Goal: Task Accomplishment & Management: Complete application form

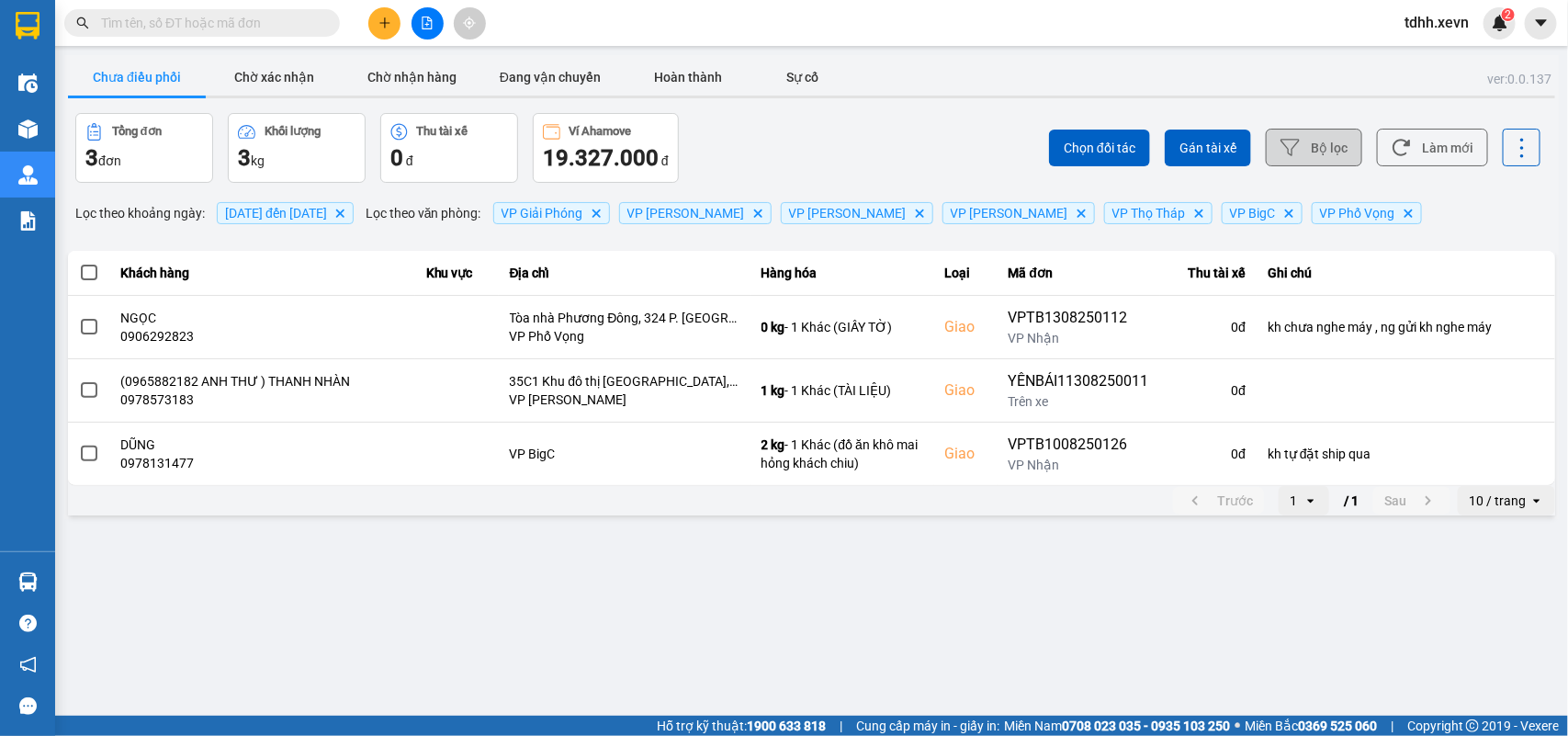
click at [1140, 144] on button "Bộ lọc" at bounding box center [1314, 147] width 97 height 37
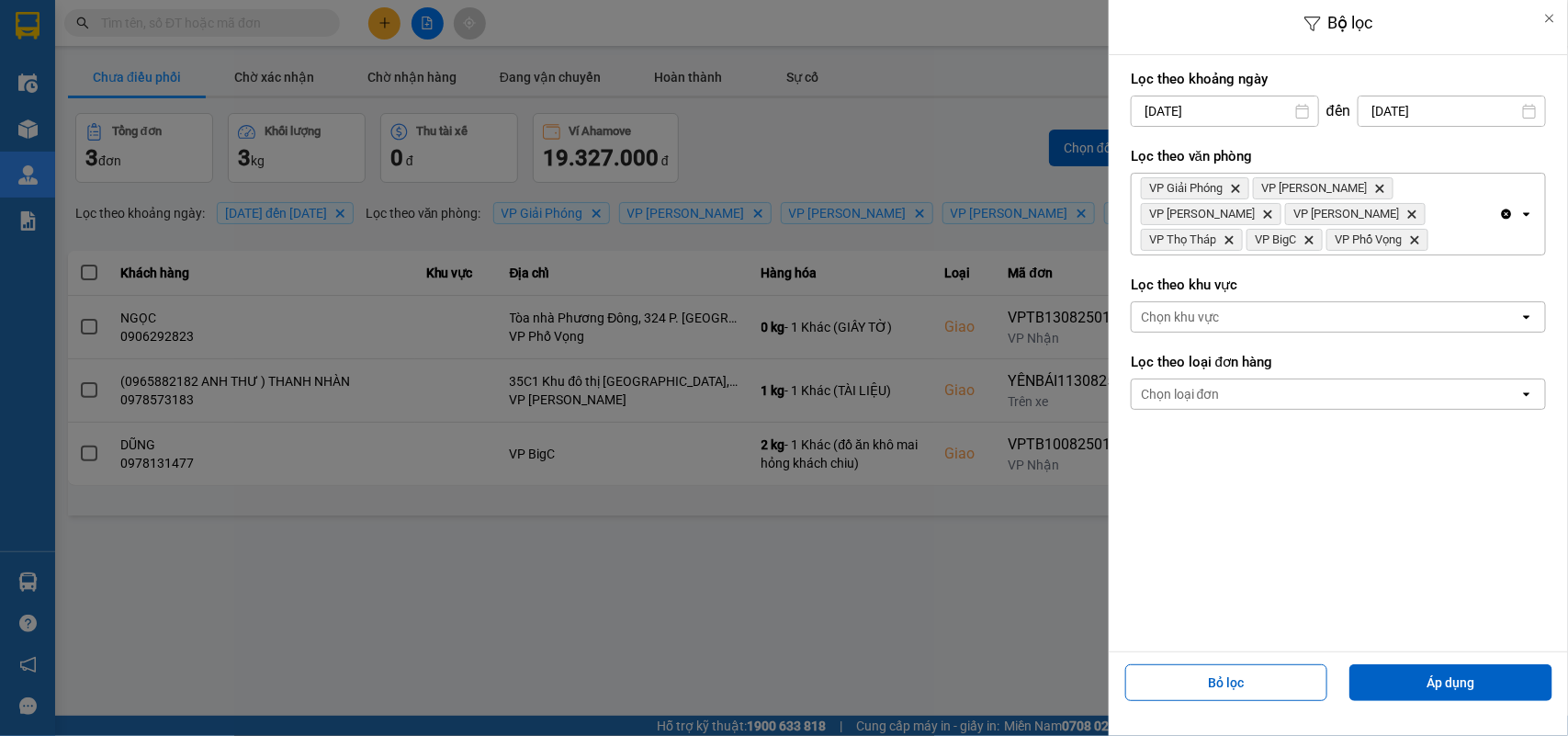
click at [1140, 110] on input "[DATE]" at bounding box center [1452, 111] width 186 height 30
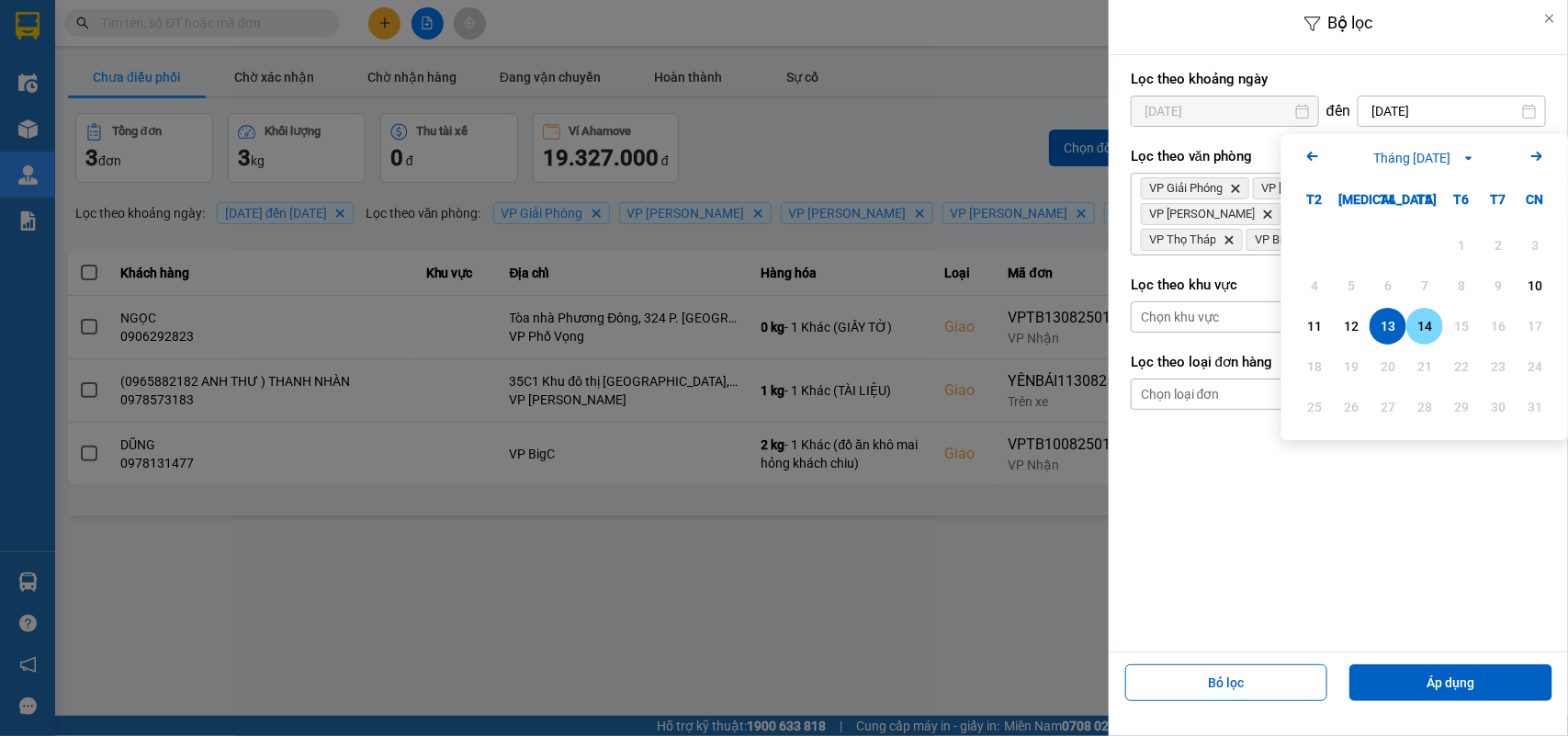
click at [1140, 312] on div "14" at bounding box center [1425, 326] width 36 height 36
type input "[DATE]"
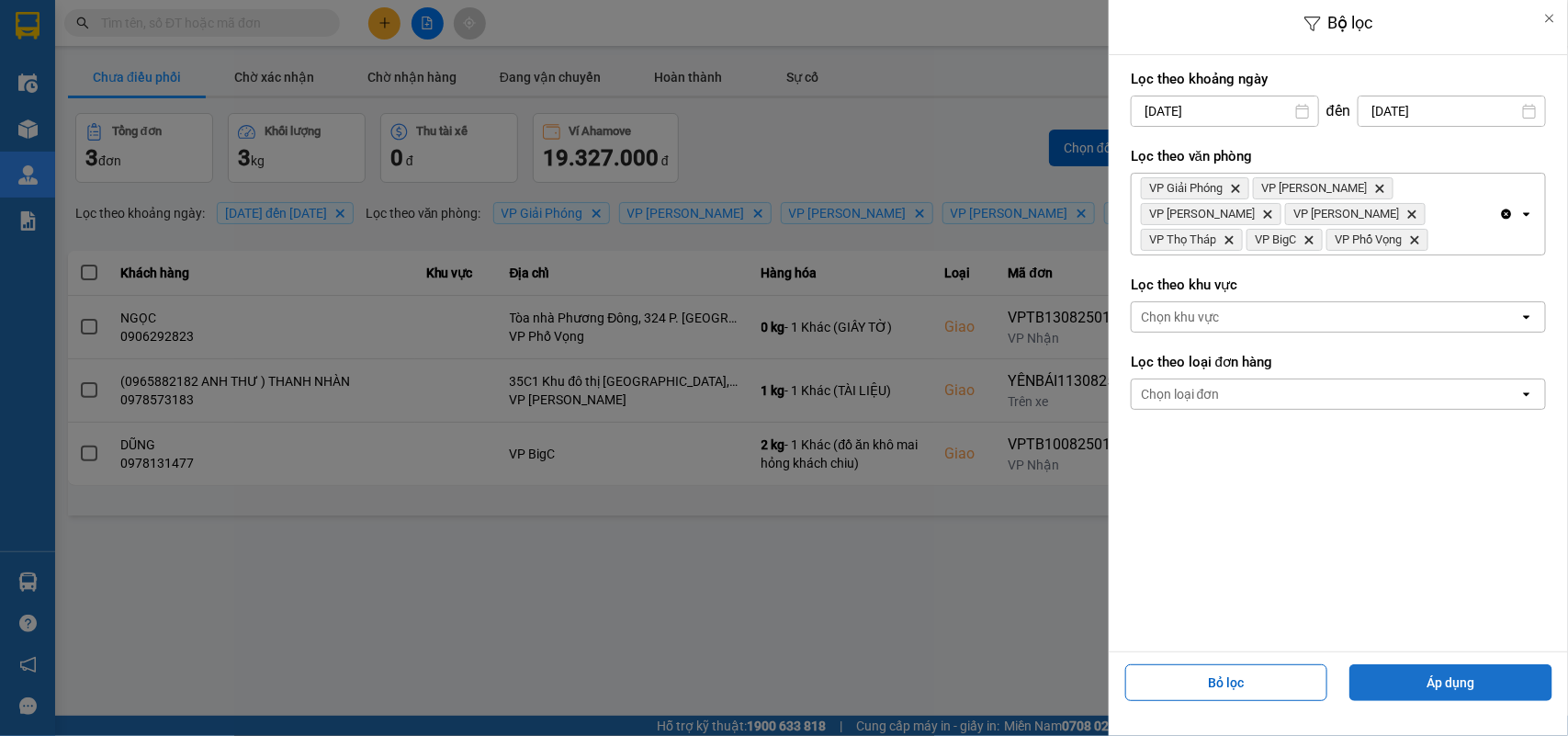
click at [1140, 533] on button "Áp dụng" at bounding box center [1451, 682] width 203 height 36
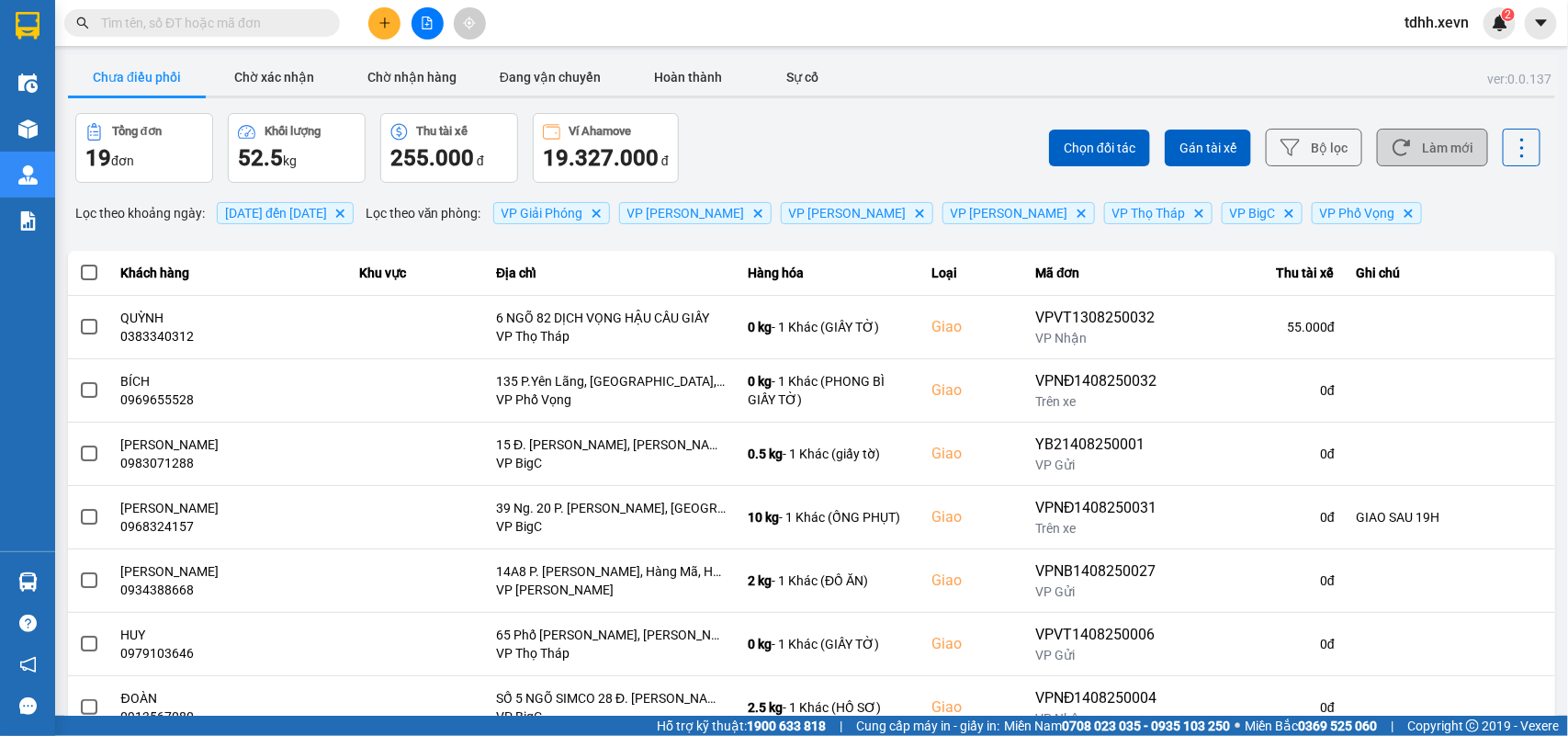
click at [1140, 150] on button "Làm mới" at bounding box center [1433, 147] width 111 height 37
click at [1140, 152] on button "Làm mới" at bounding box center [1433, 147] width 111 height 37
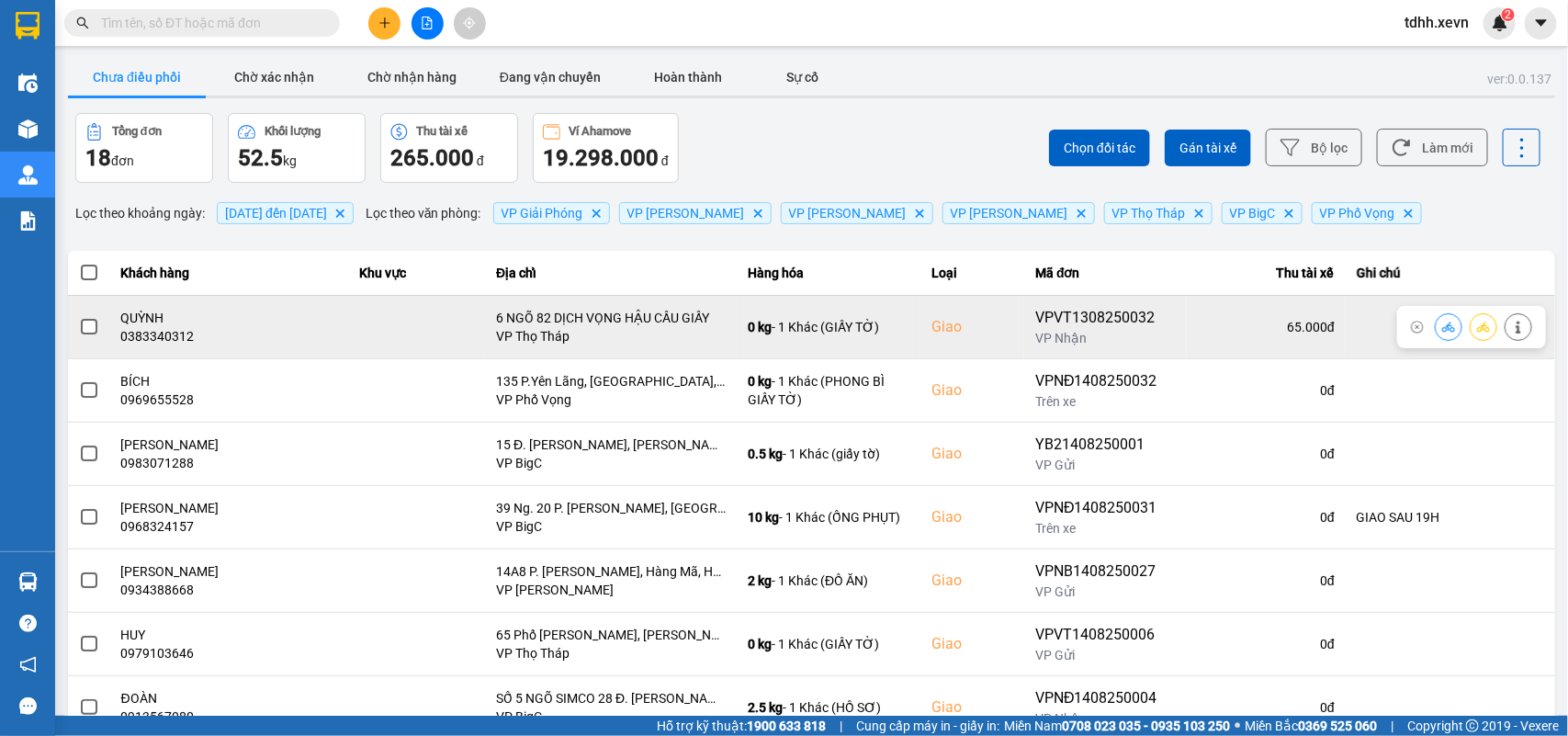
click at [158, 343] on div "0383340312" at bounding box center [229, 336] width 217 height 18
copy div "0383340312"
click at [154, 338] on div "0383340312" at bounding box center [229, 336] width 217 height 18
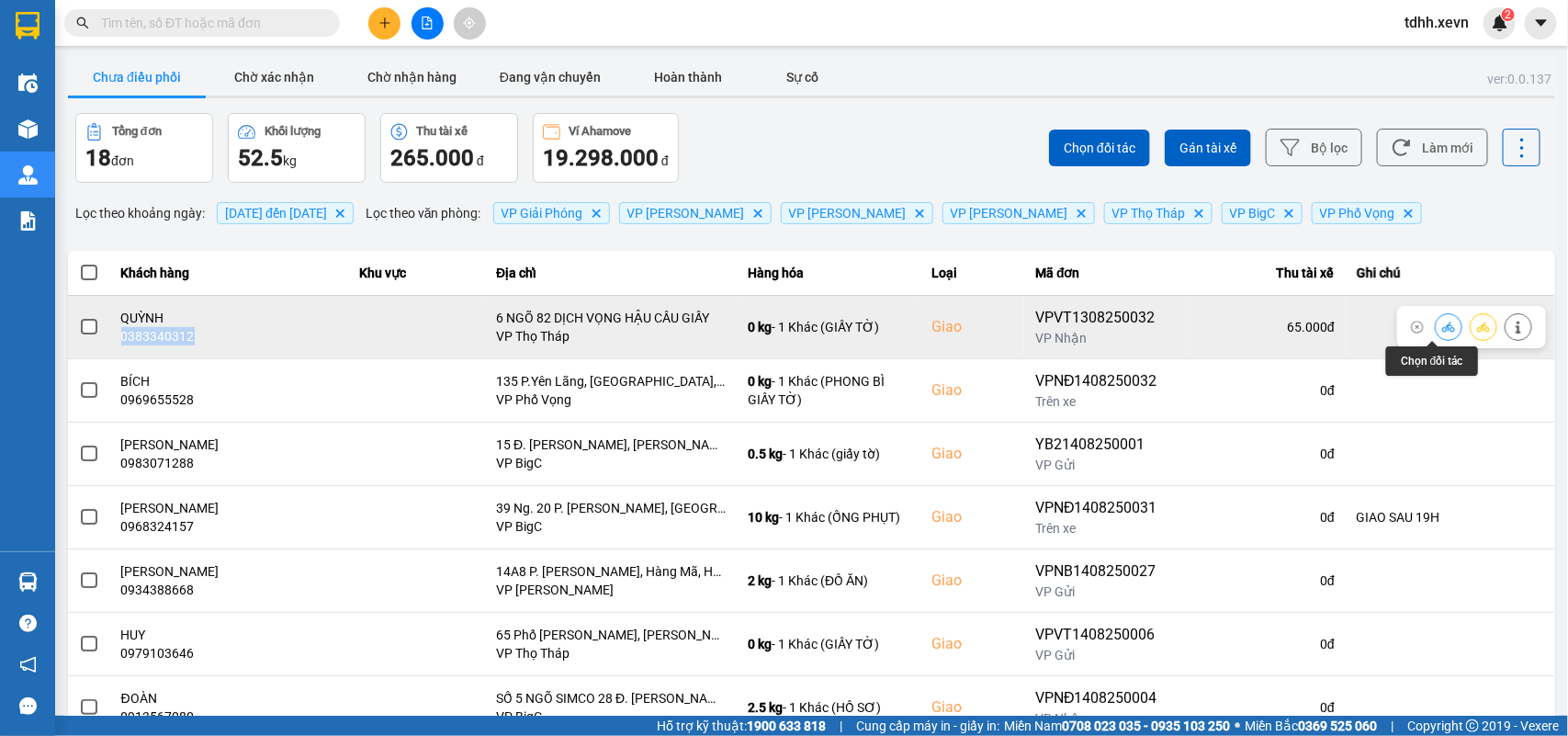
click at [1140, 328] on icon at bounding box center [1448, 326] width 12 height 11
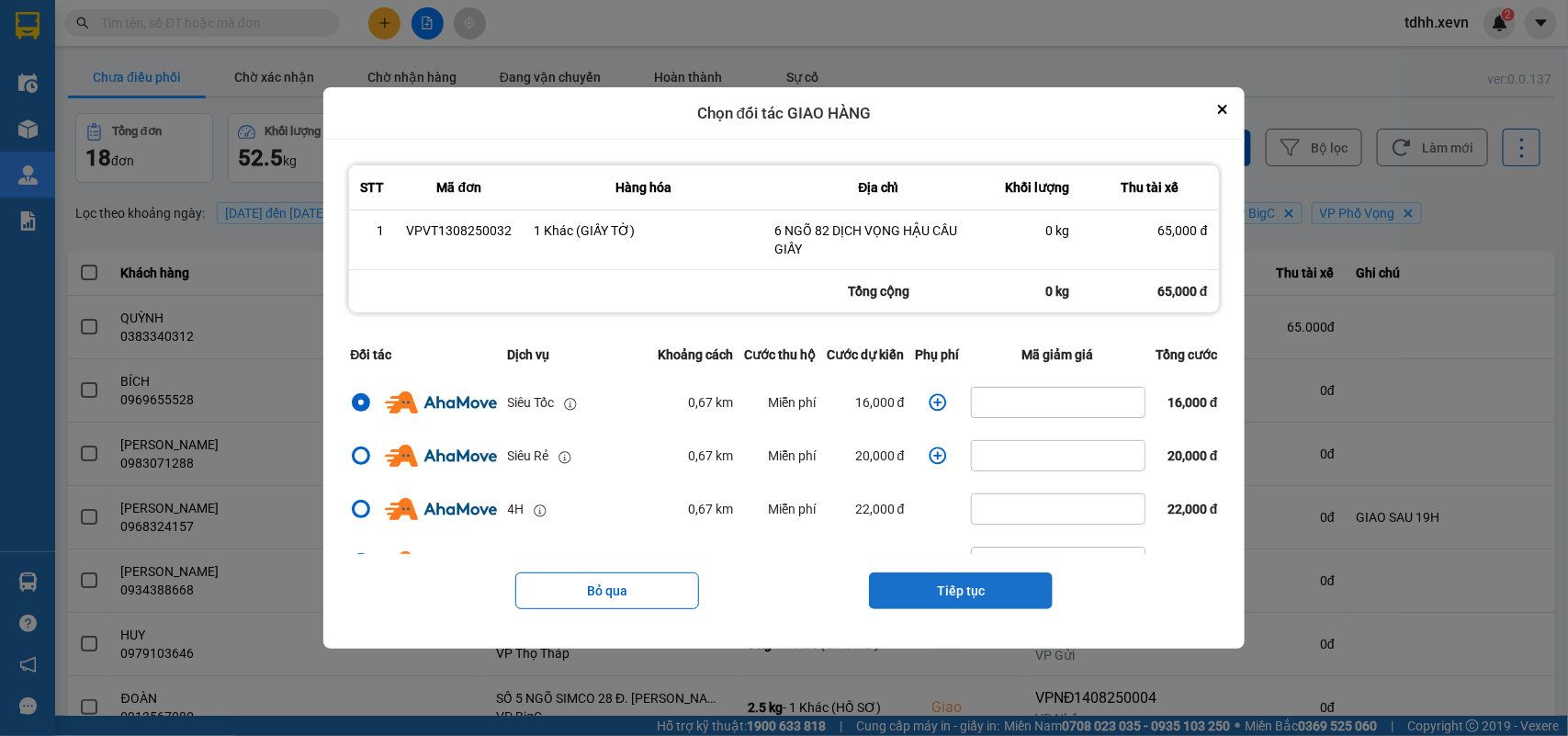
click at [908, 533] on button "Tiếp tục" at bounding box center [961, 590] width 183 height 36
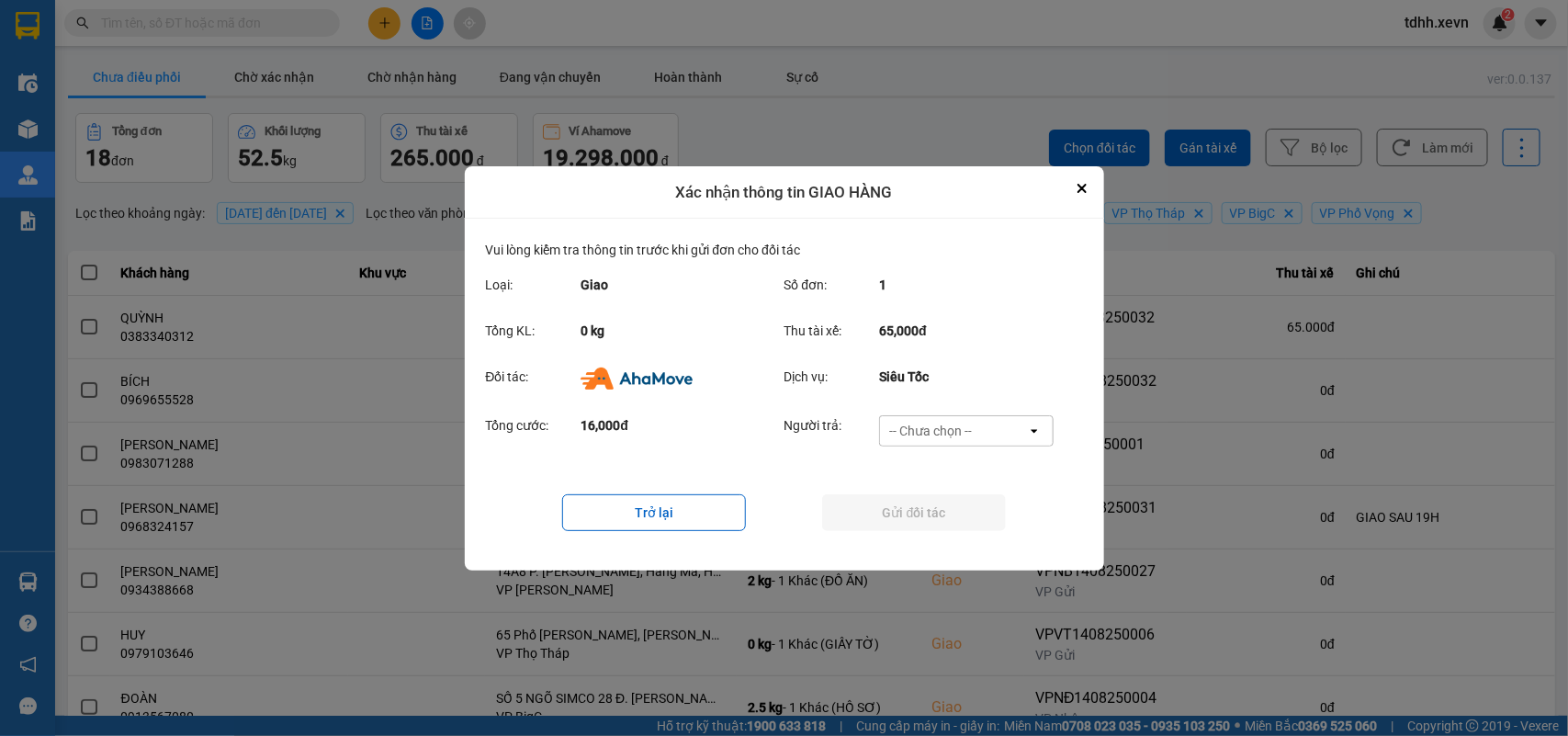
click at [977, 427] on div "-- Chưa chọn --" at bounding box center [953, 431] width 147 height 30
click at [928, 531] on span "Ví Ahamove" at bounding box center [931, 535] width 75 height 18
click at [928, 526] on button "Gửi đối tác" at bounding box center [914, 512] width 183 height 36
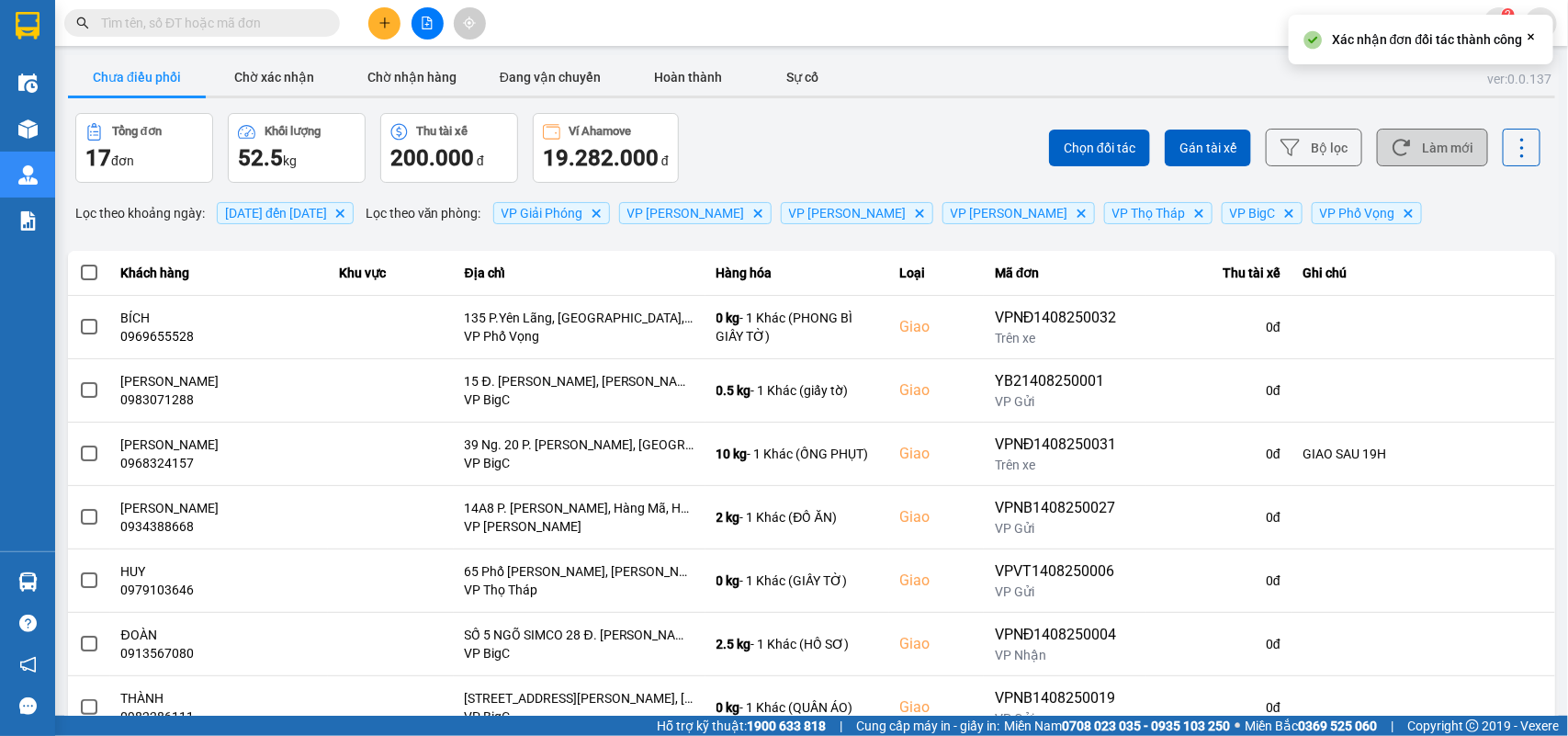
click at [1140, 153] on button "Làm mới" at bounding box center [1433, 147] width 111 height 37
click at [306, 96] on div at bounding box center [812, 97] width 1487 height 3
click at [288, 83] on button "Chờ xác nhận" at bounding box center [274, 77] width 138 height 36
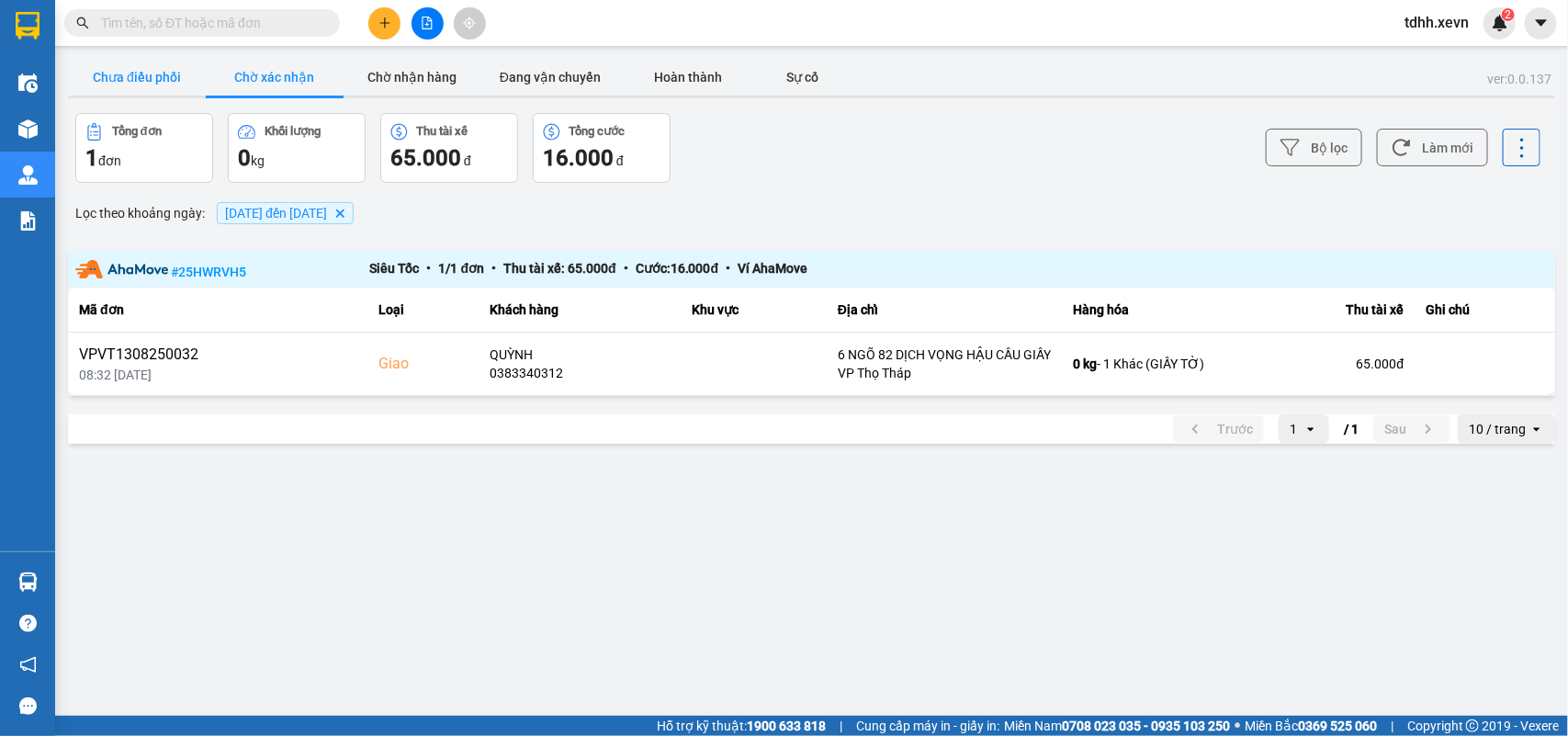
click at [119, 59] on button "Chưa điều phối" at bounding box center [137, 77] width 138 height 36
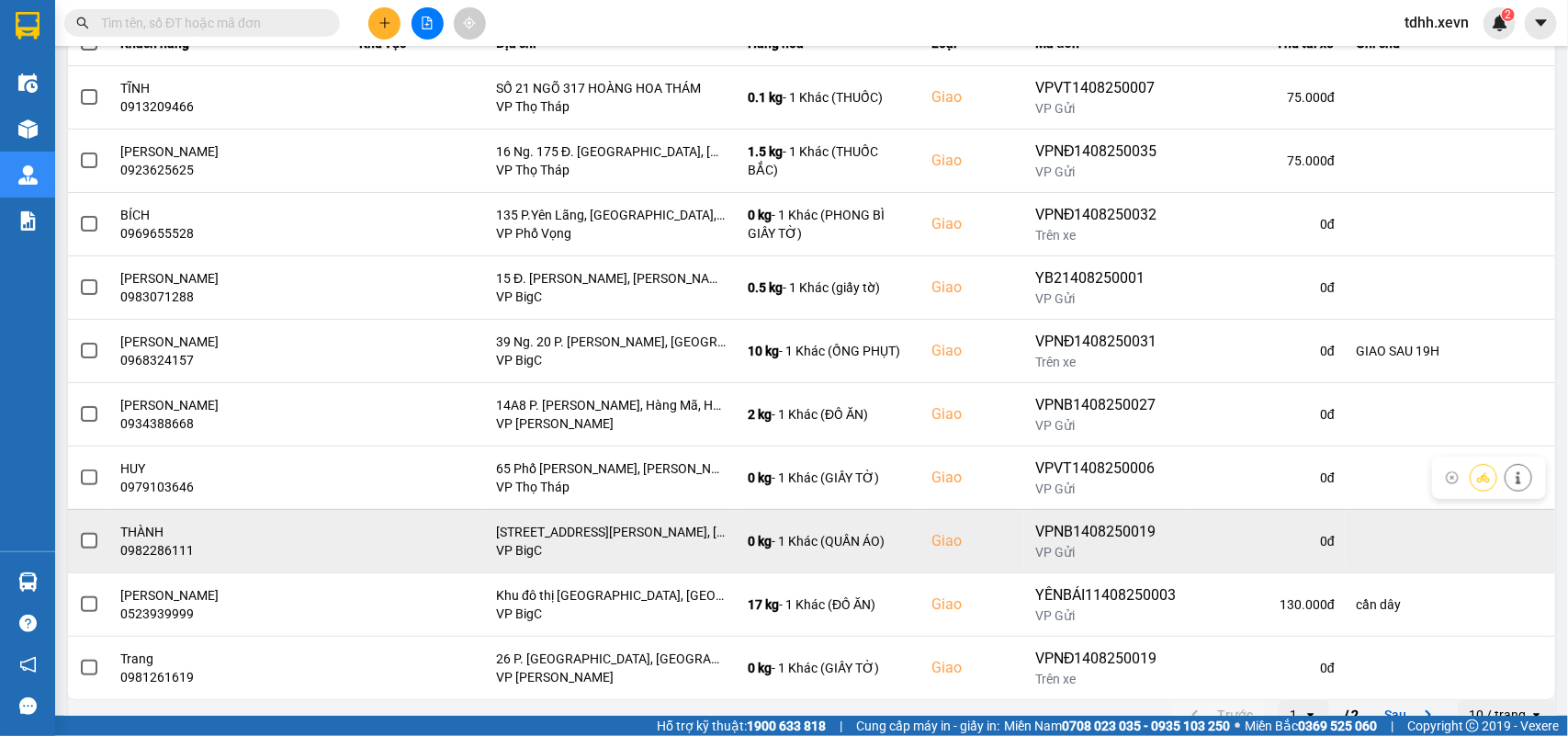
scroll to position [259, 0]
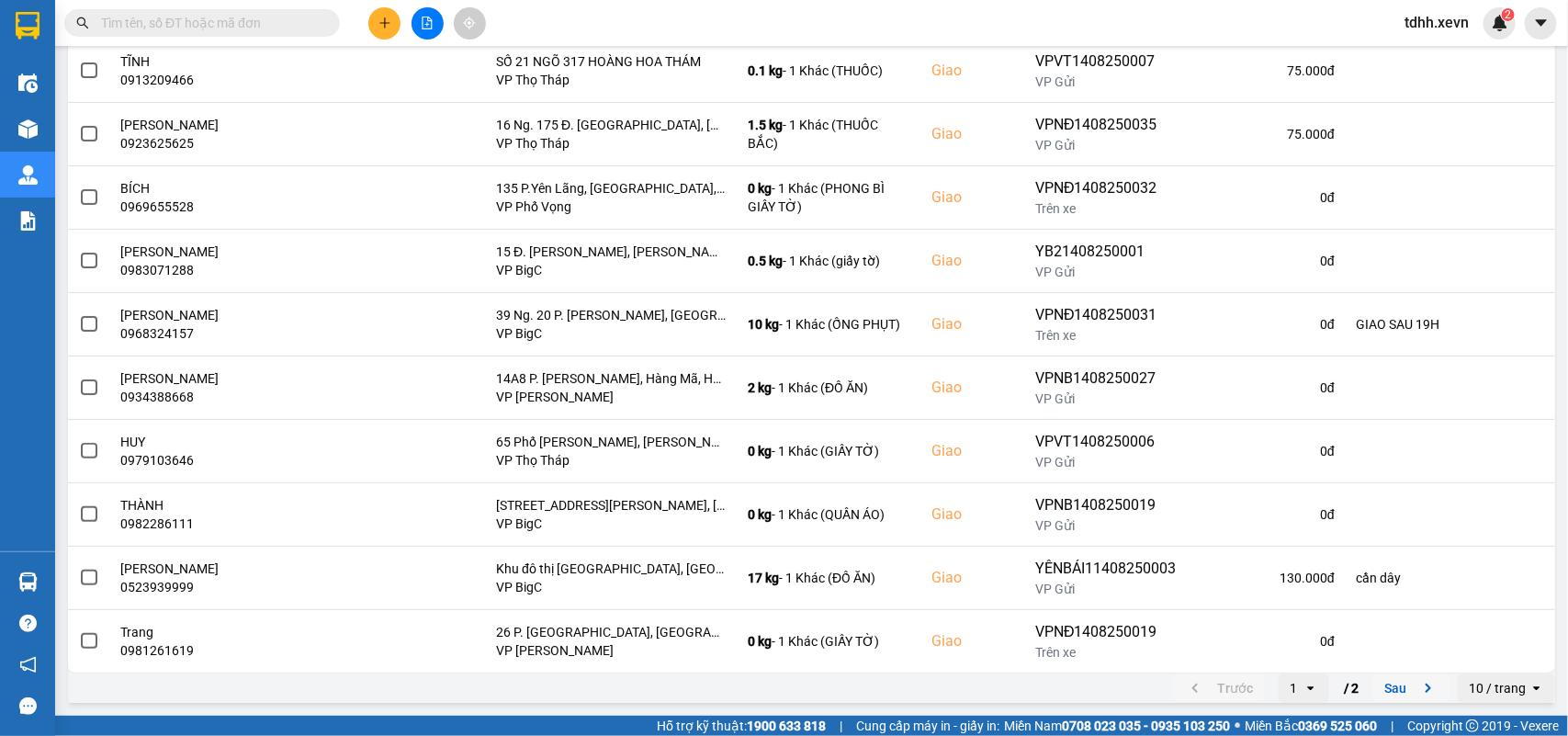
click at [1140, 533] on button "Sau" at bounding box center [1412, 688] width 77 height 28
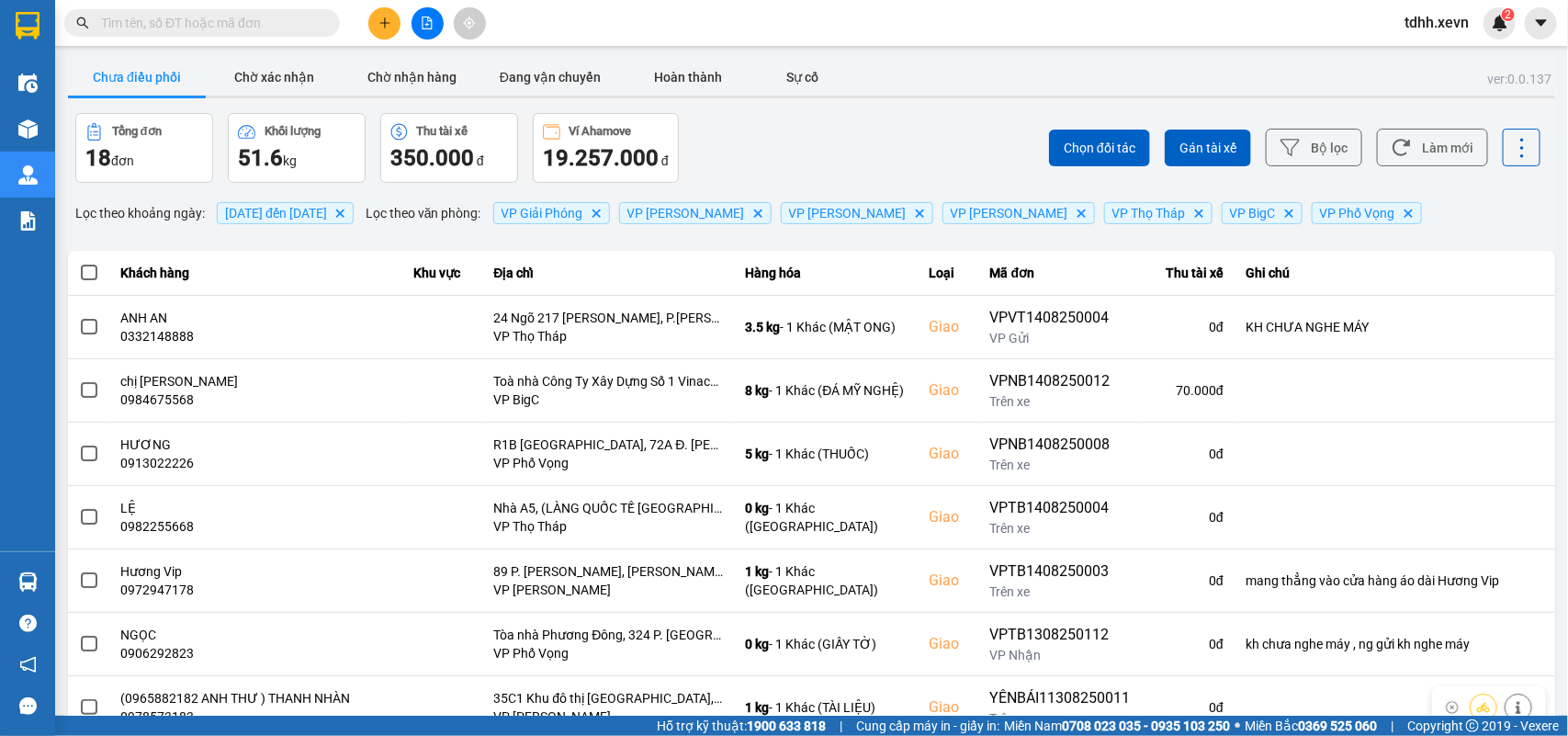
scroll to position [115, 0]
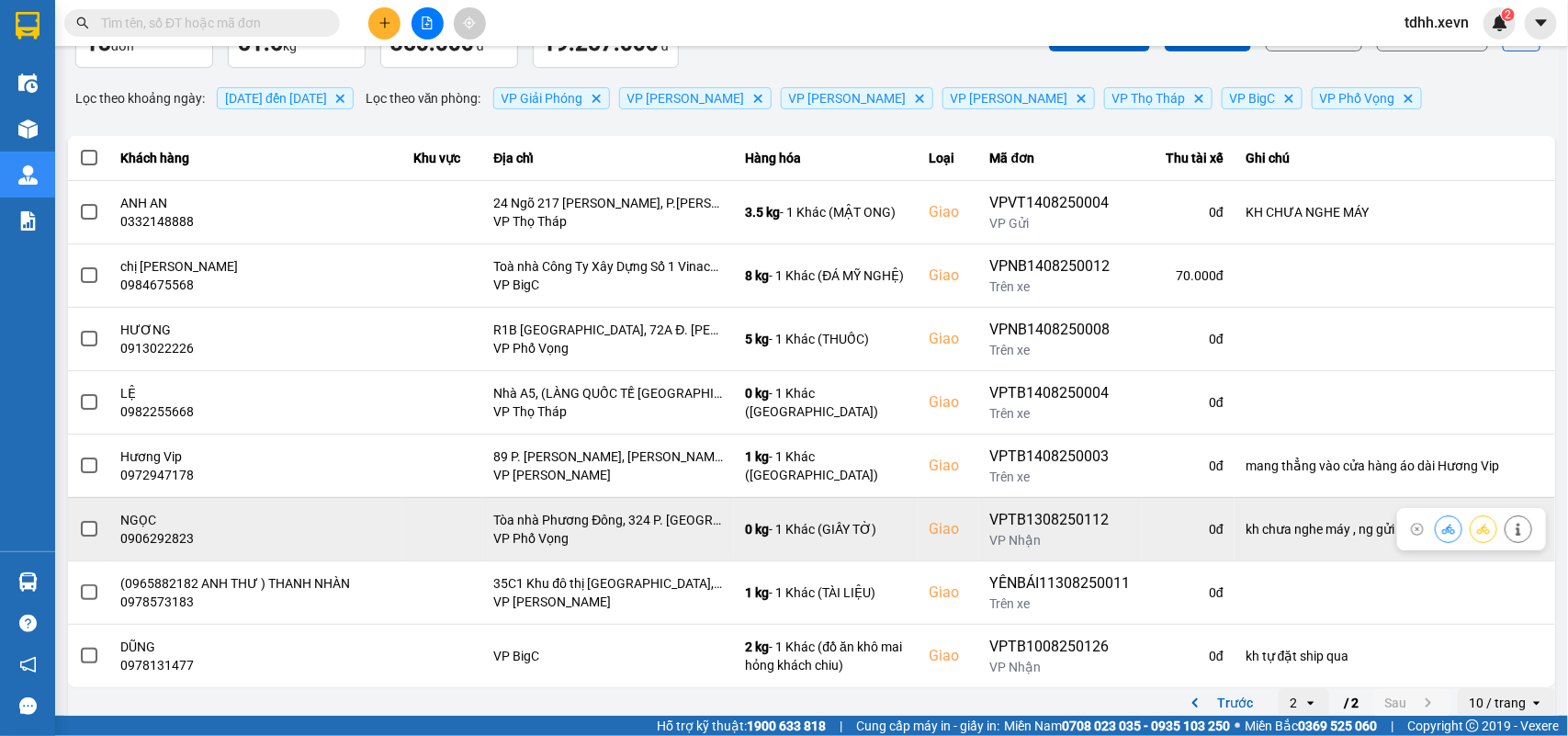
click at [172, 533] on div "0906292823" at bounding box center [256, 537] width 271 height 18
copy div "0906292823"
click at [189, 533] on div "0906292823" at bounding box center [256, 537] width 271 height 18
click at [186, 533] on div "0906292823" at bounding box center [256, 537] width 271 height 18
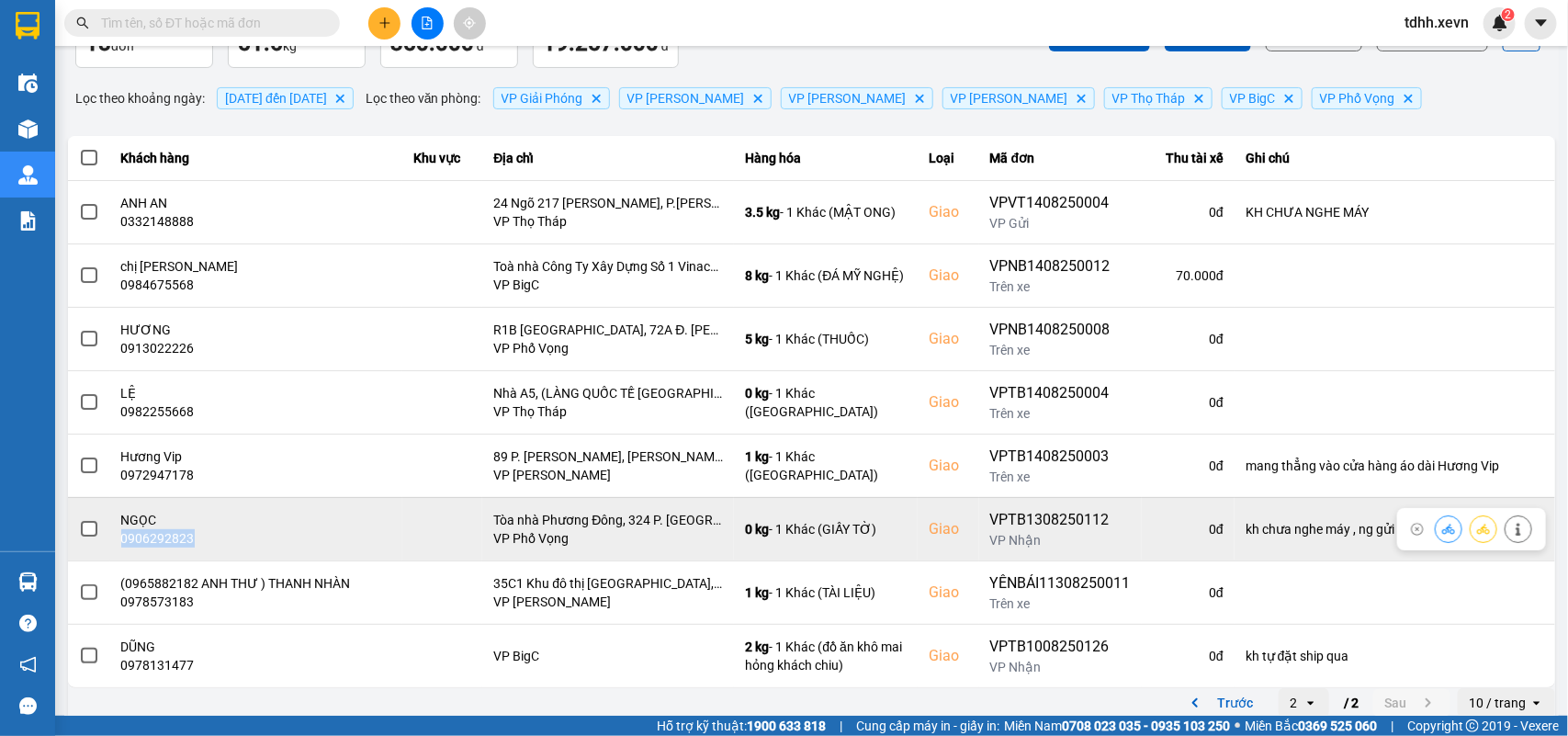
copy div "0906292823"
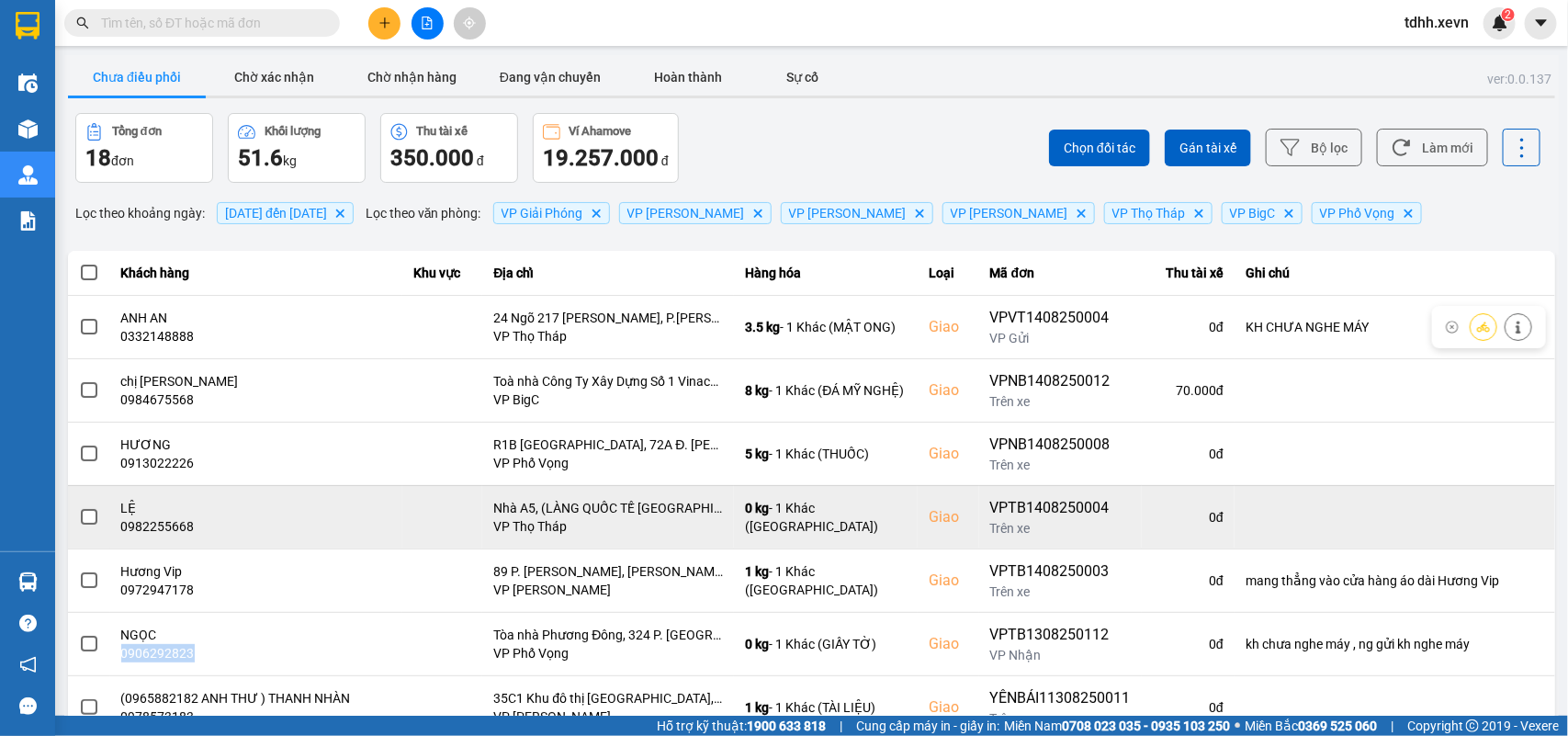
scroll to position [131, 0]
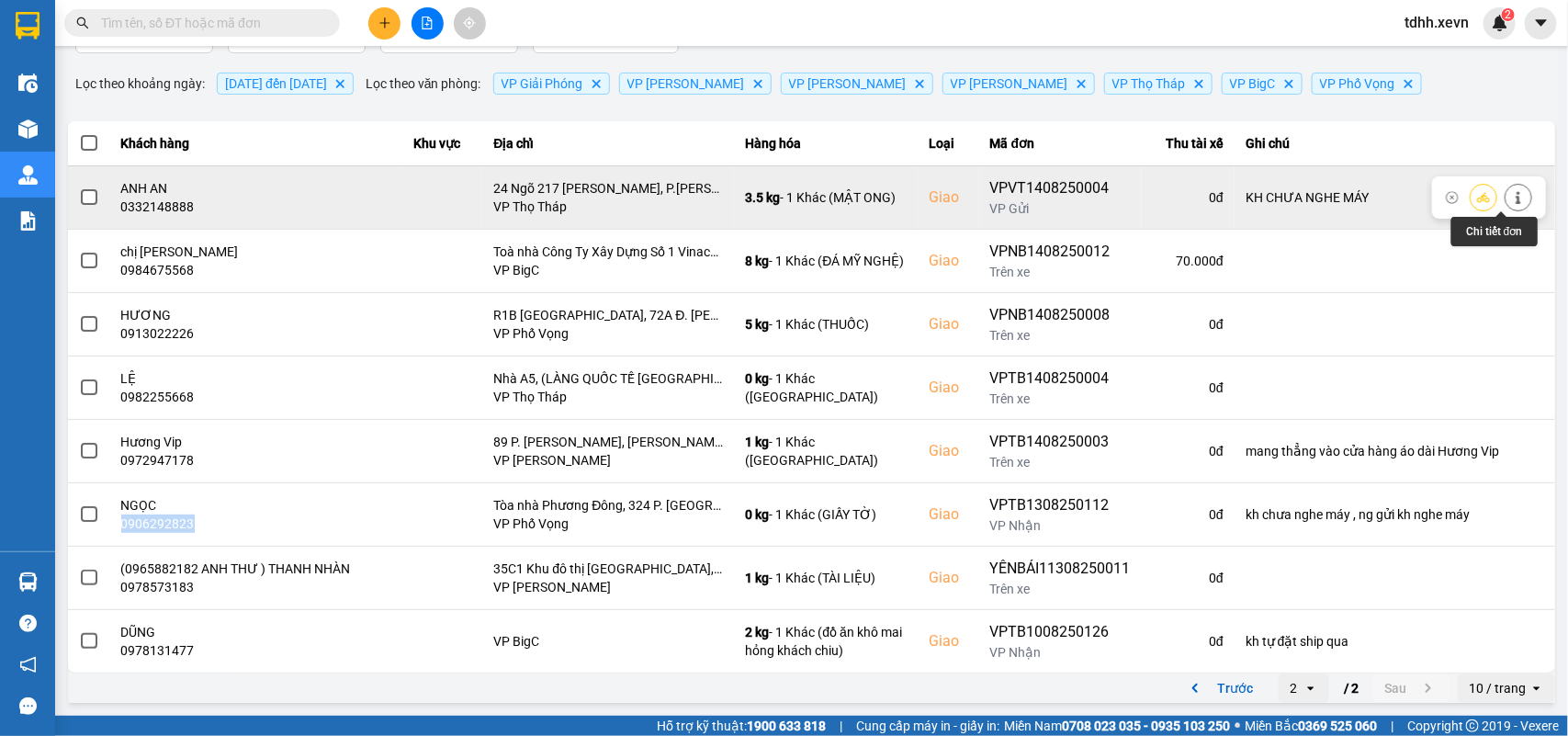
click at [1140, 190] on button at bounding box center [1518, 198] width 26 height 33
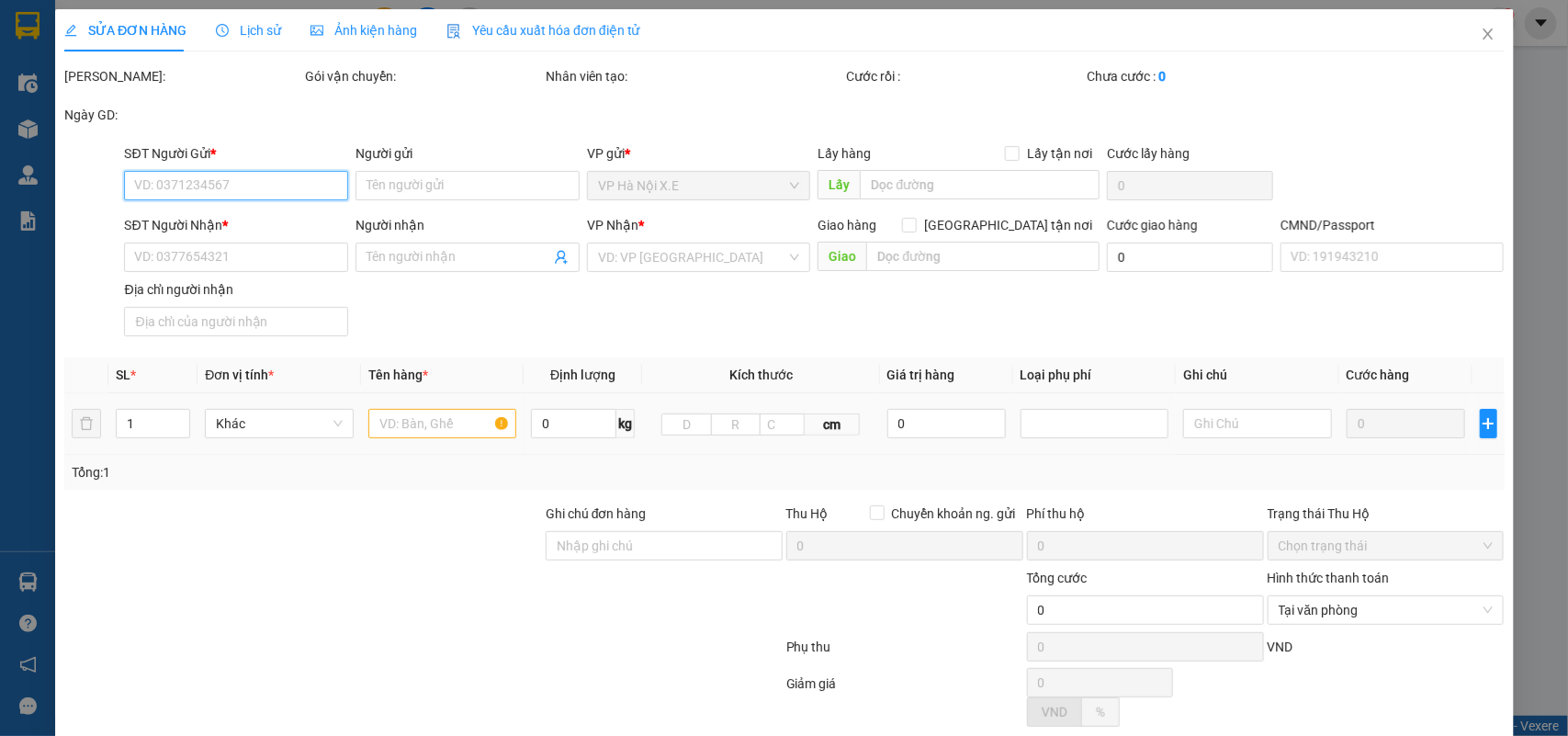
type input "0944501686"
type input "ANH MẠNH"
type input "0332148888"
type input "ANH AN"
checkbox input "true"
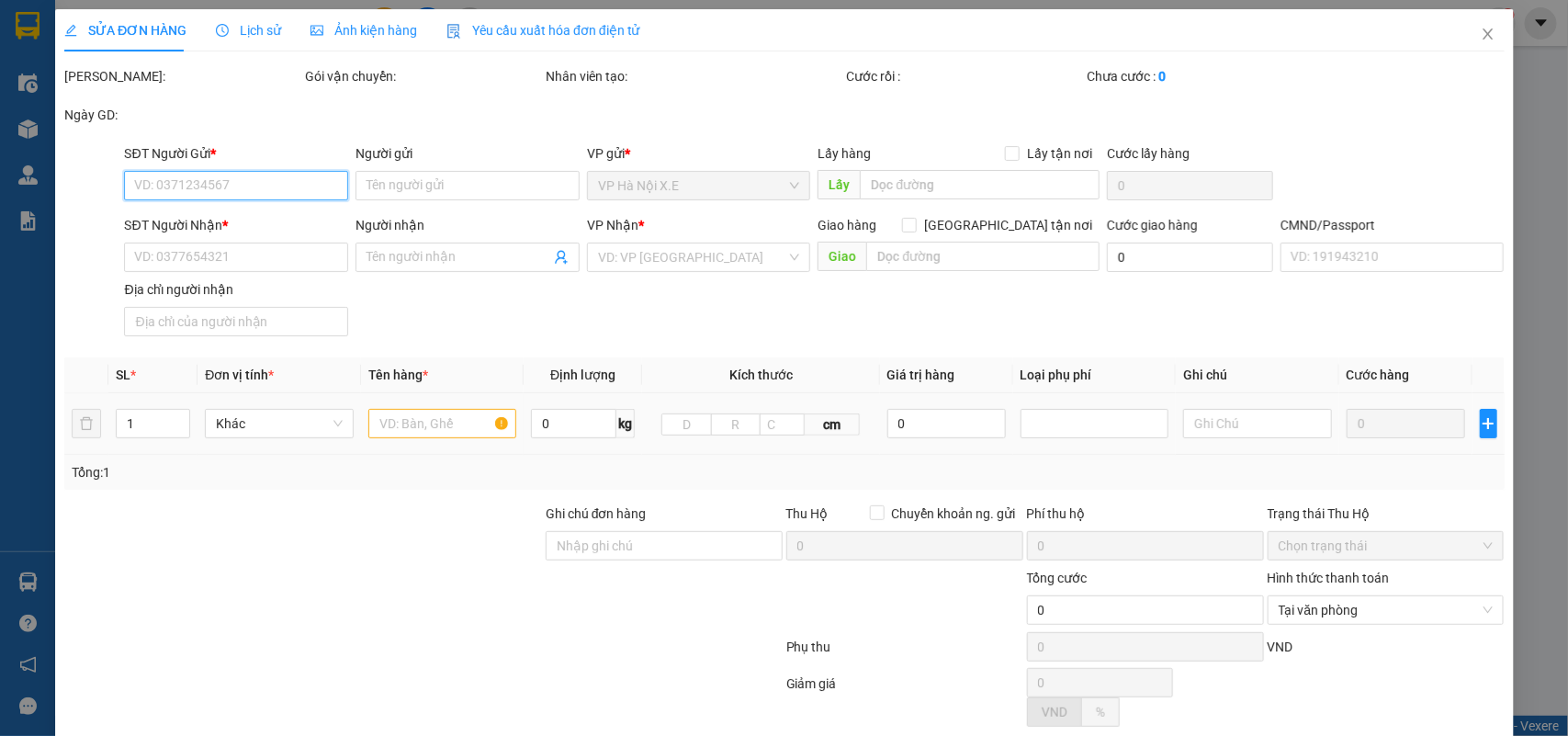
type input "24 Ngõ 217 [PERSON_NAME], P.[PERSON_NAME], [GEOGRAPHIC_DATA], [GEOGRAPHIC_DATA]…"
type input "1"
type input "KH CHƯA NGHE MÁY"
type input "85.000"
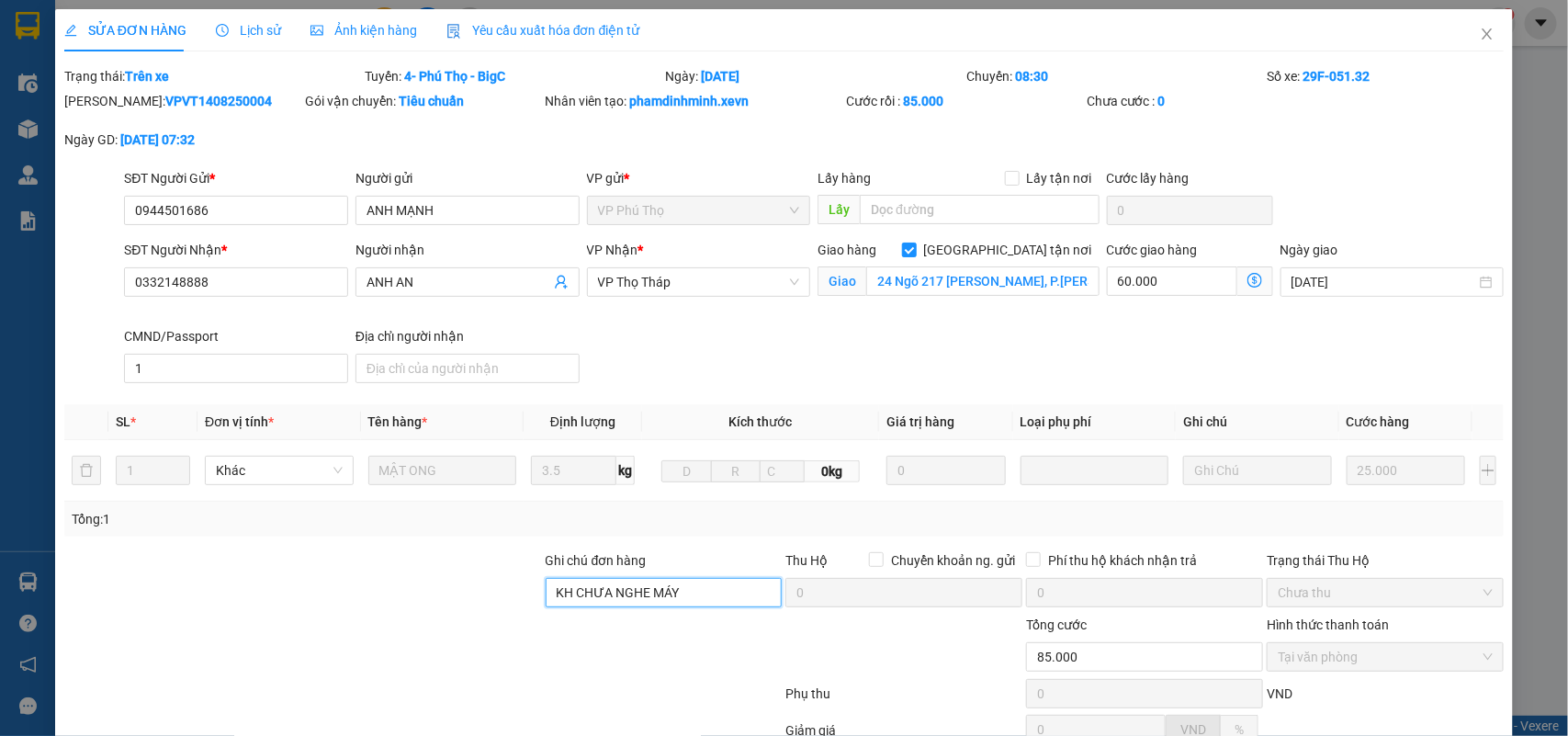
click at [621, 533] on input "KH CHƯA NGHE MÁY" at bounding box center [664, 592] width 237 height 30
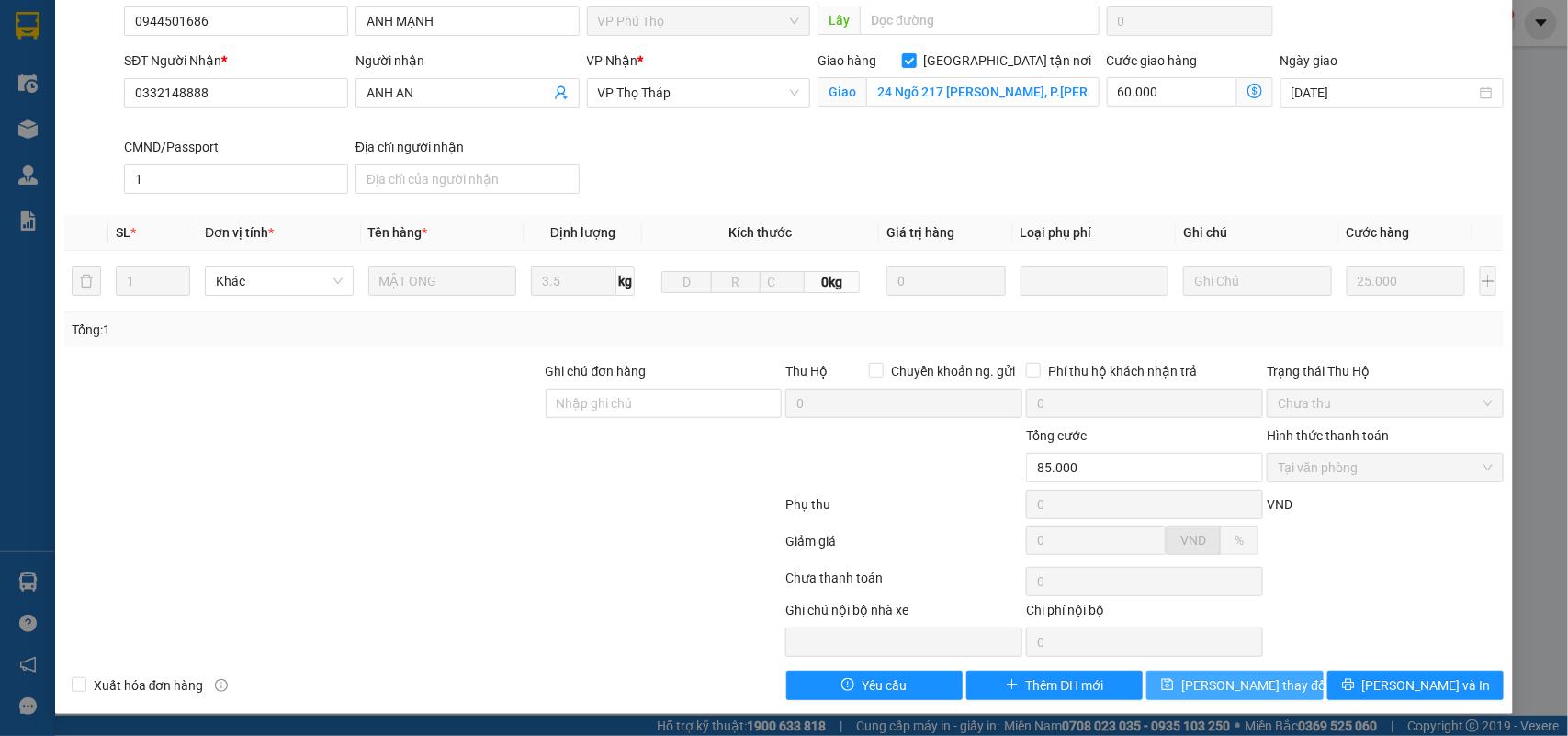
click at [1140, 533] on span "[PERSON_NAME] thay đổi" at bounding box center [1254, 685] width 147 height 20
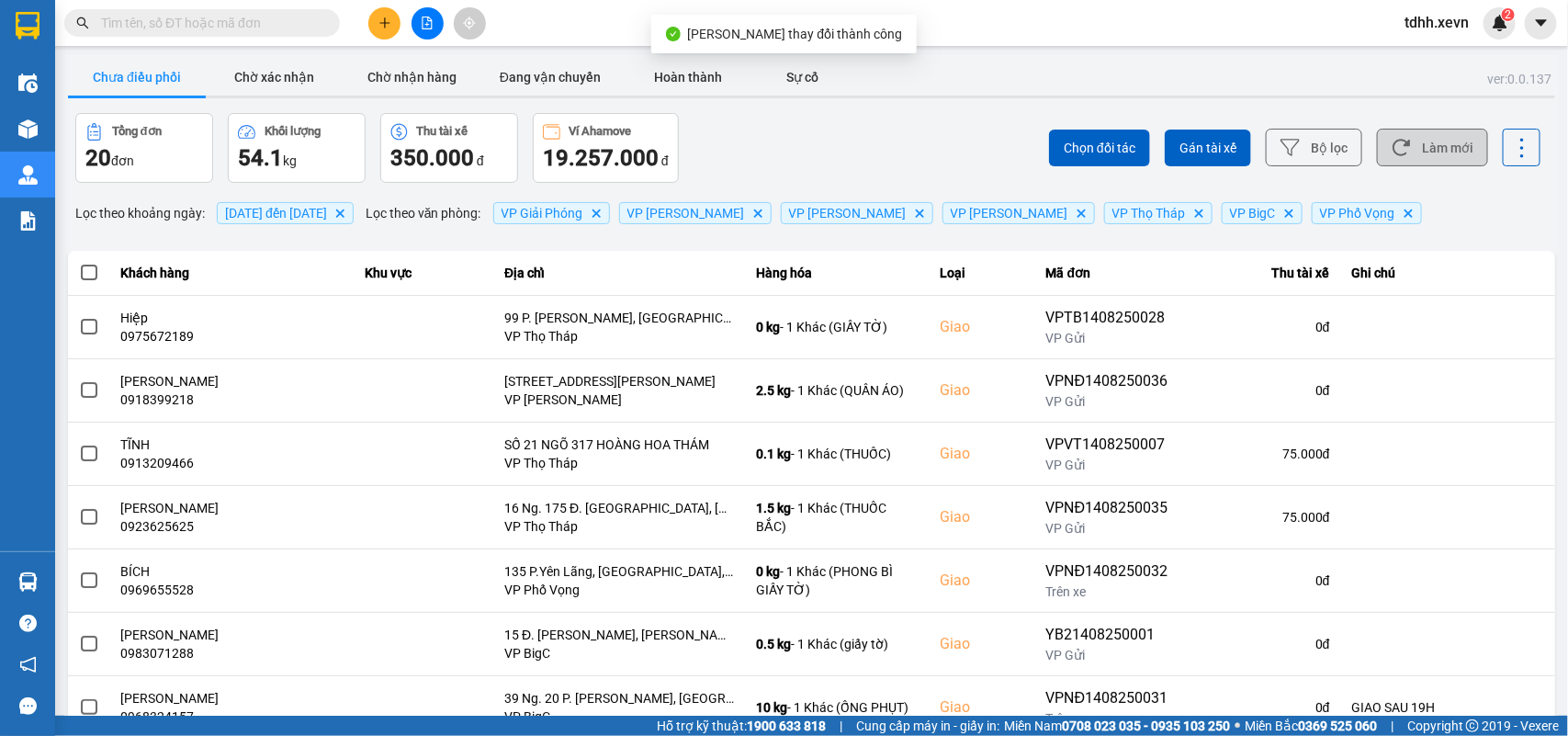
click at [1140, 138] on button "Làm mới" at bounding box center [1433, 147] width 111 height 37
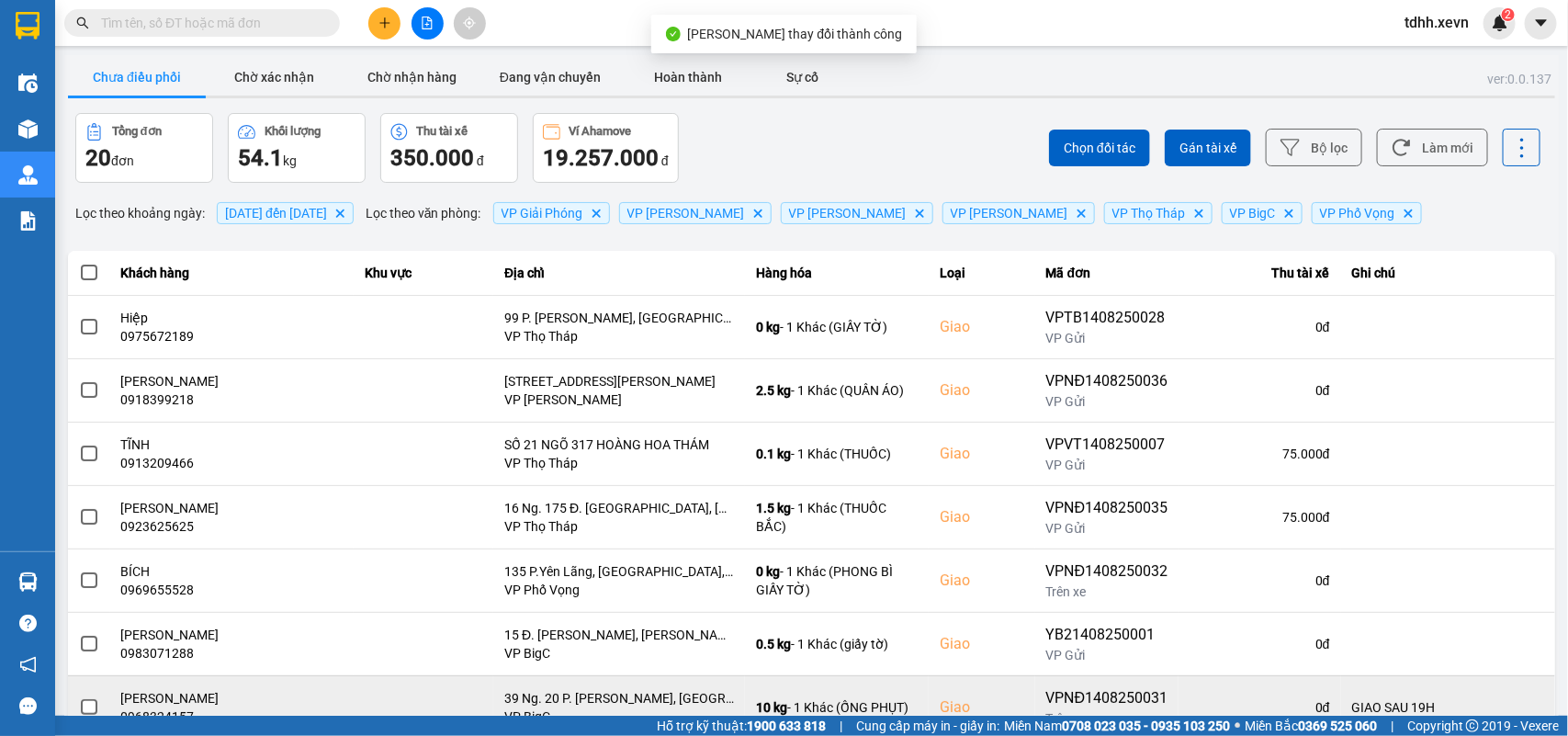
scroll to position [259, 0]
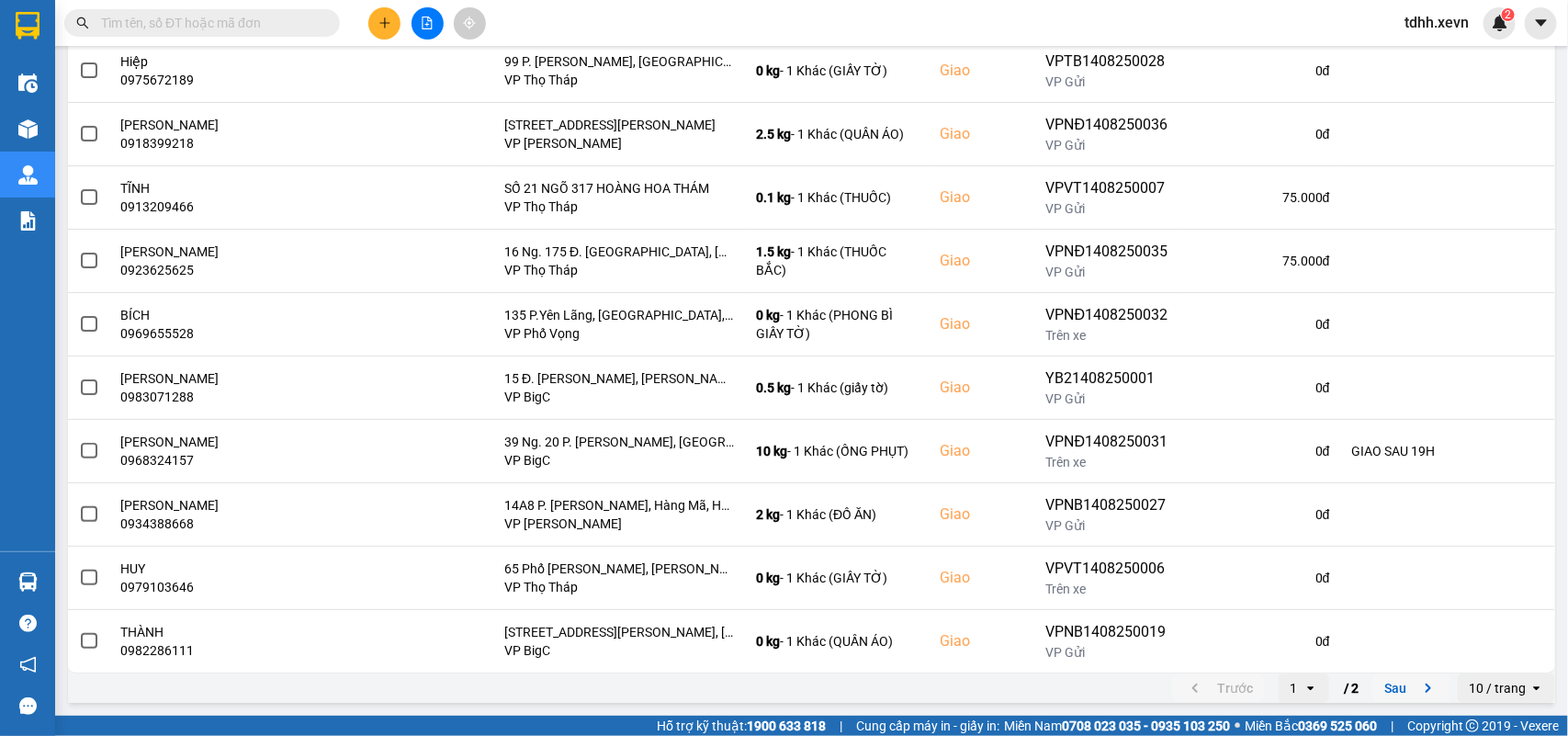
click at [1140, 533] on icon "next page. current page 1 / 2" at bounding box center [1428, 687] width 22 height 22
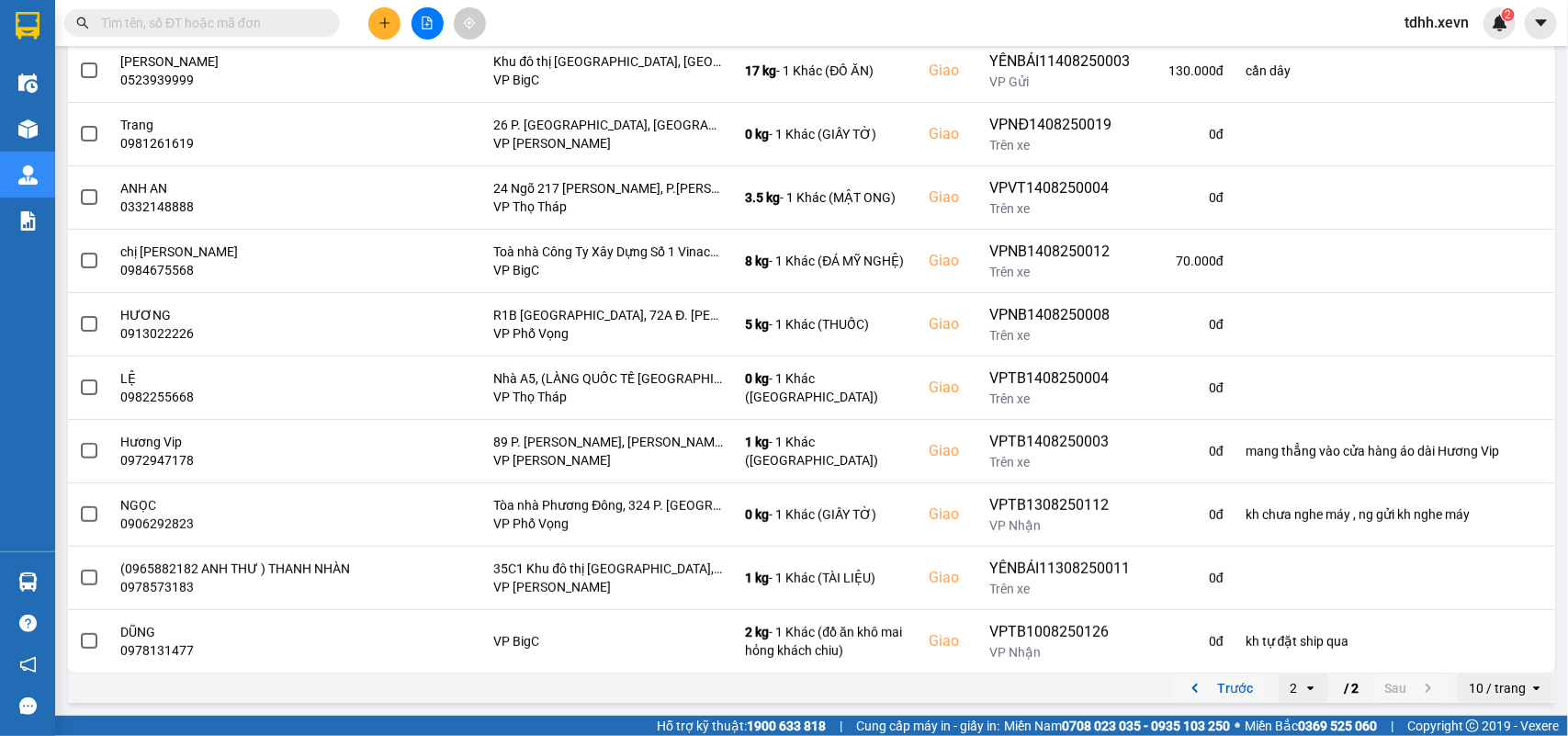
click at [1140, 533] on icon "previous page. current page 2 / 2" at bounding box center [1196, 688] width 6 height 10
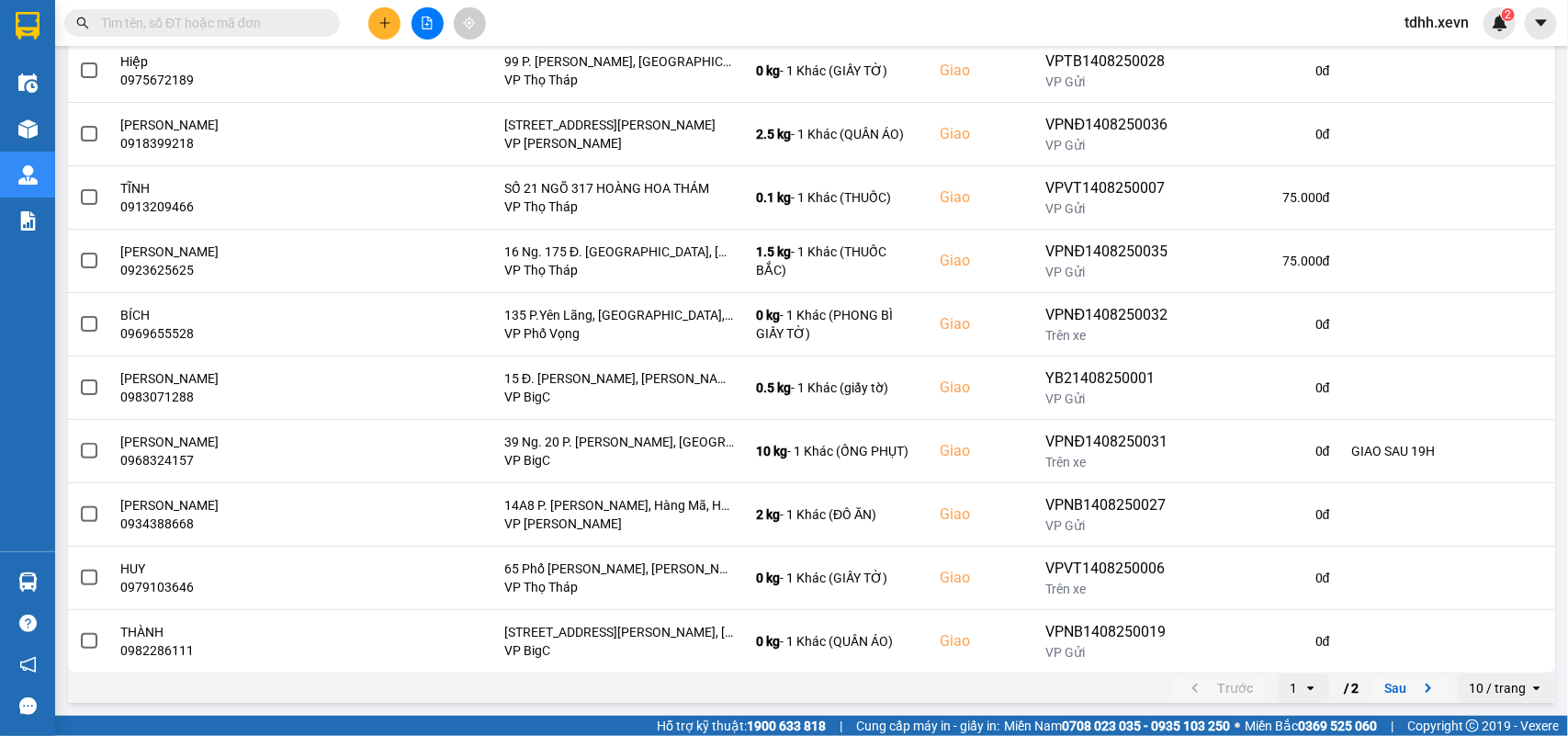
click at [1140, 533] on icon "next page. current page 1 / 2" at bounding box center [1428, 687] width 22 height 22
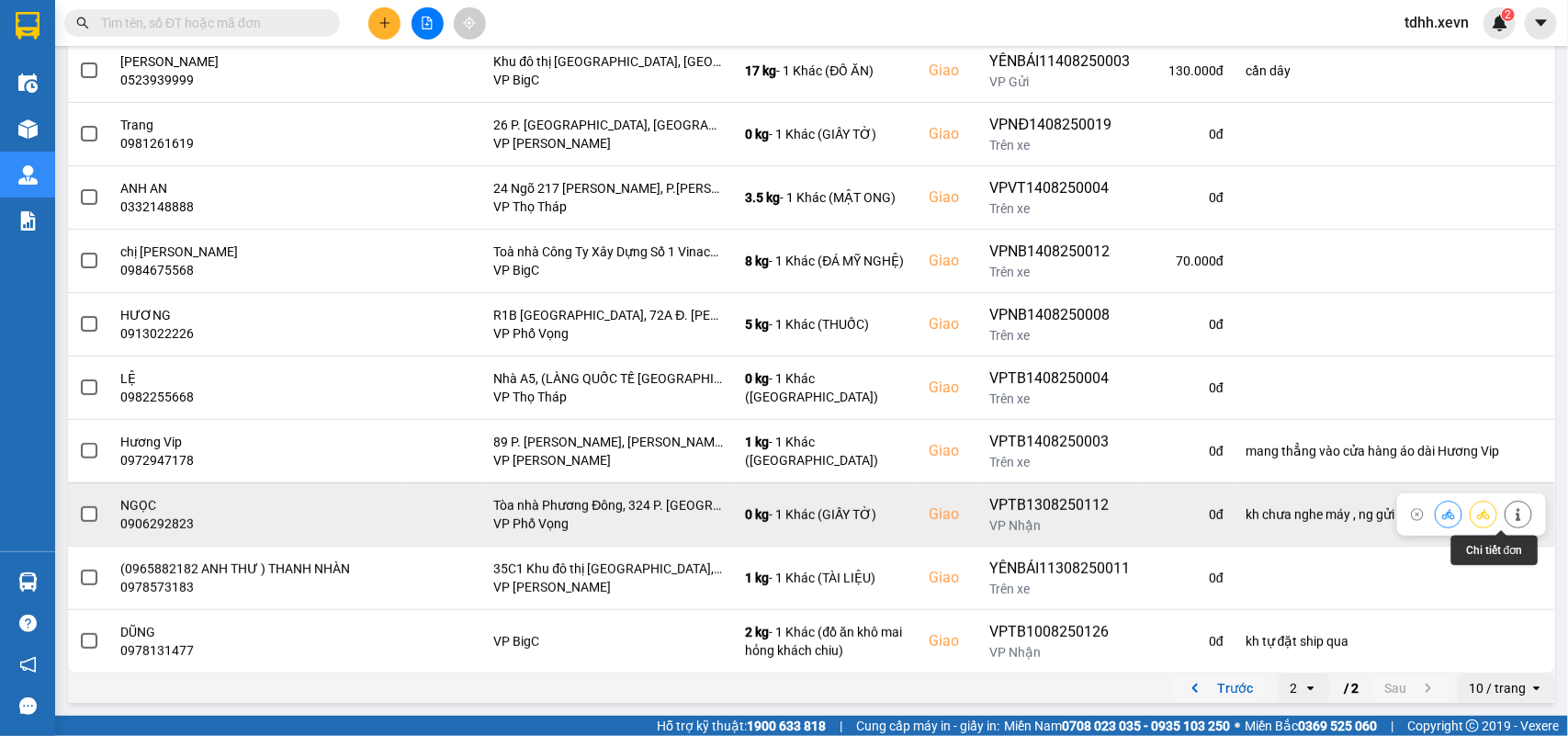
click at [1140, 517] on icon at bounding box center [1518, 513] width 12 height 12
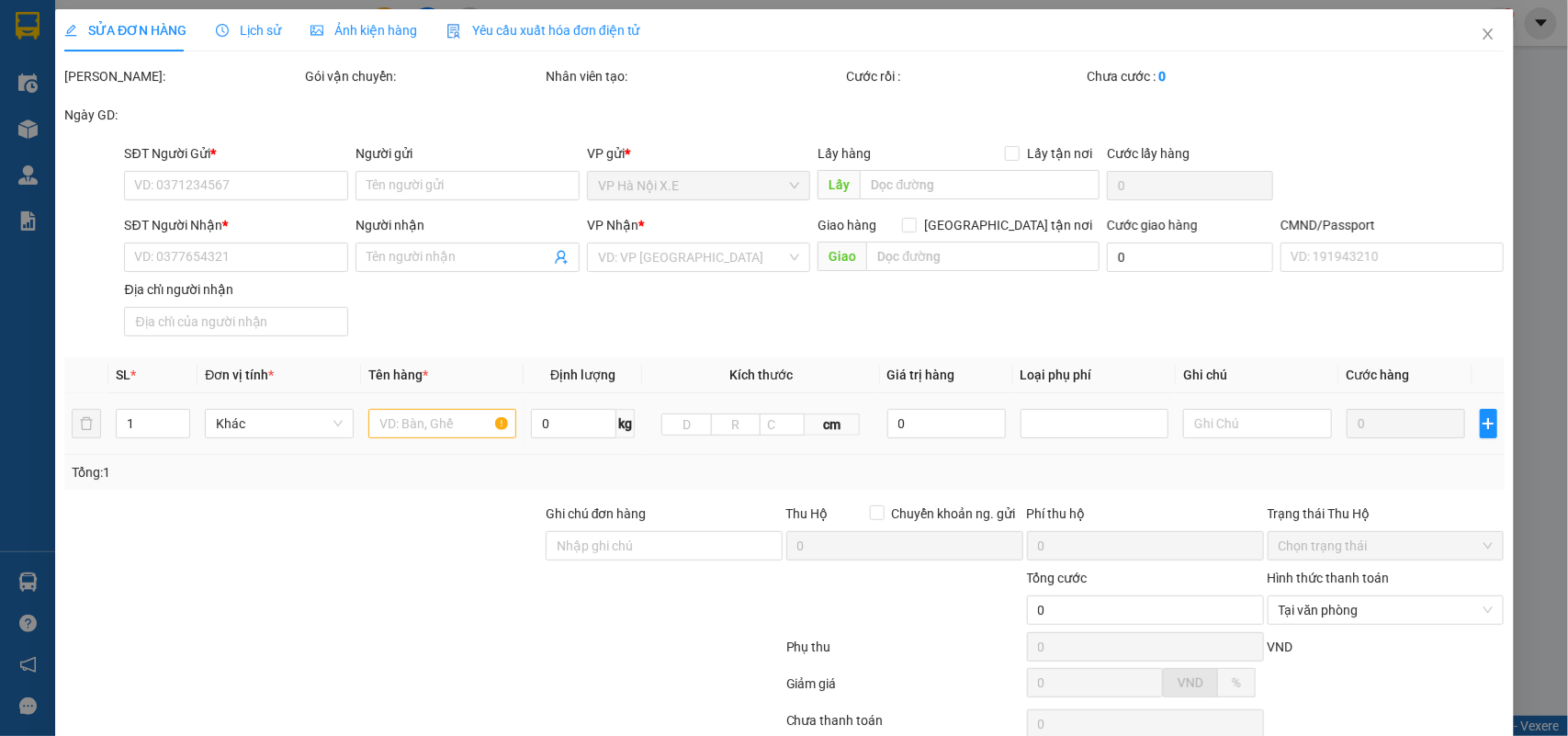
type input "0985864745"
type input "[PERSON_NAME]"
type input "0906292823"
type input "NGỌC"
checkbox input "true"
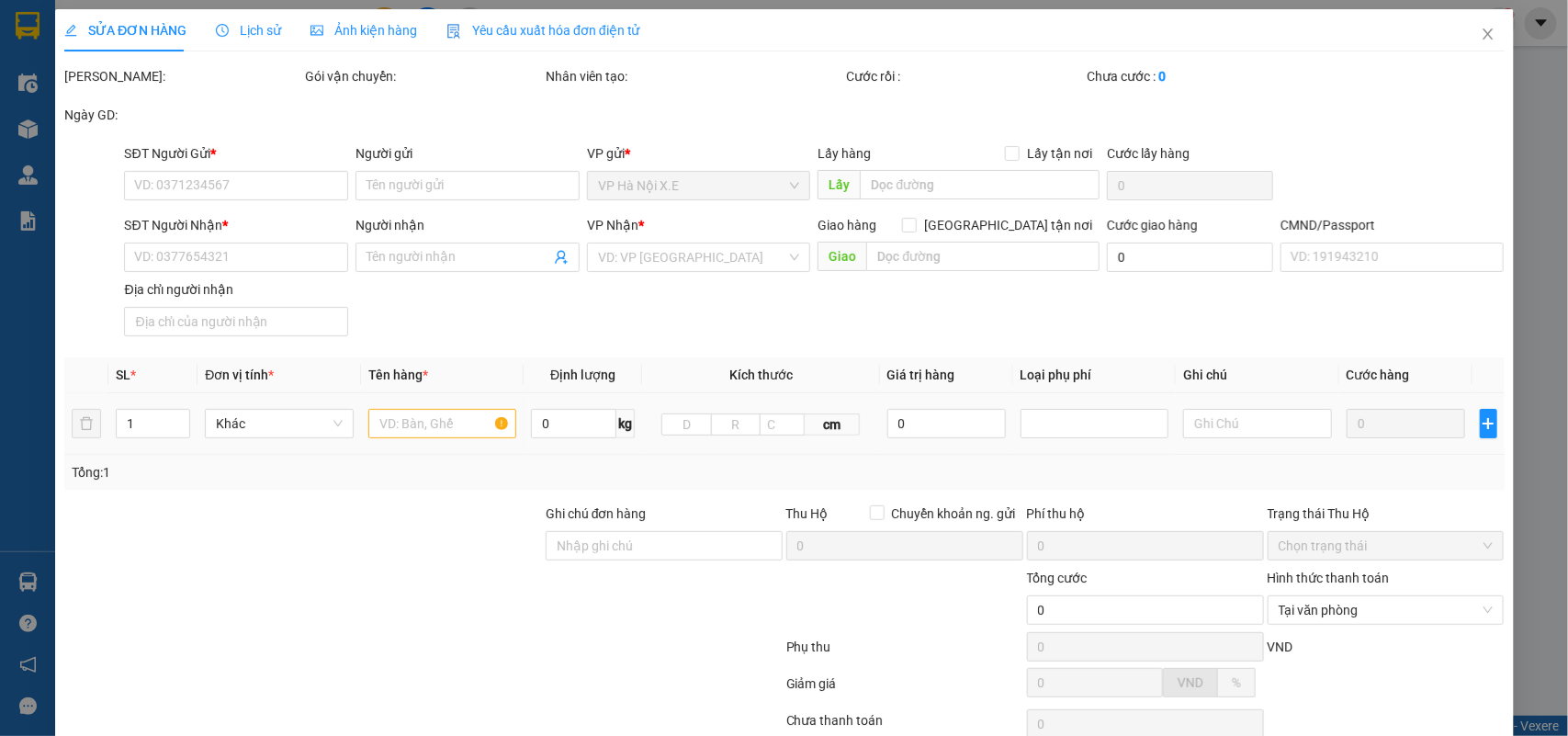
type input "Tòa nhà Phương Đông, 324 P. [GEOGRAPHIC_DATA], [GEOGRAPHIC_DATA], [GEOGRAPHIC_D…"
type input "1"
type input "kh chưa nghe máy , ng gửi kh nghe máy"
type input "70.000"
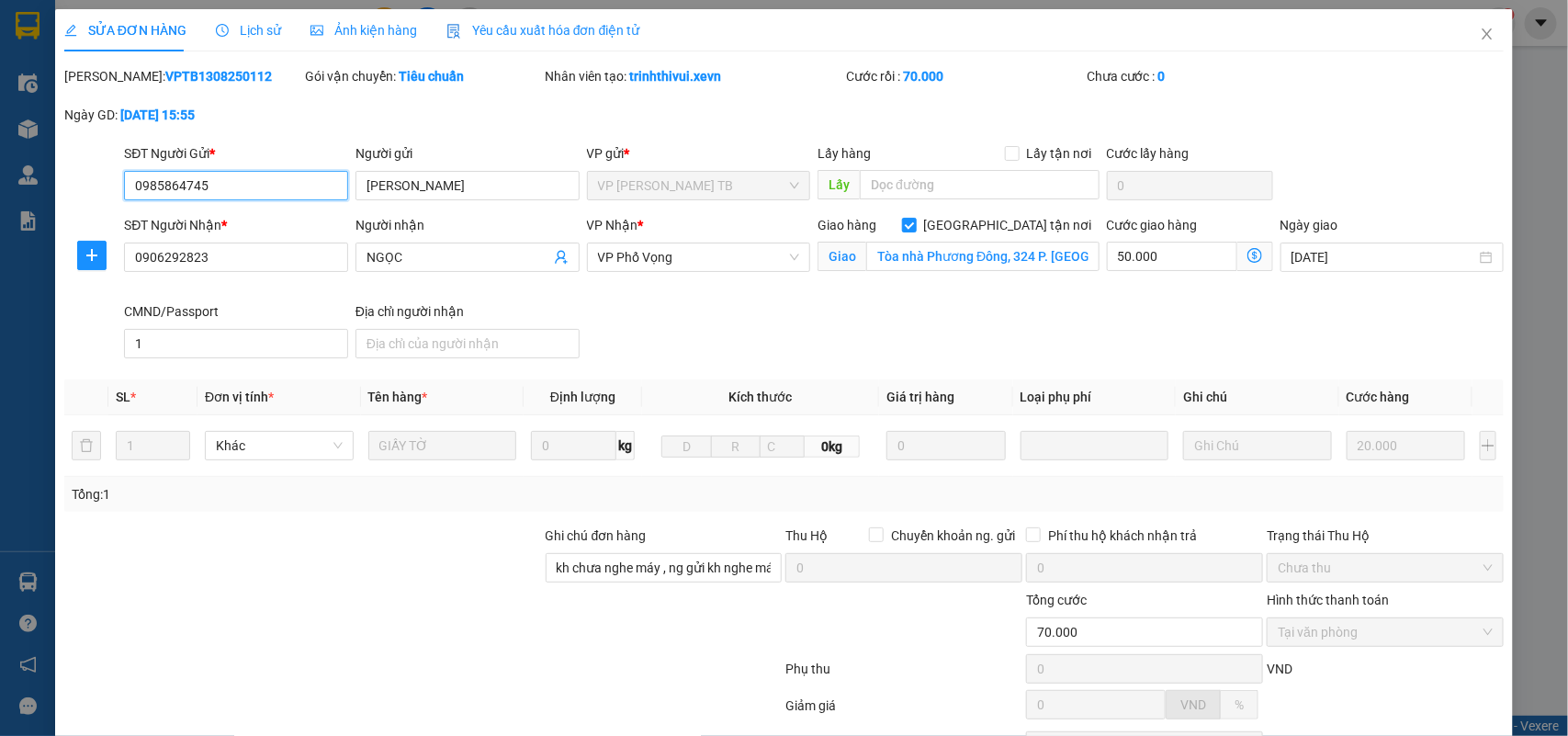
drag, startPoint x: 204, startPoint y: 189, endPoint x: 118, endPoint y: 184, distance: 86.1
click at [120, 184] on div "SĐT Người Gửi * 0985864745 0985864745" at bounding box center [235, 175] width 231 height 64
click at [1140, 35] on span "Close" at bounding box center [1487, 36] width 52 height 52
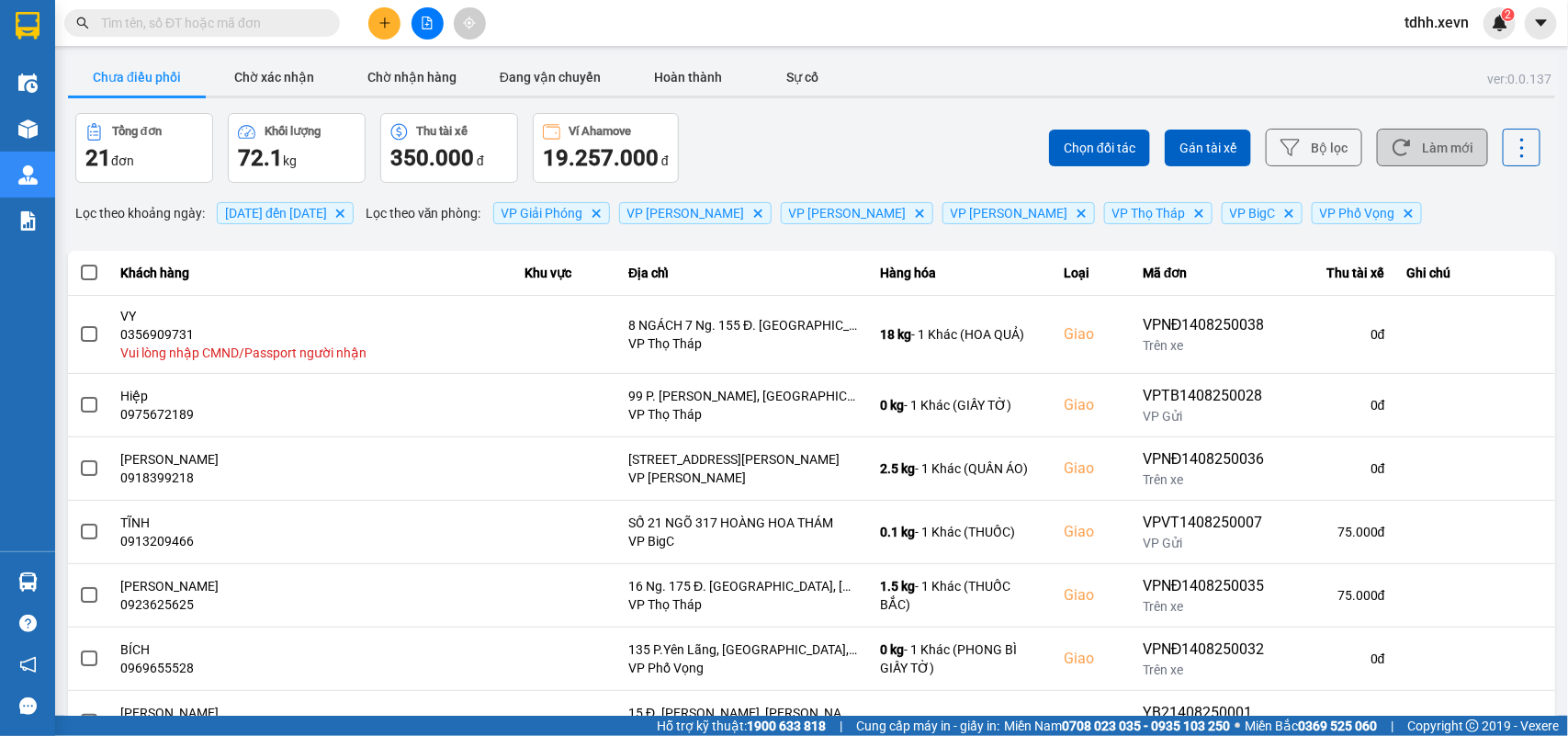
click at [1140, 149] on button "Làm mới" at bounding box center [1433, 147] width 111 height 37
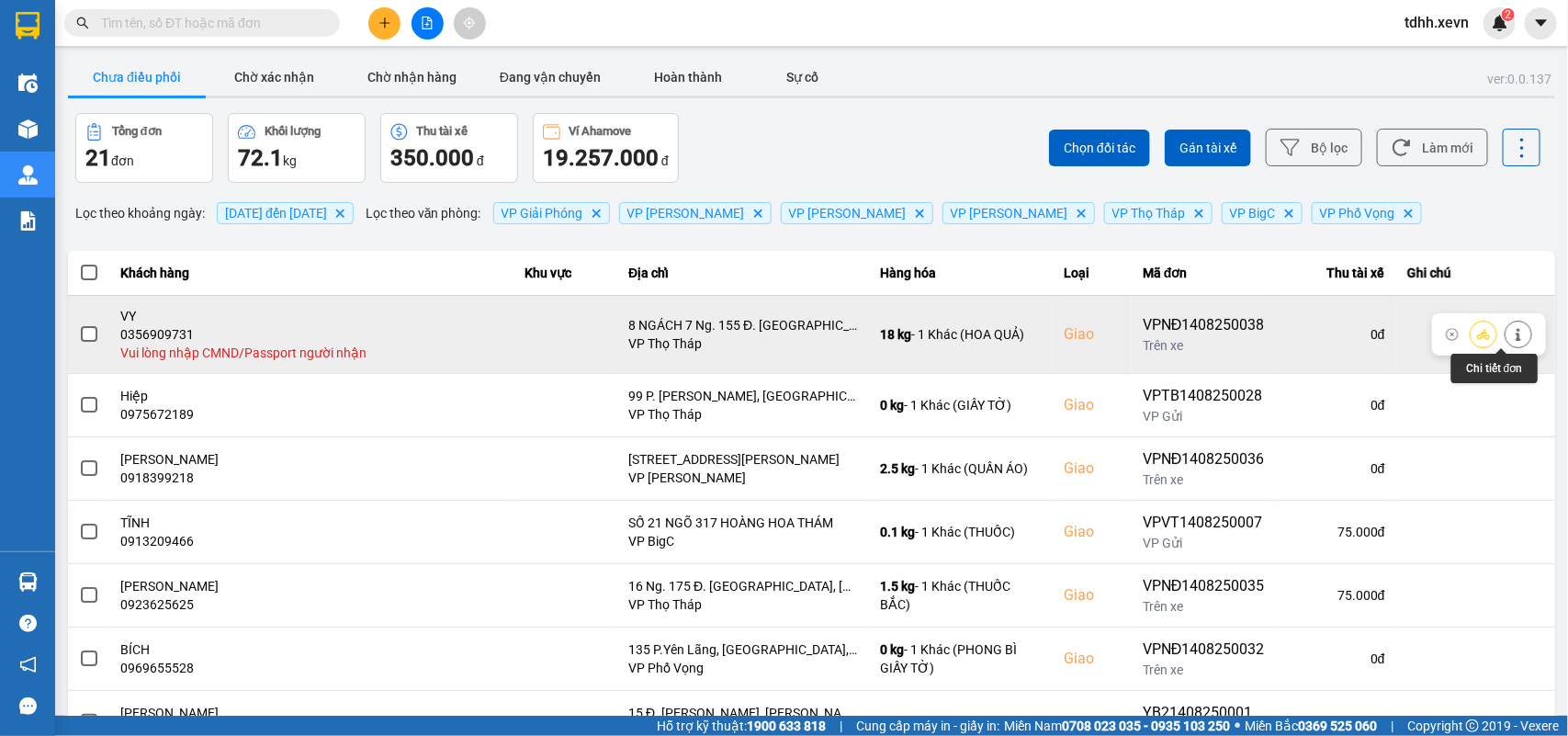
click at [1140, 326] on button at bounding box center [1518, 334] width 26 height 33
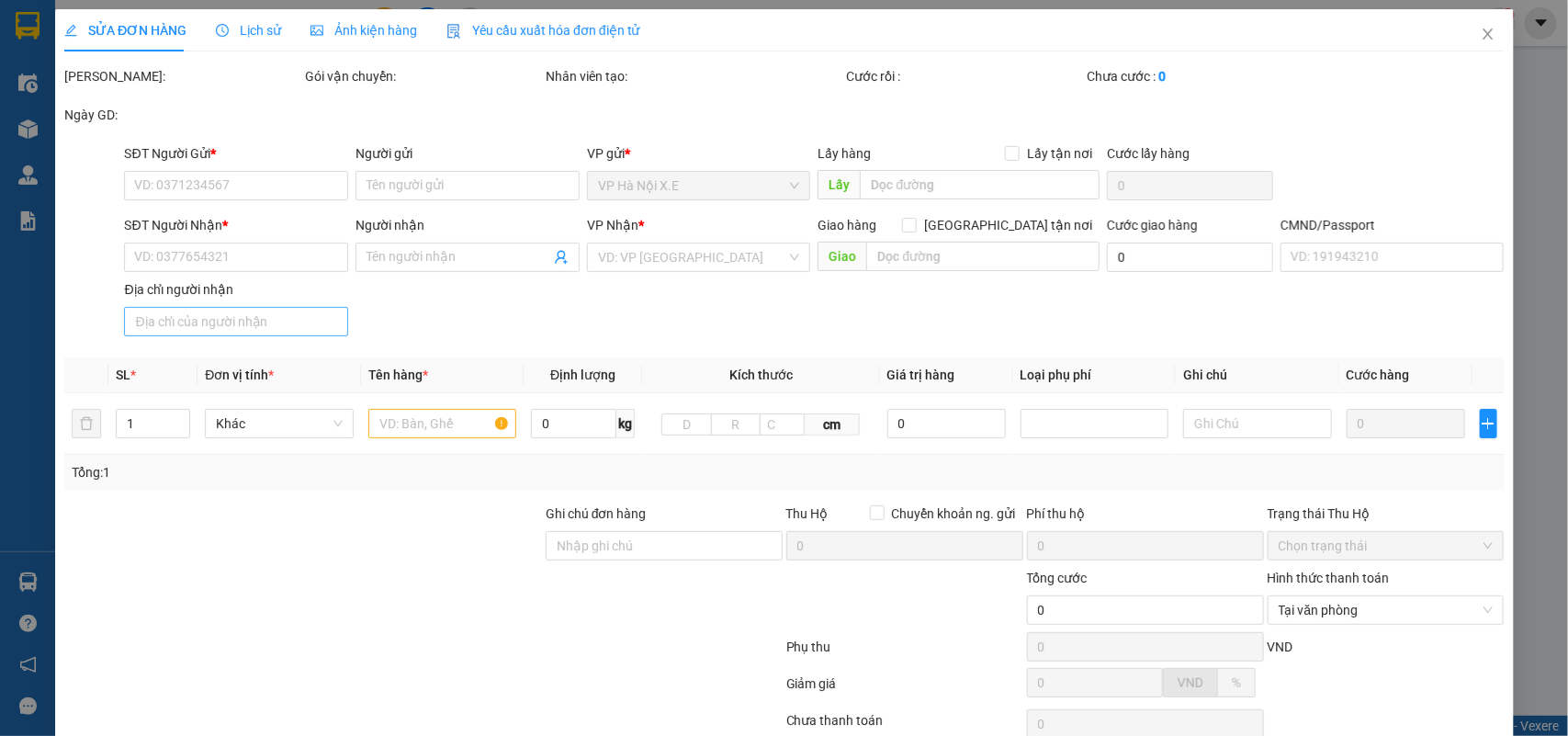
type input "0886801333"
type input "[PERSON_NAME]"
type input "0356909731"
type input "VY"
checkbox input "true"
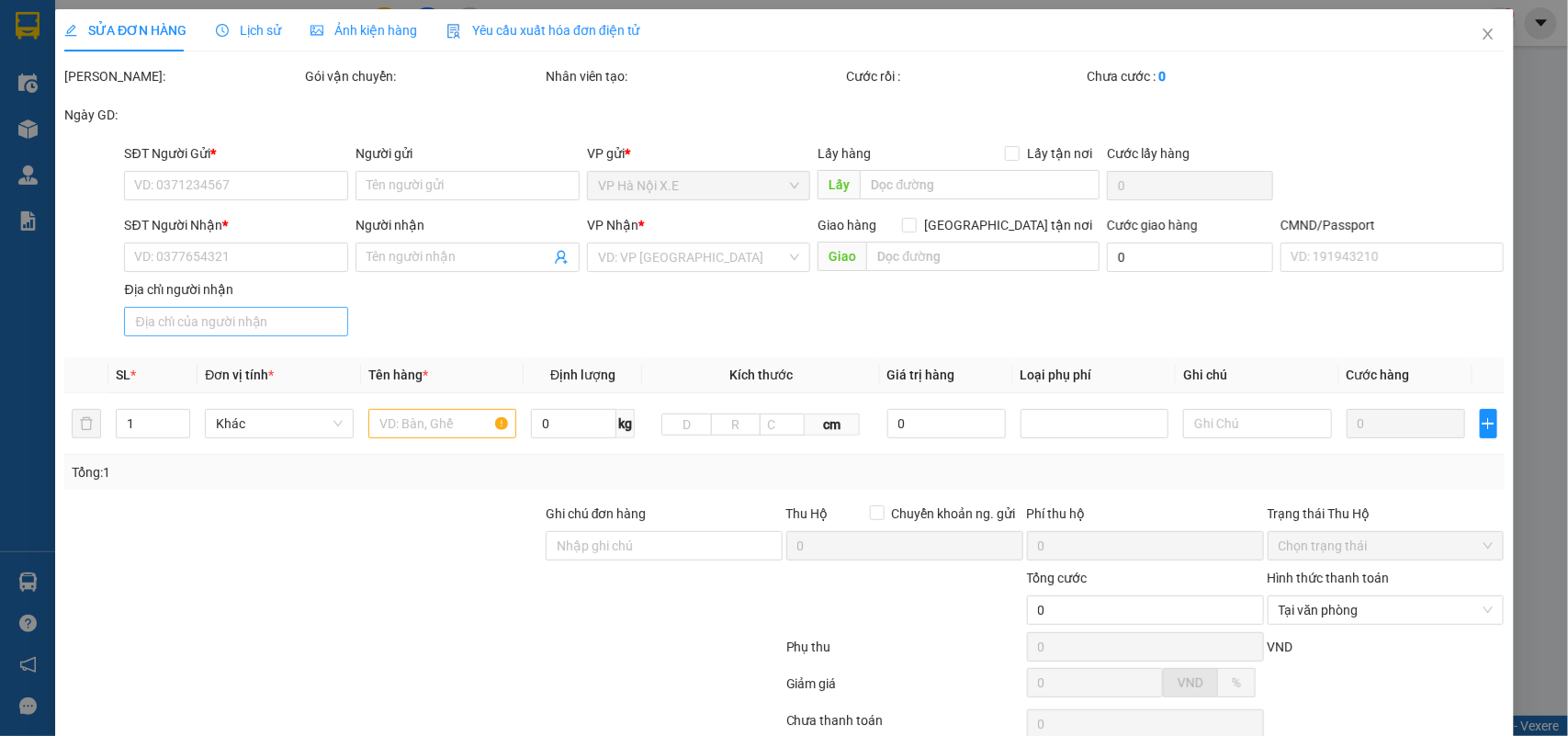
type input "8 NGÁCH 7 Ng. 155 Đ. [GEOGRAPHIC_DATA], [GEOGRAPHIC_DATA], [GEOGRAPHIC_DATA], […"
type input "100.000"
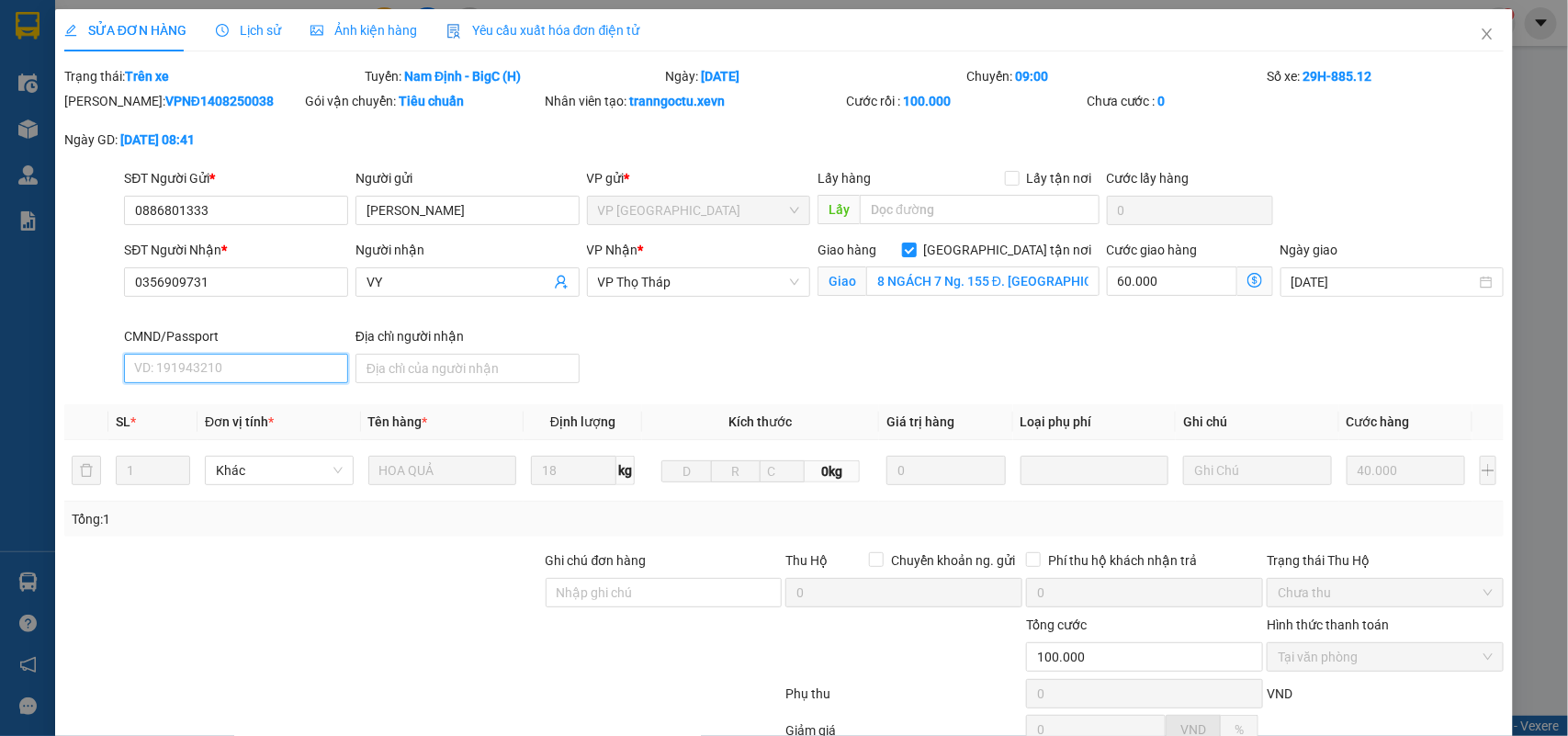
click at [255, 368] on input "CMND/Passport" at bounding box center [236, 368] width 225 height 30
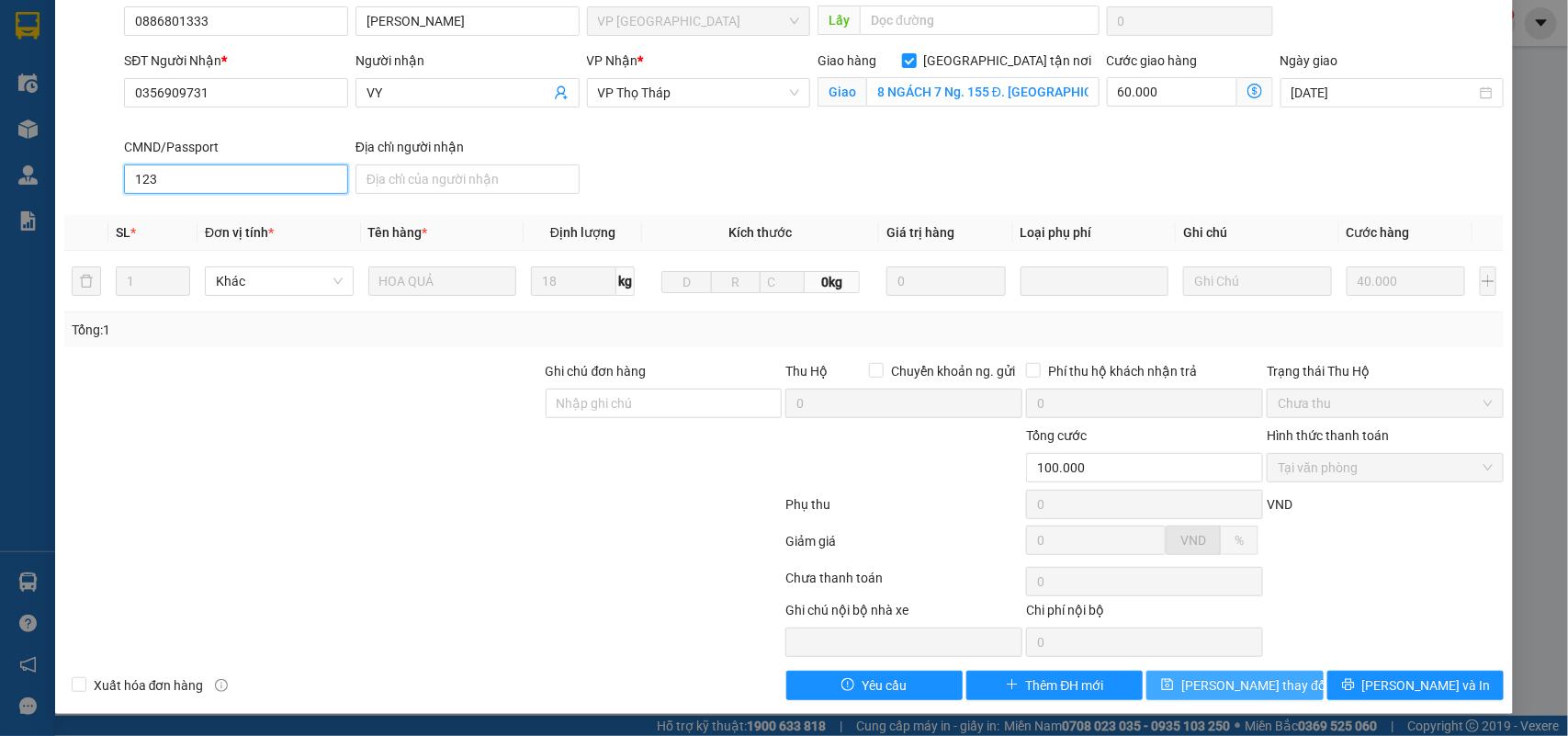
type input "123"
click at [1140, 533] on span "[PERSON_NAME] thay đổi" at bounding box center [1254, 685] width 147 height 20
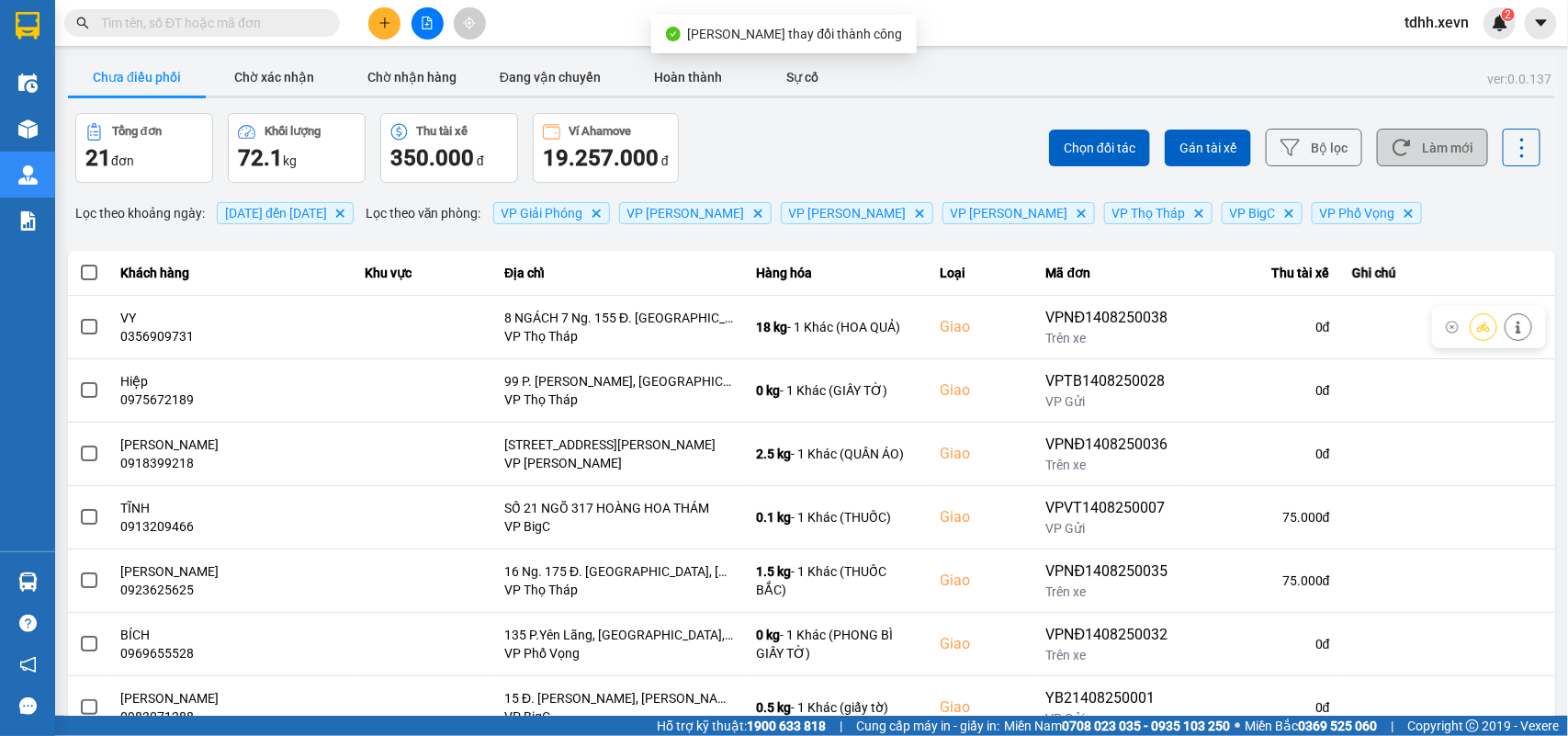
click at [1140, 158] on button "Làm mới" at bounding box center [1433, 147] width 111 height 37
click at [1140, 150] on icon at bounding box center [1401, 148] width 19 height 19
click at [1140, 161] on button "Làm mới" at bounding box center [1433, 147] width 111 height 37
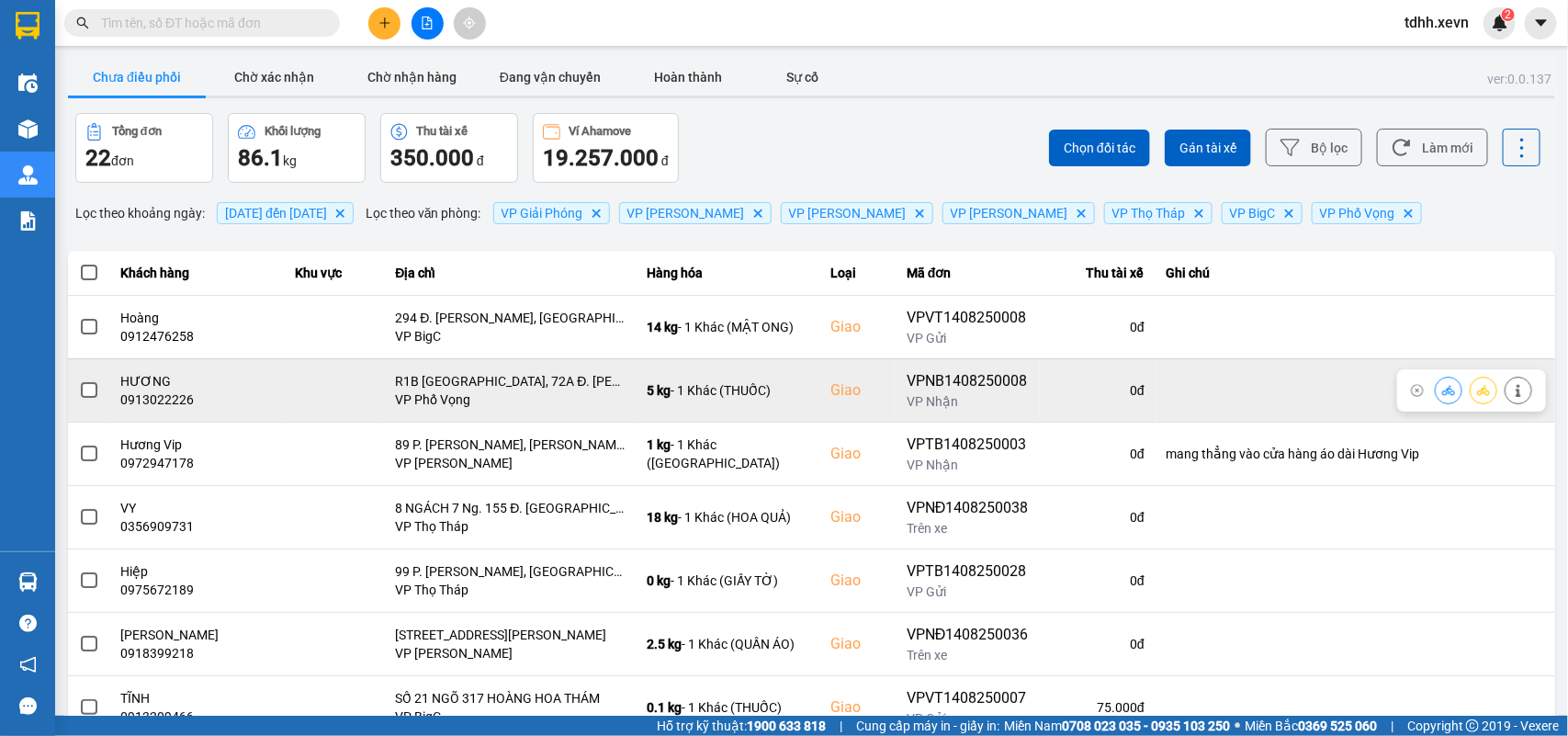
click at [149, 399] on div "0913022226" at bounding box center [197, 399] width 153 height 18
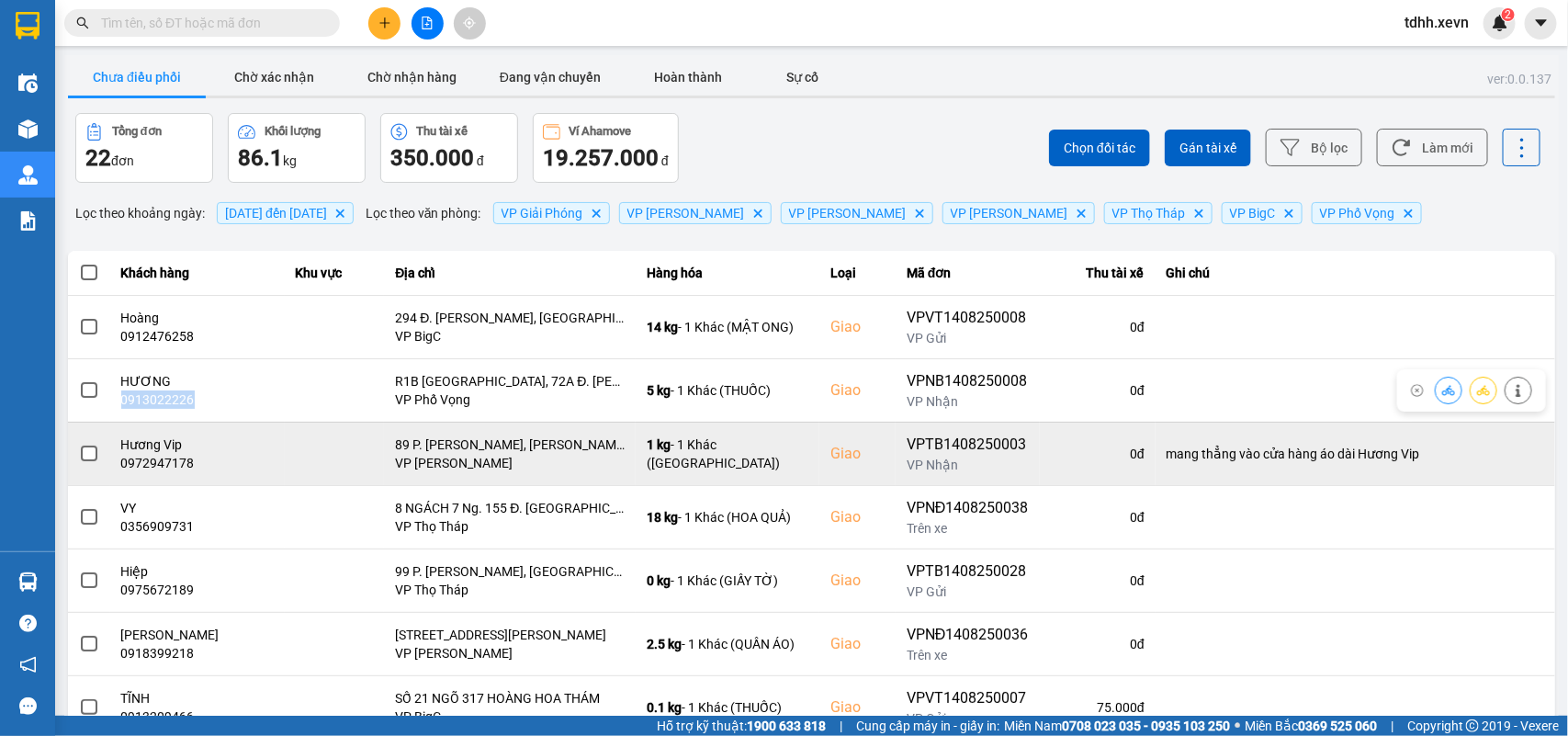
copy div "0913022226"
click at [1140, 448] on icon at bounding box center [1448, 453] width 12 height 12
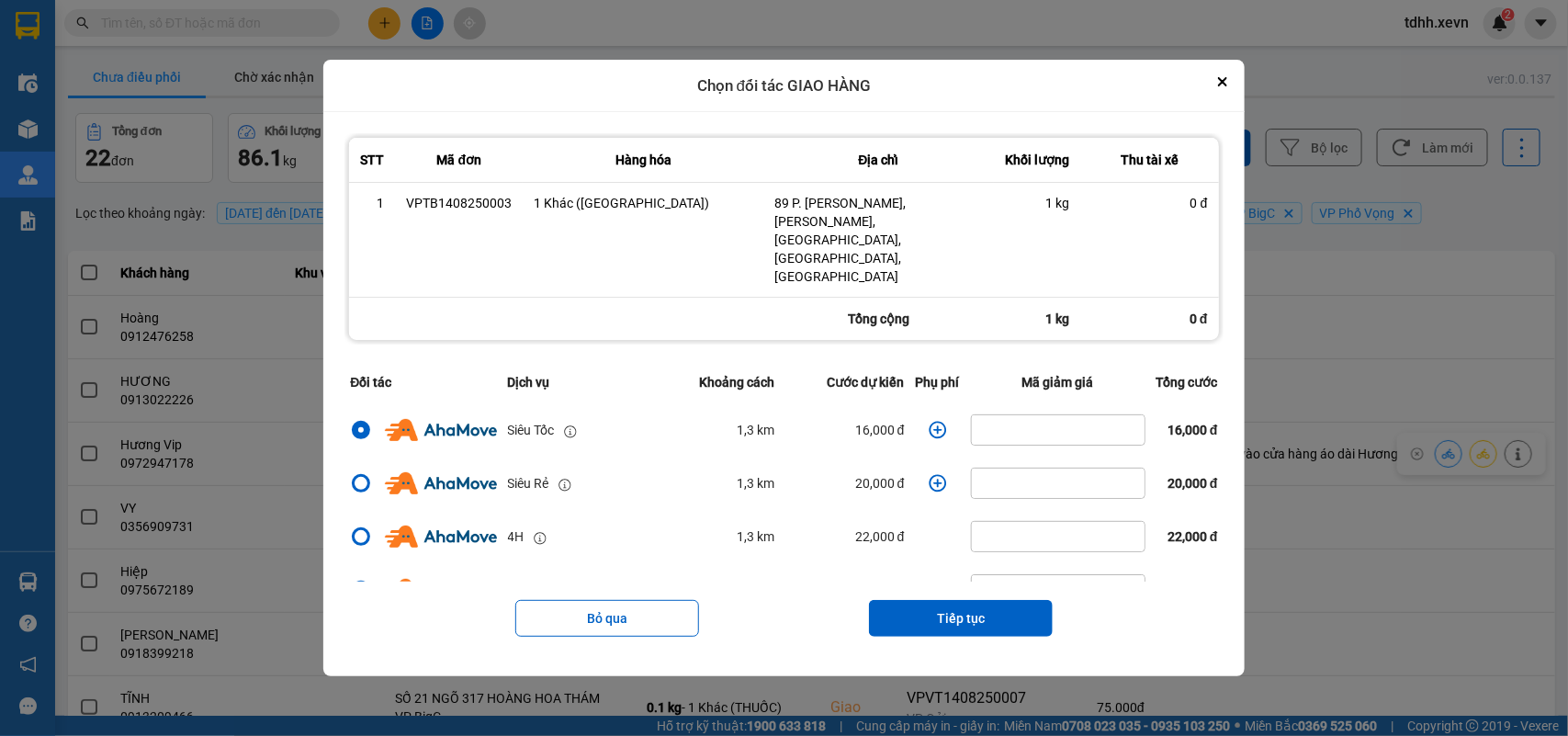
click at [929, 421] on icon "dialog" at bounding box center [938, 430] width 17 height 17
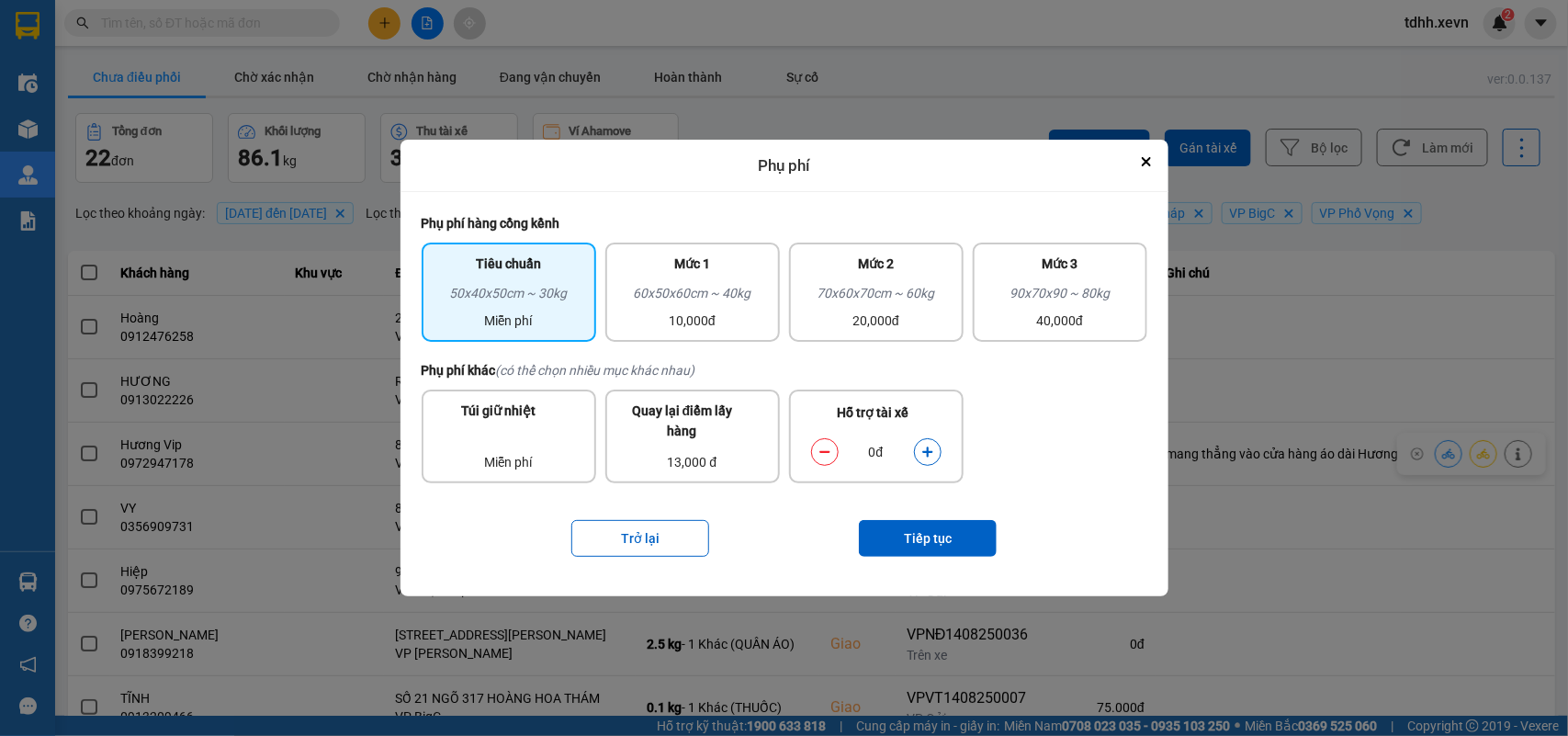
click at [930, 445] on icon "dialog" at bounding box center [927, 451] width 12 height 12
click at [938, 533] on button "Tiếp tục" at bounding box center [928, 538] width 138 height 36
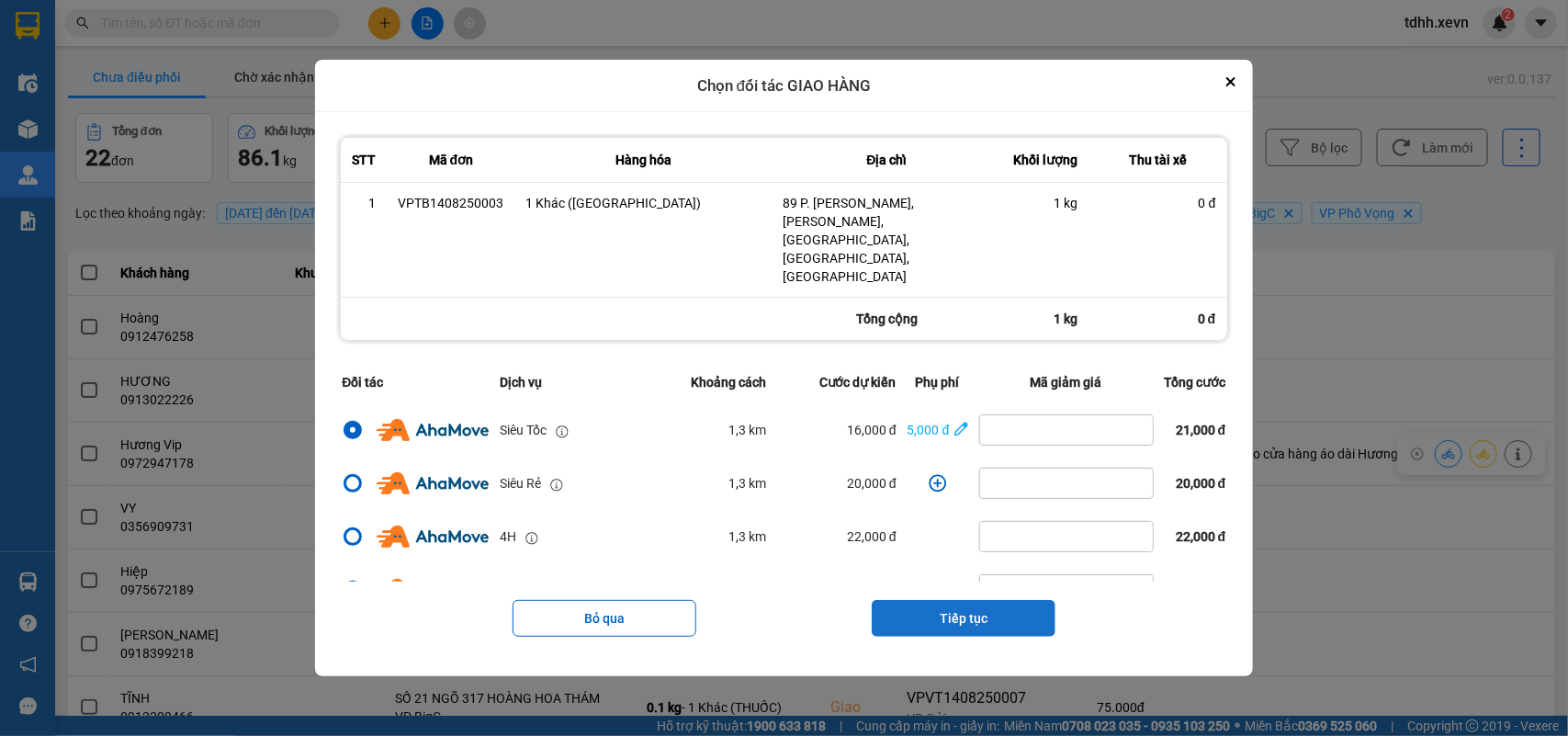
click at [962, 533] on button "Tiếp tục" at bounding box center [962, 618] width 183 height 36
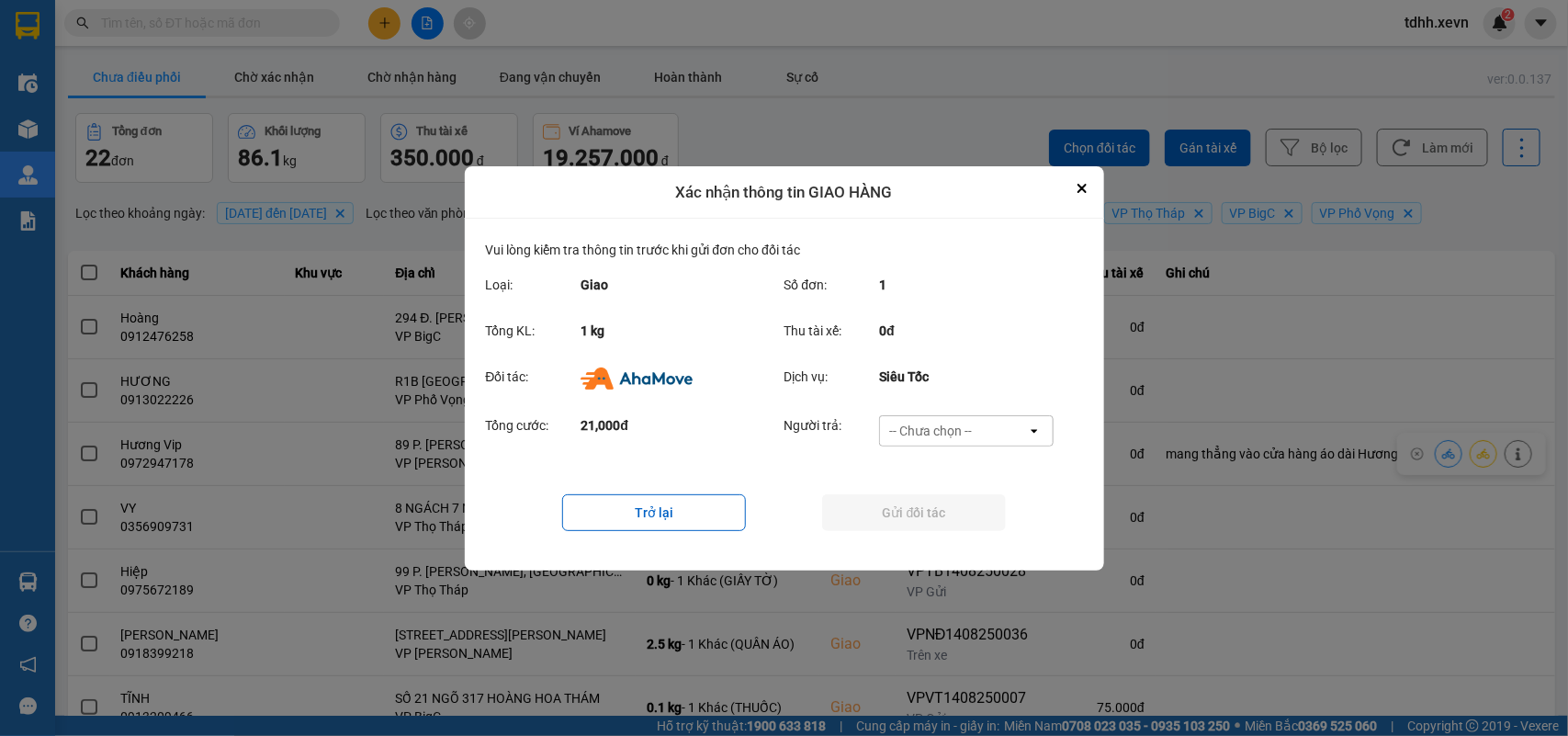
click at [999, 427] on div "-- Chưa chọn --" at bounding box center [953, 431] width 147 height 30
click at [957, 528] on span "Ví Ahamove" at bounding box center [931, 535] width 75 height 18
click at [958, 527] on button "Gửi đối tác" at bounding box center [914, 512] width 183 height 36
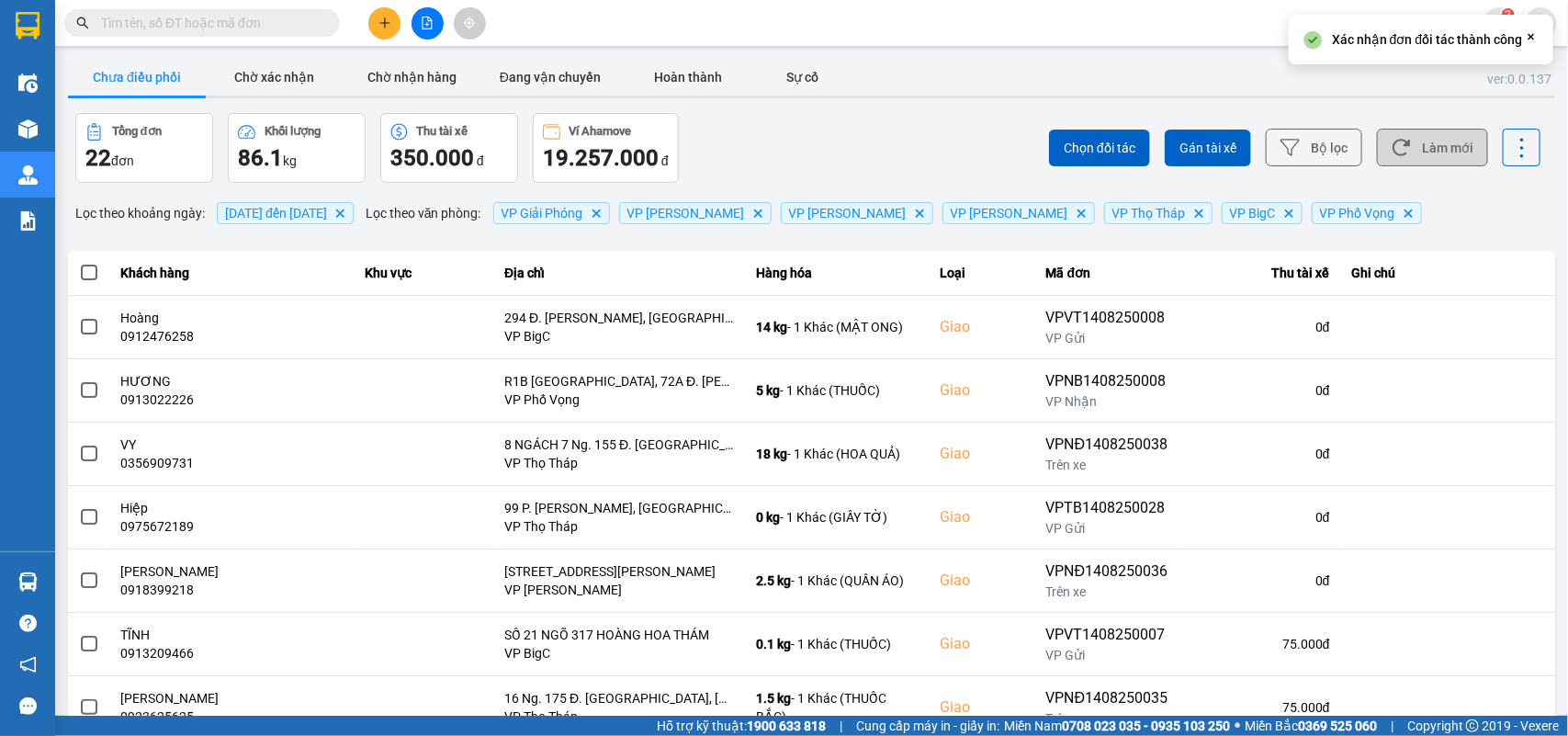
click at [1140, 158] on button "Làm mới" at bounding box center [1433, 147] width 111 height 37
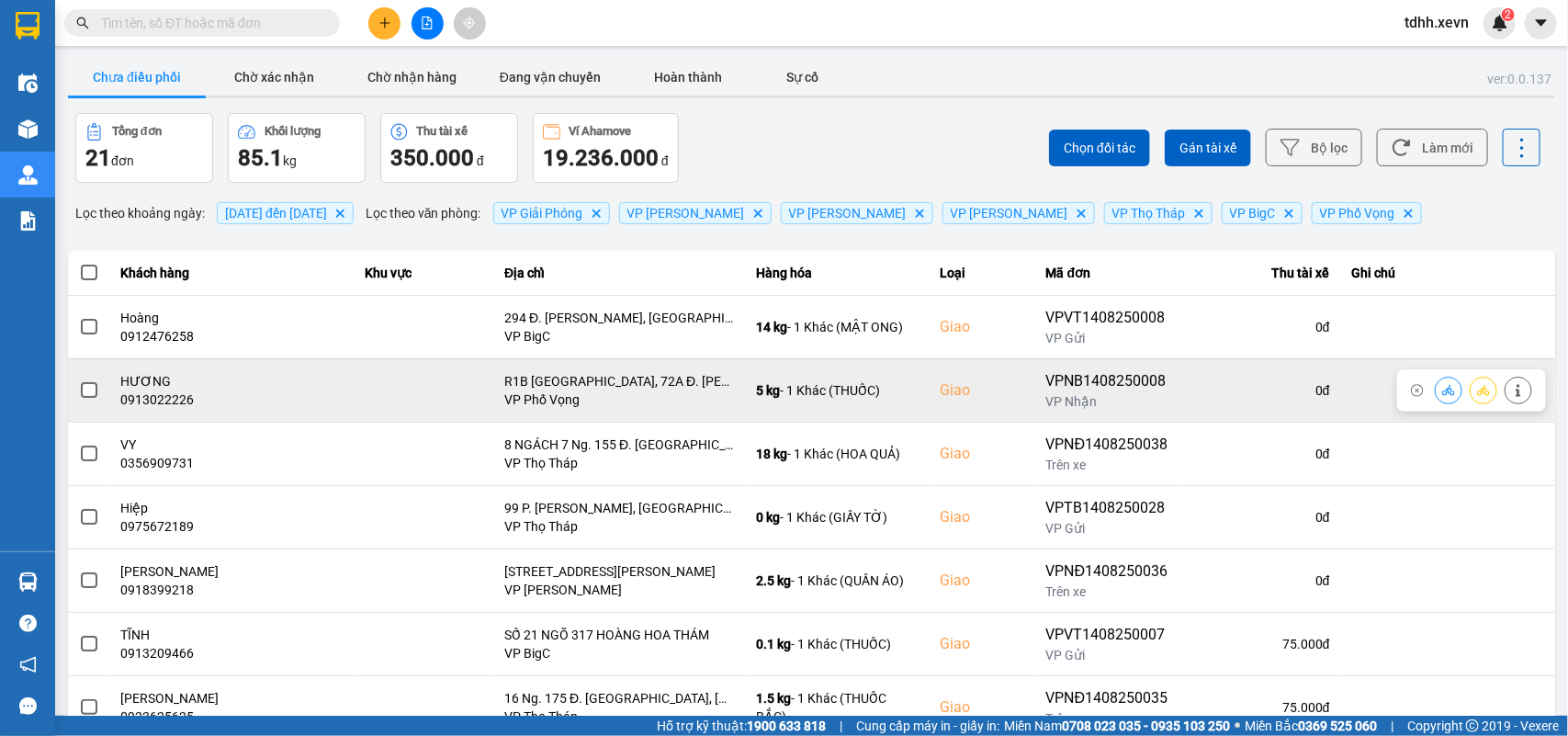
click at [1140, 389] on icon at bounding box center [1448, 390] width 12 height 12
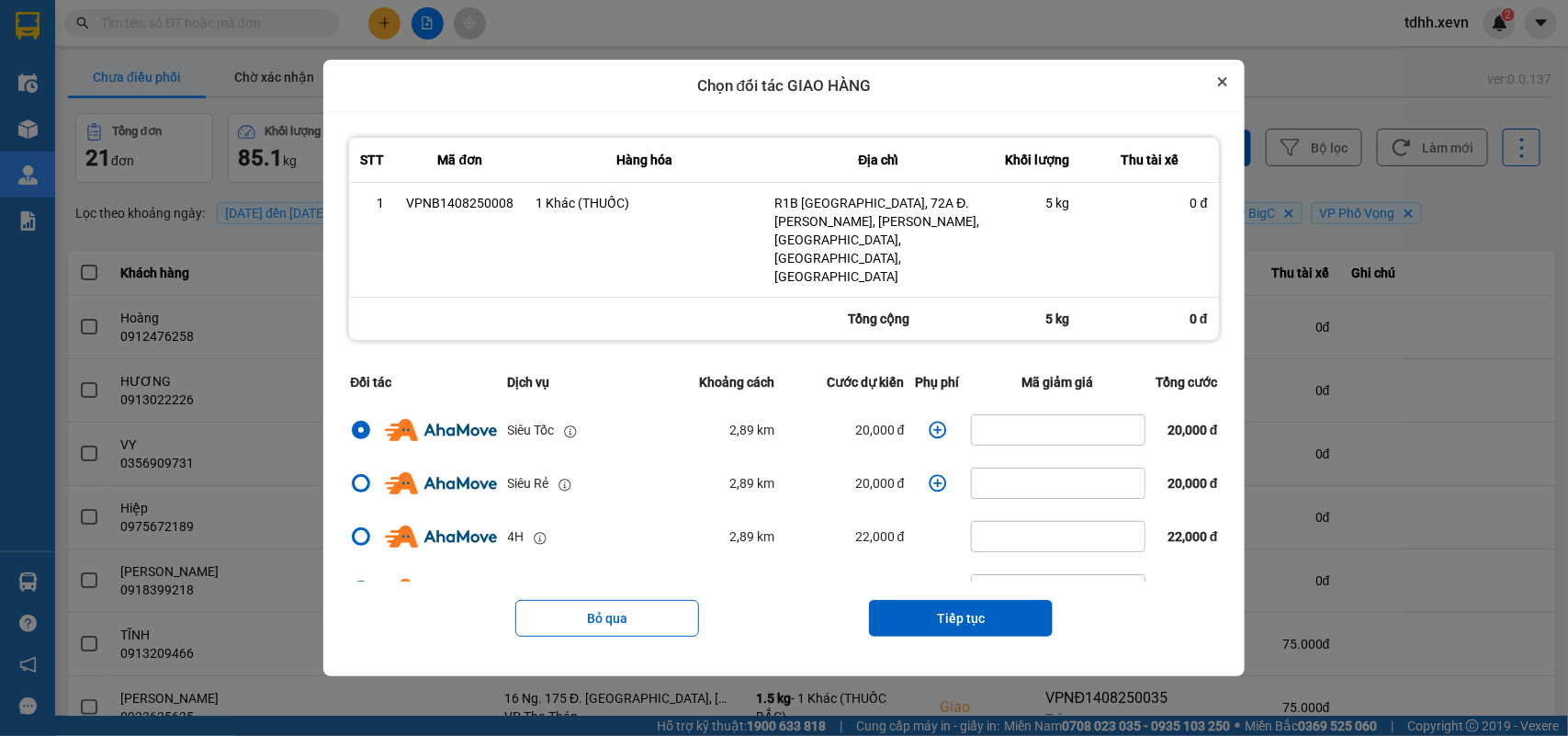
click at [1140, 86] on icon "Close" at bounding box center [1223, 82] width 10 height 10
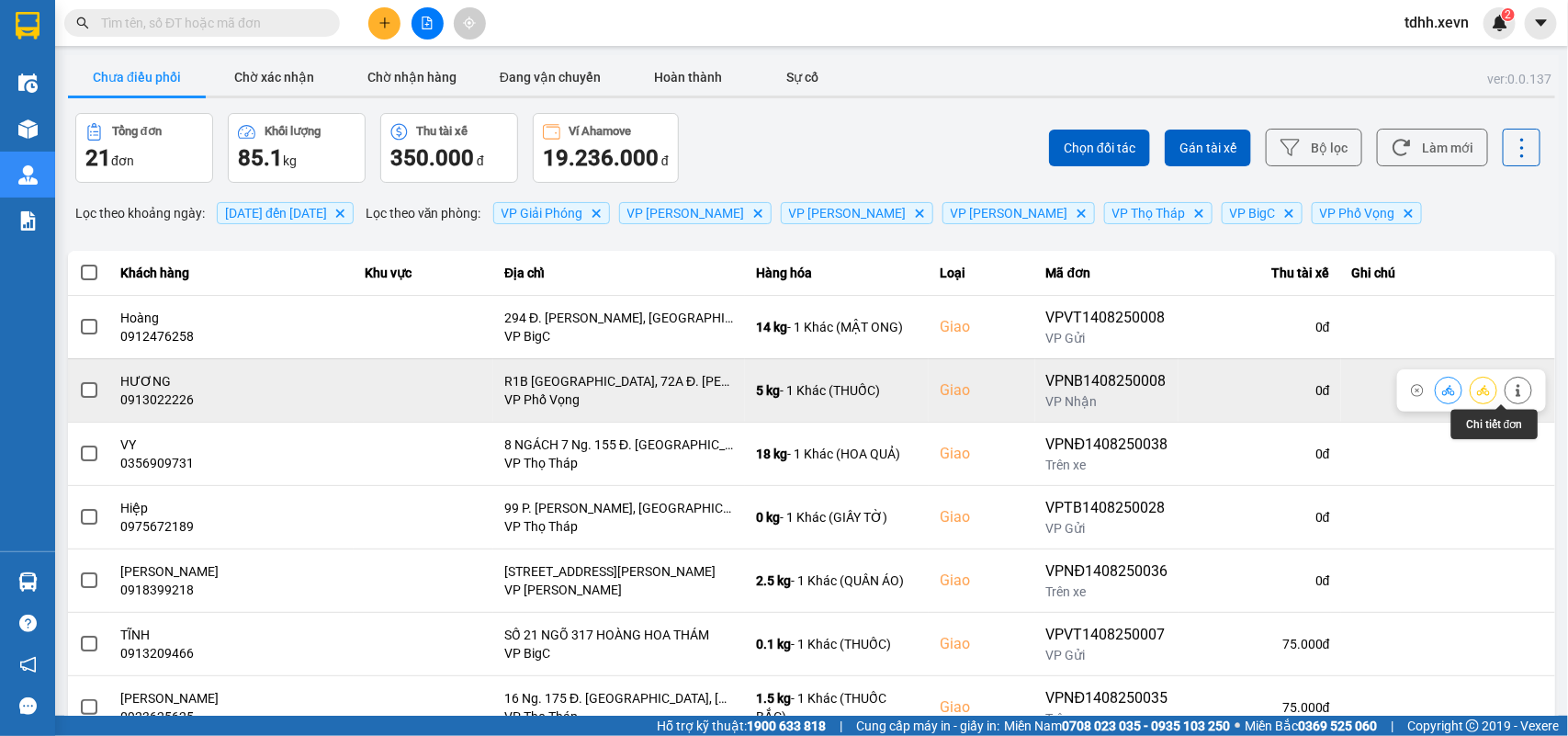
click at [1140, 397] on button at bounding box center [1518, 391] width 26 height 33
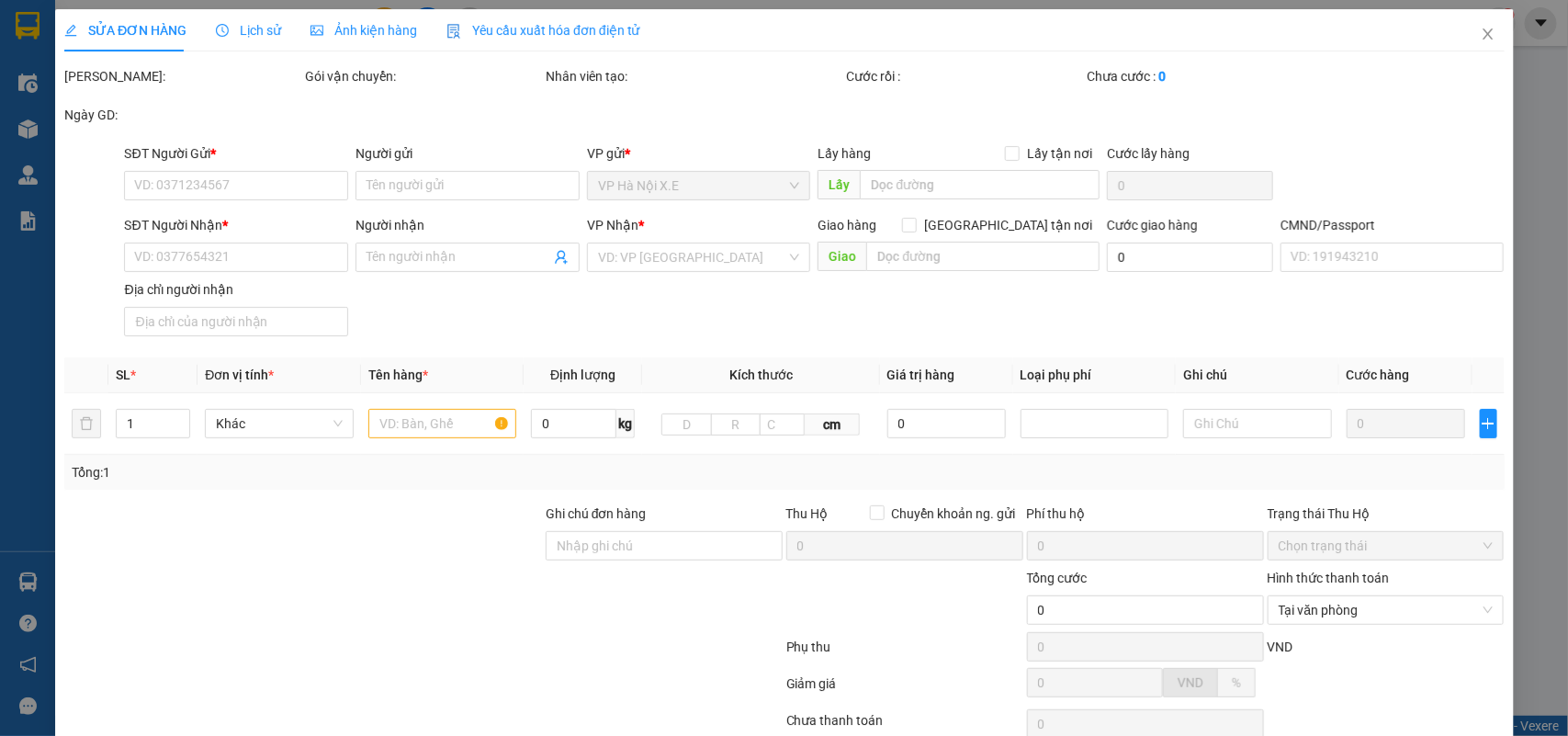
type input "0837471368"
type input "HOÀNG TUYẾT HẠNH"
type input "0913022226"
type input "HƯƠNG"
checkbox input "true"
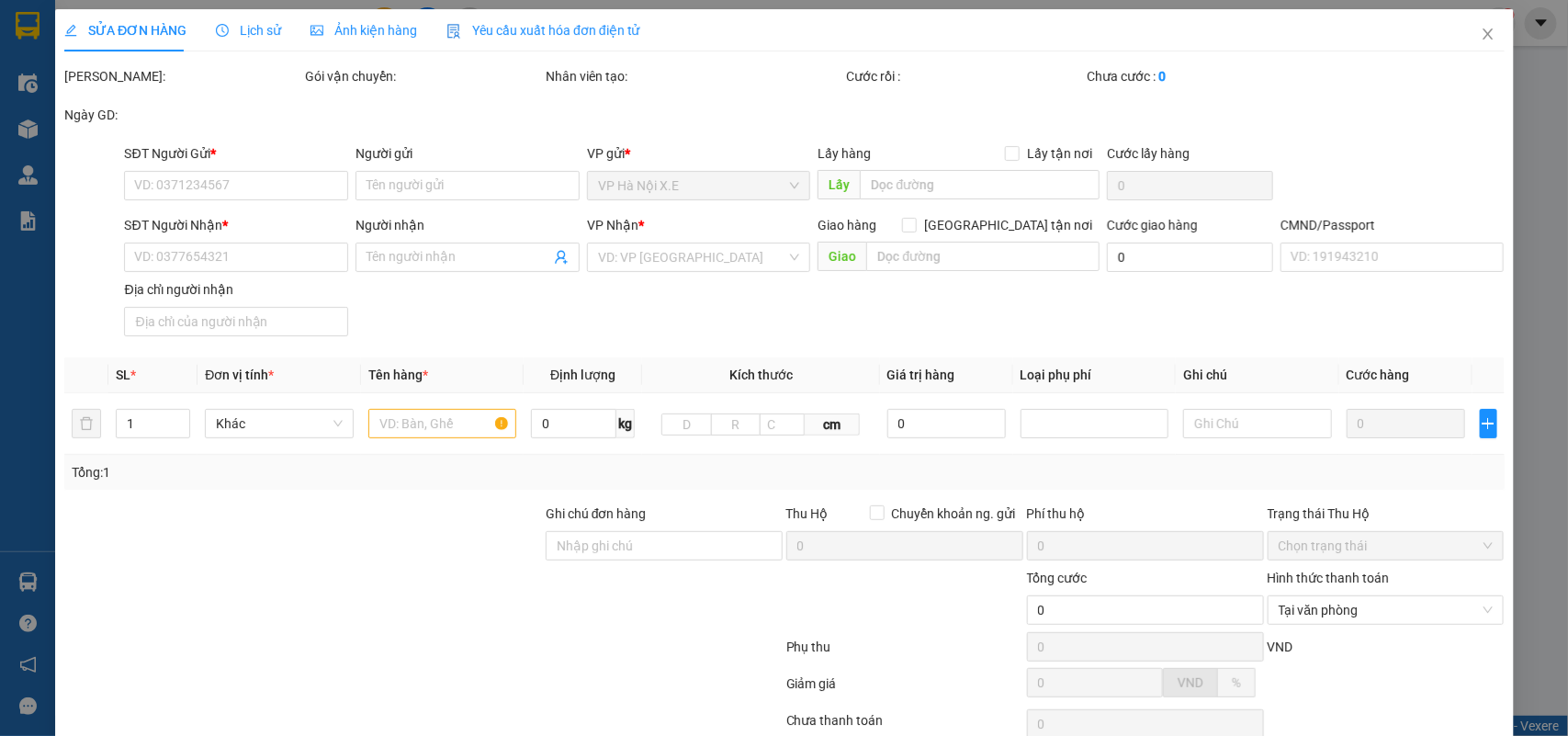
type input "R1B [GEOGRAPHIC_DATA], 72A Đ. [PERSON_NAME], [PERSON_NAME], [GEOGRAPHIC_DATA], …"
type input "037204002354 DƯ [PERSON_NAME]"
type input "70.000"
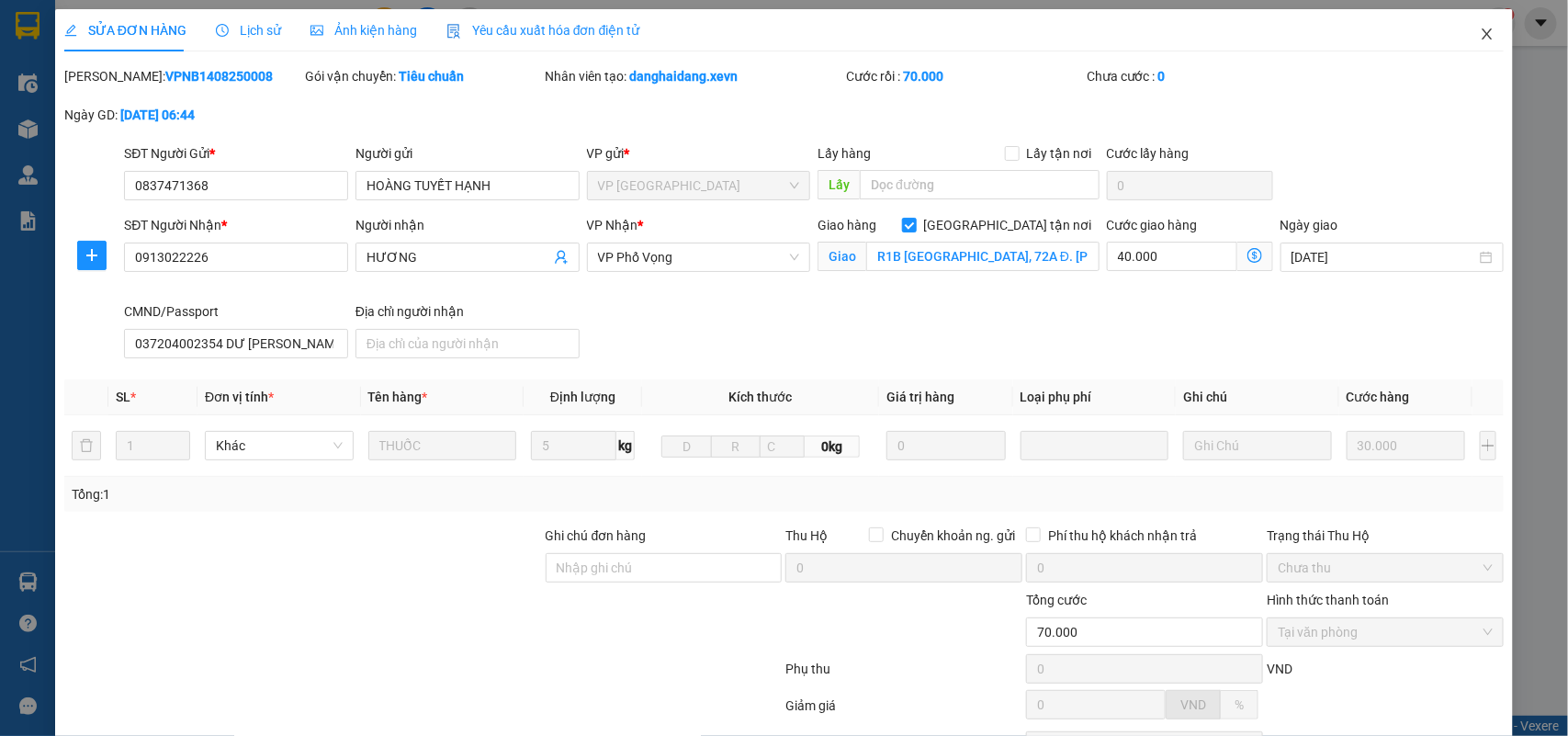
click at [1140, 29] on icon "close" at bounding box center [1486, 34] width 14 height 14
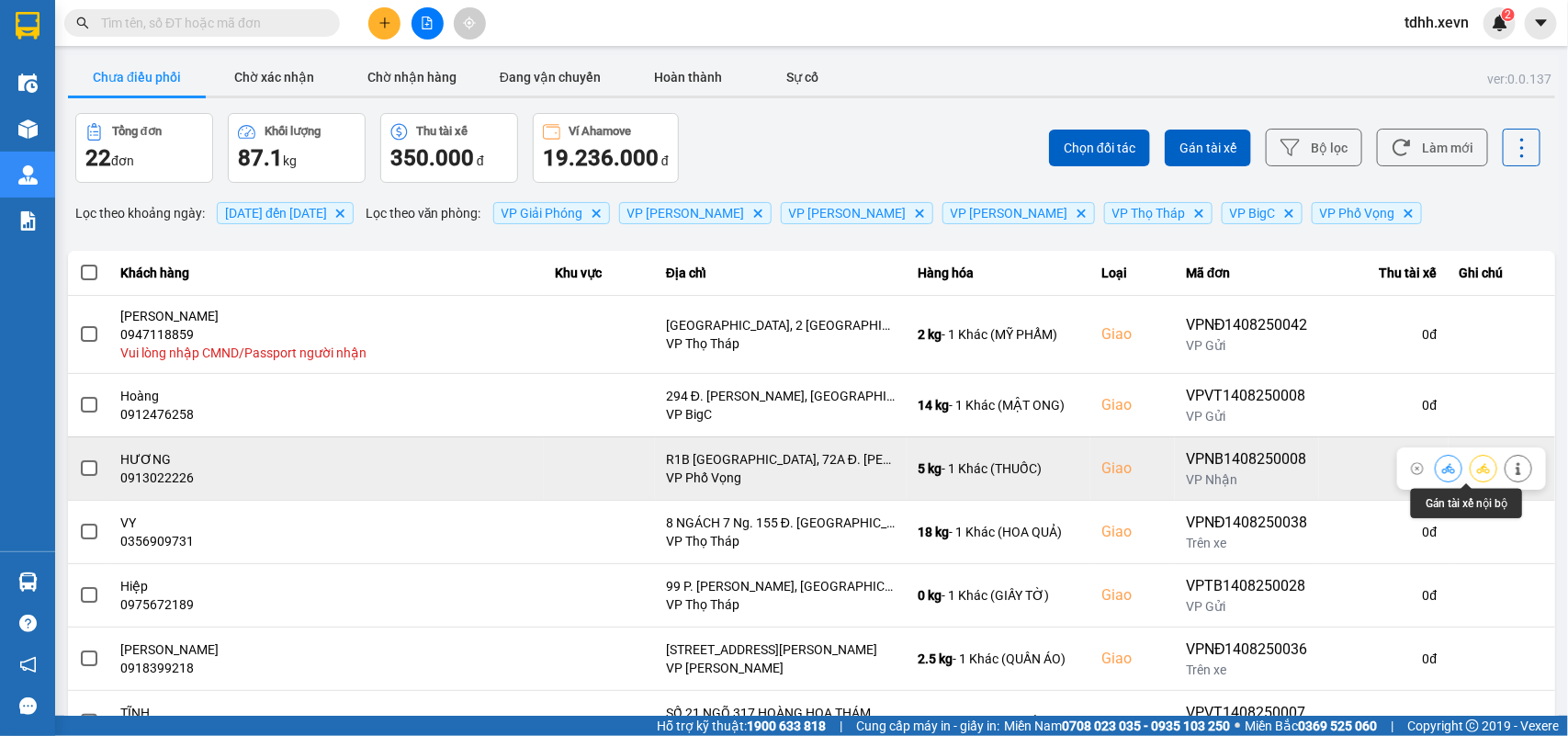
click at [1140, 468] on icon at bounding box center [1448, 467] width 12 height 12
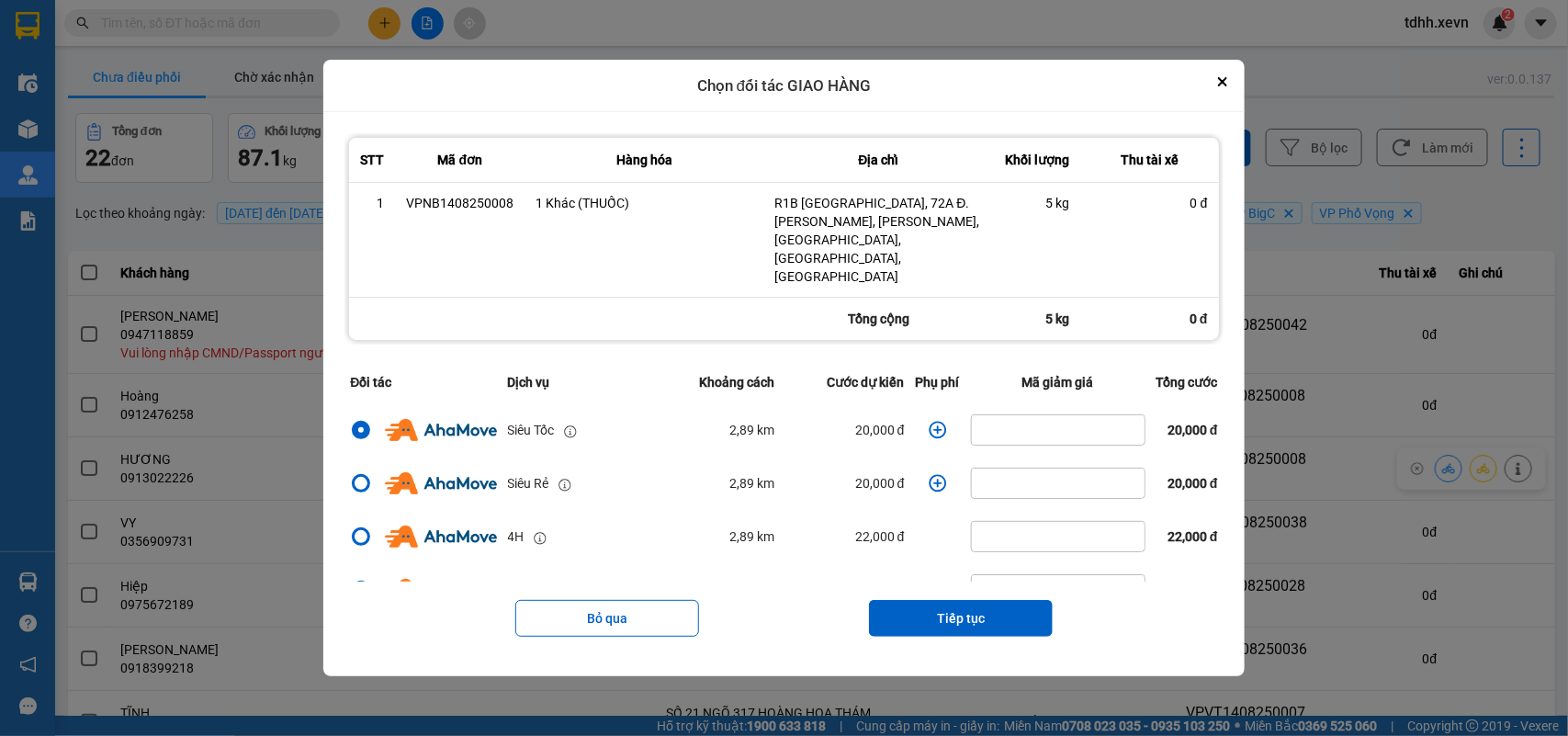
click at [929, 421] on icon "dialog" at bounding box center [938, 430] width 17 height 17
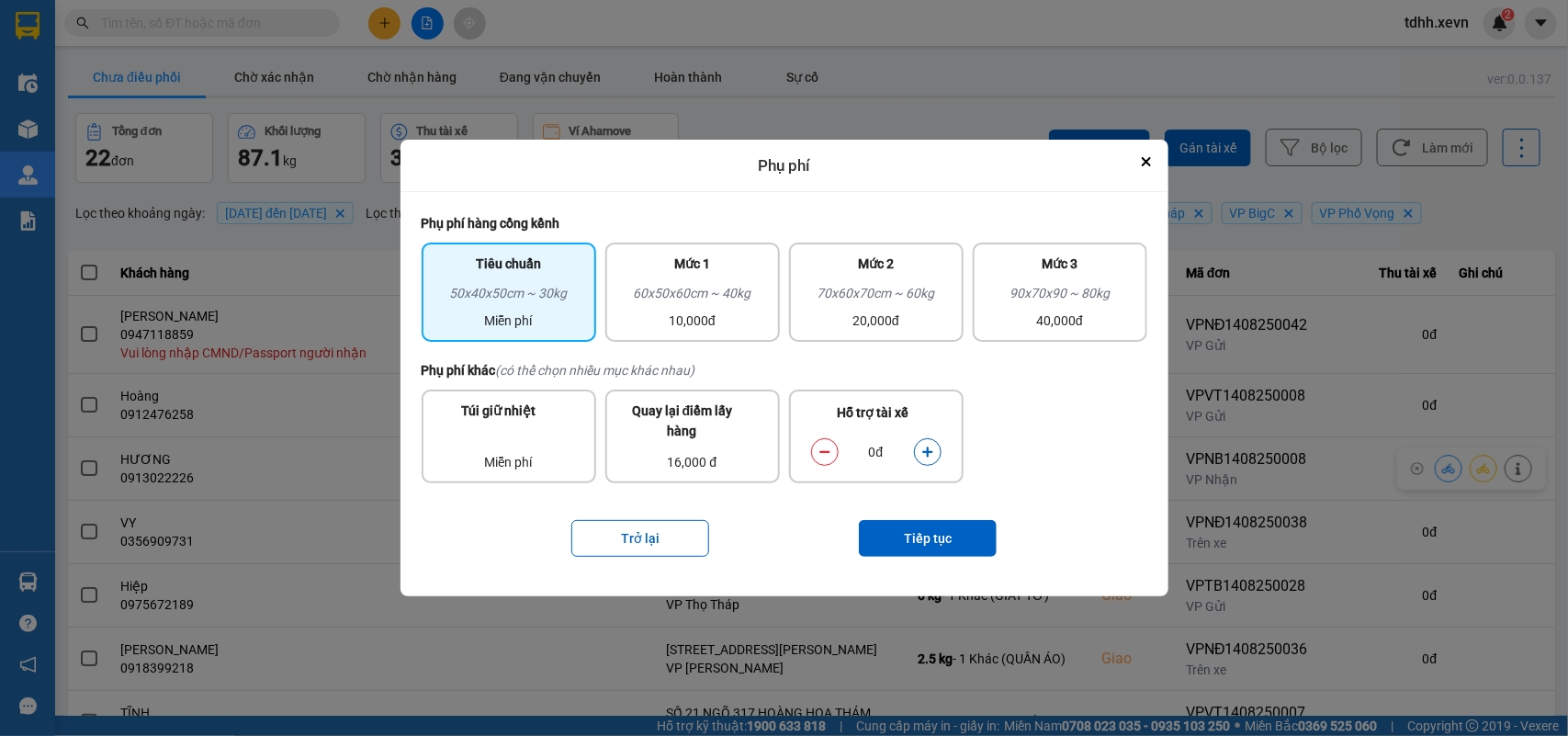
click at [934, 448] on icon "dialog" at bounding box center [927, 451] width 12 height 12
click at [916, 527] on button "Tiếp tục" at bounding box center [928, 538] width 138 height 36
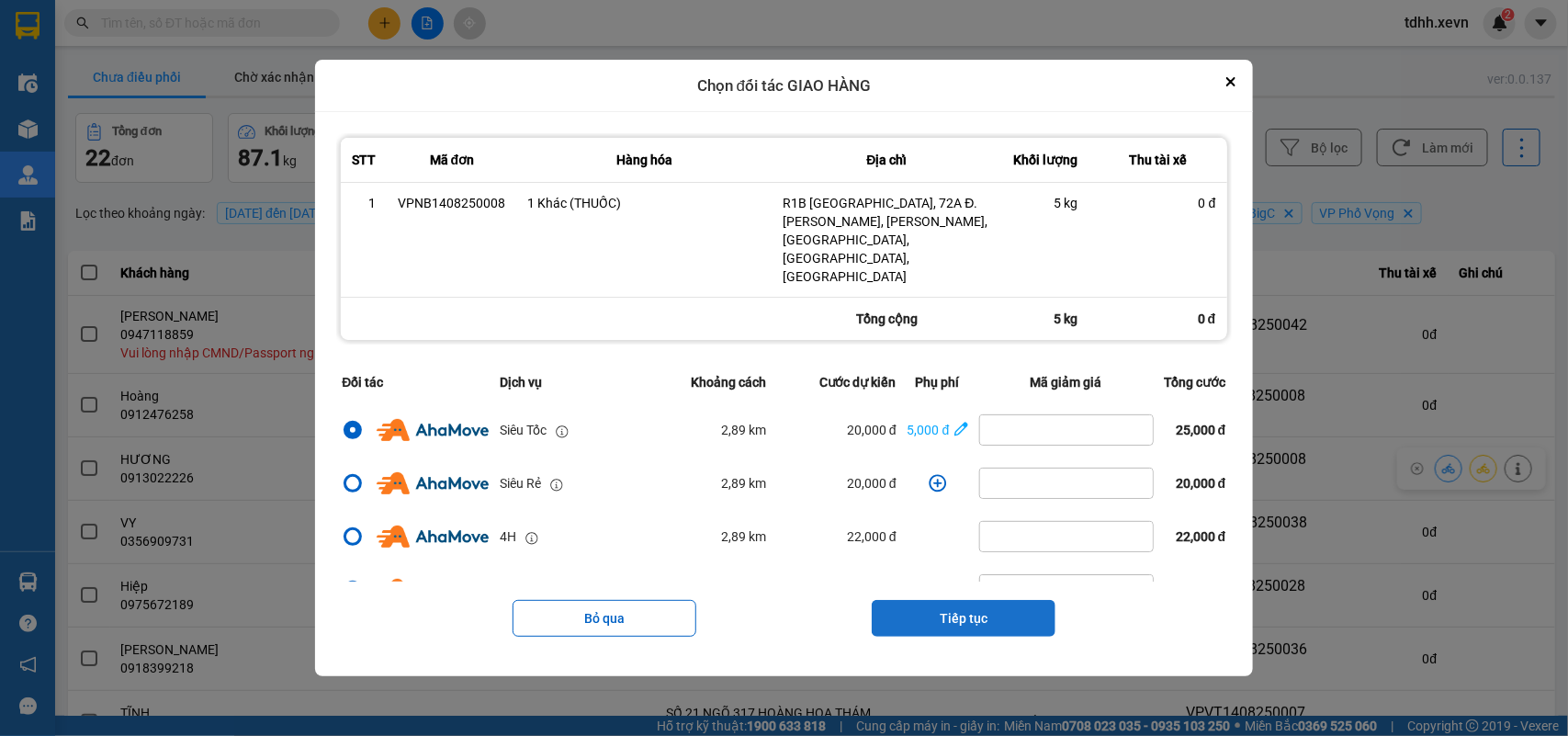
click at [957, 533] on button "Tiếp tục" at bounding box center [962, 618] width 183 height 36
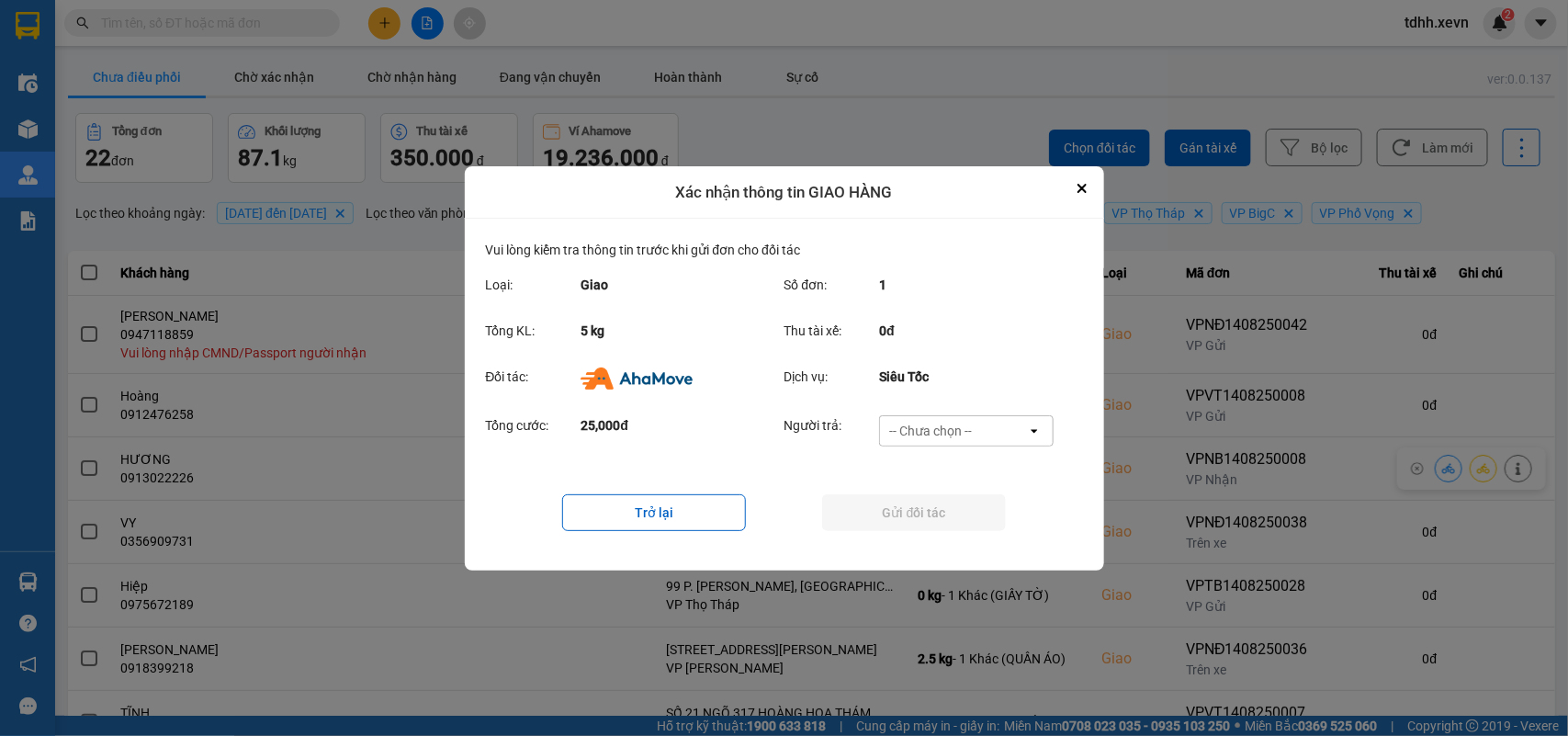
click at [998, 424] on div "-- Chưa chọn --" at bounding box center [953, 431] width 147 height 30
click at [947, 524] on div "Ví Ahamove" at bounding box center [966, 535] width 175 height 33
click at [952, 516] on button "Gửi đối tác" at bounding box center [914, 512] width 183 height 36
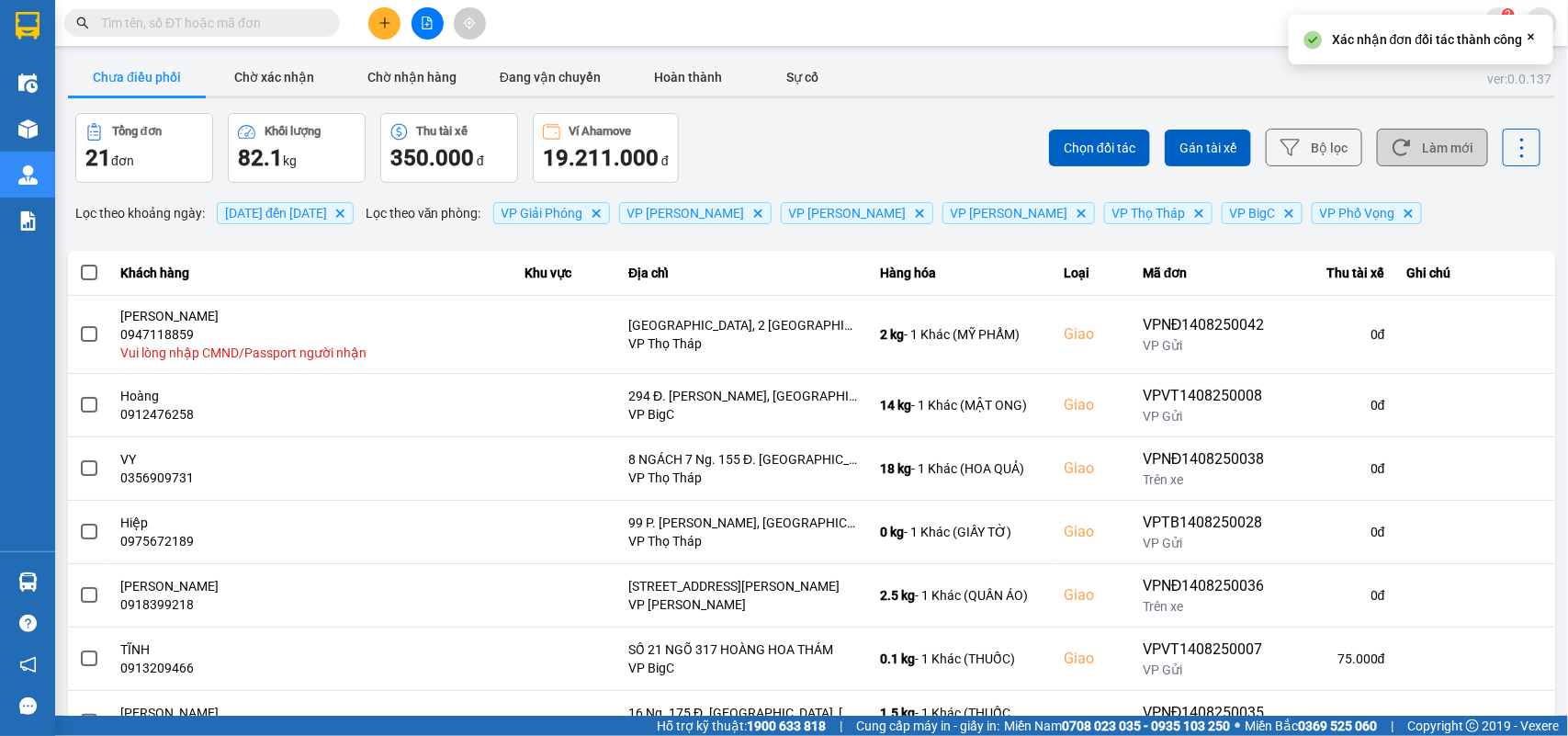
click at [1140, 153] on icon at bounding box center [1401, 148] width 19 height 19
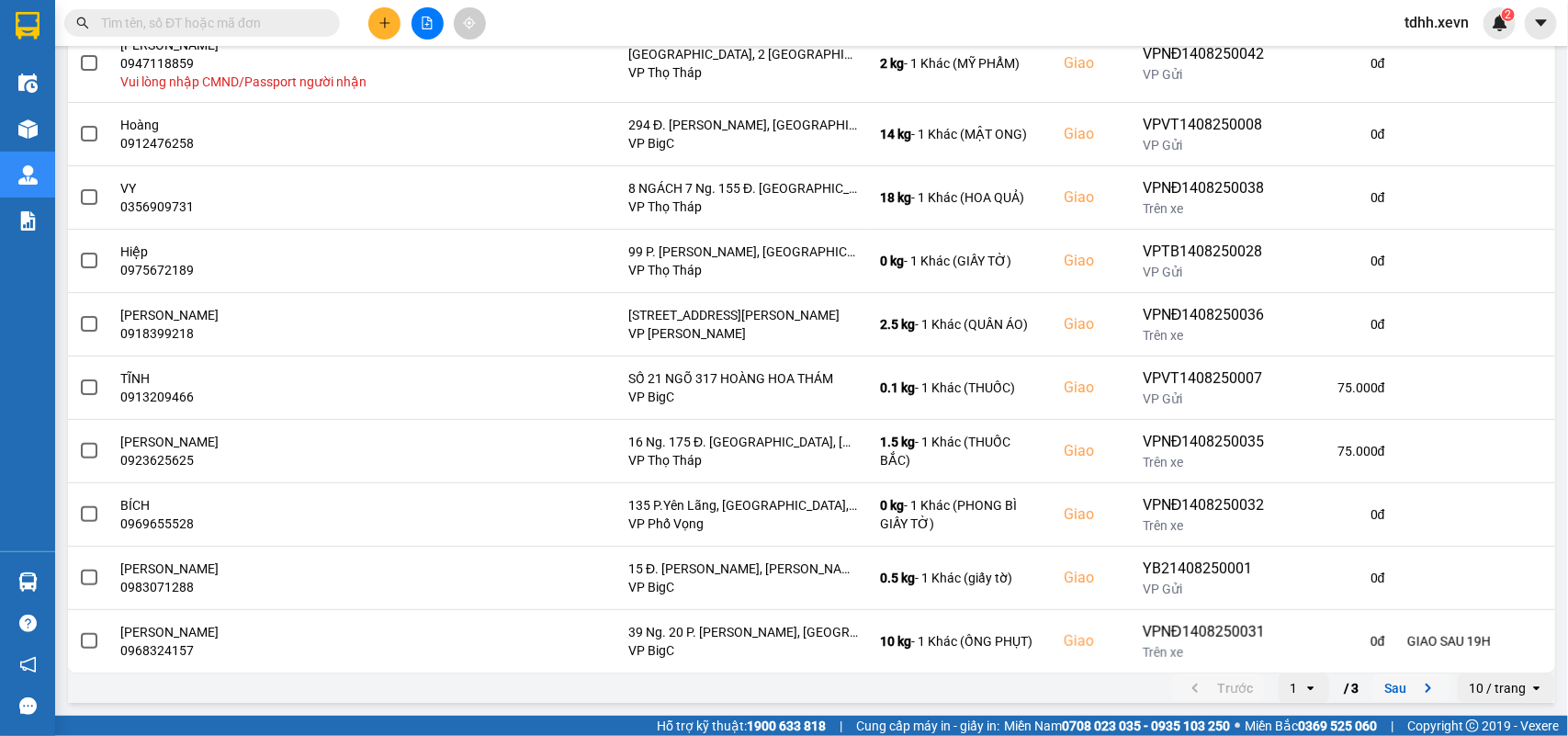
click at [1140, 533] on icon "next page. current page 1 / 3" at bounding box center [1428, 687] width 22 height 22
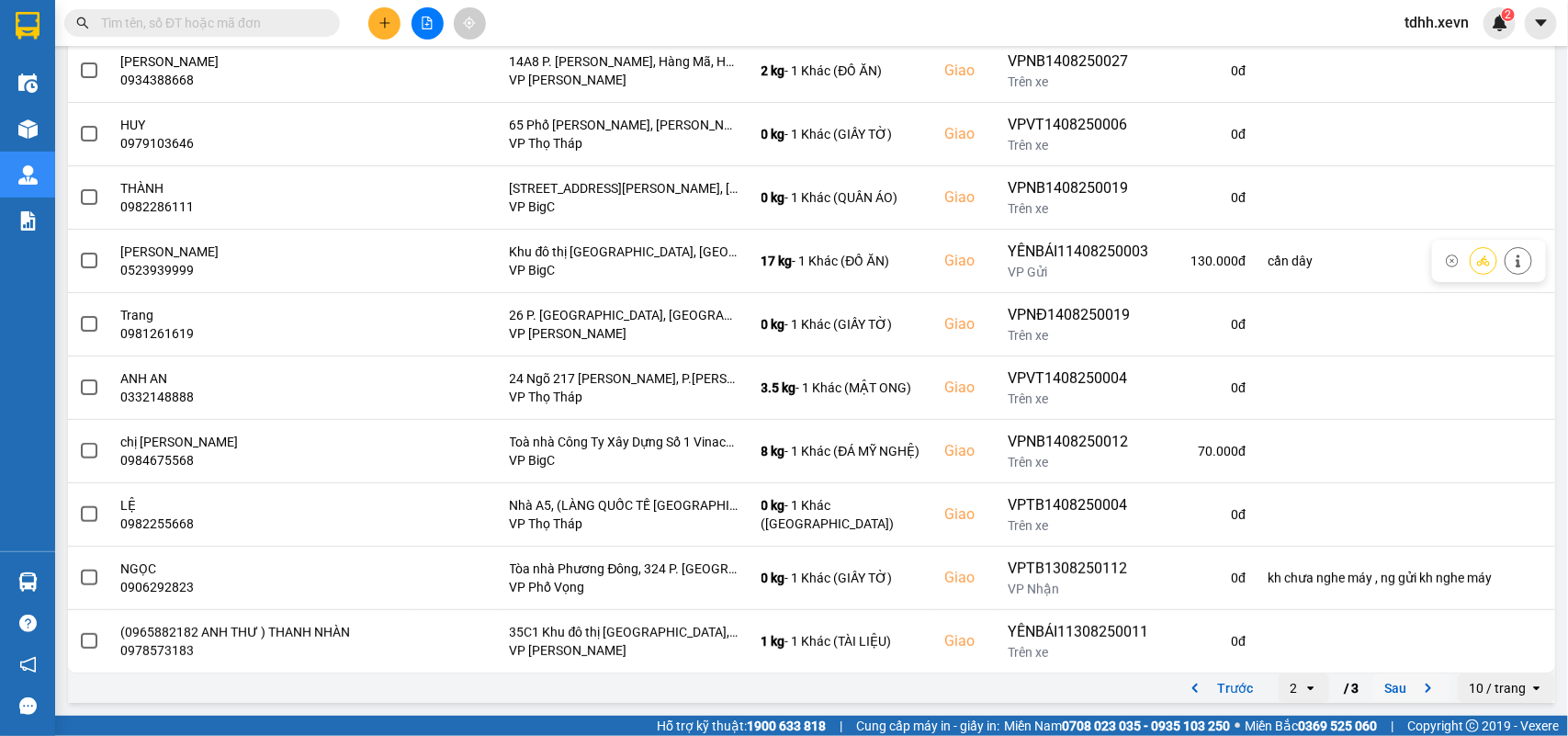
scroll to position [0, 0]
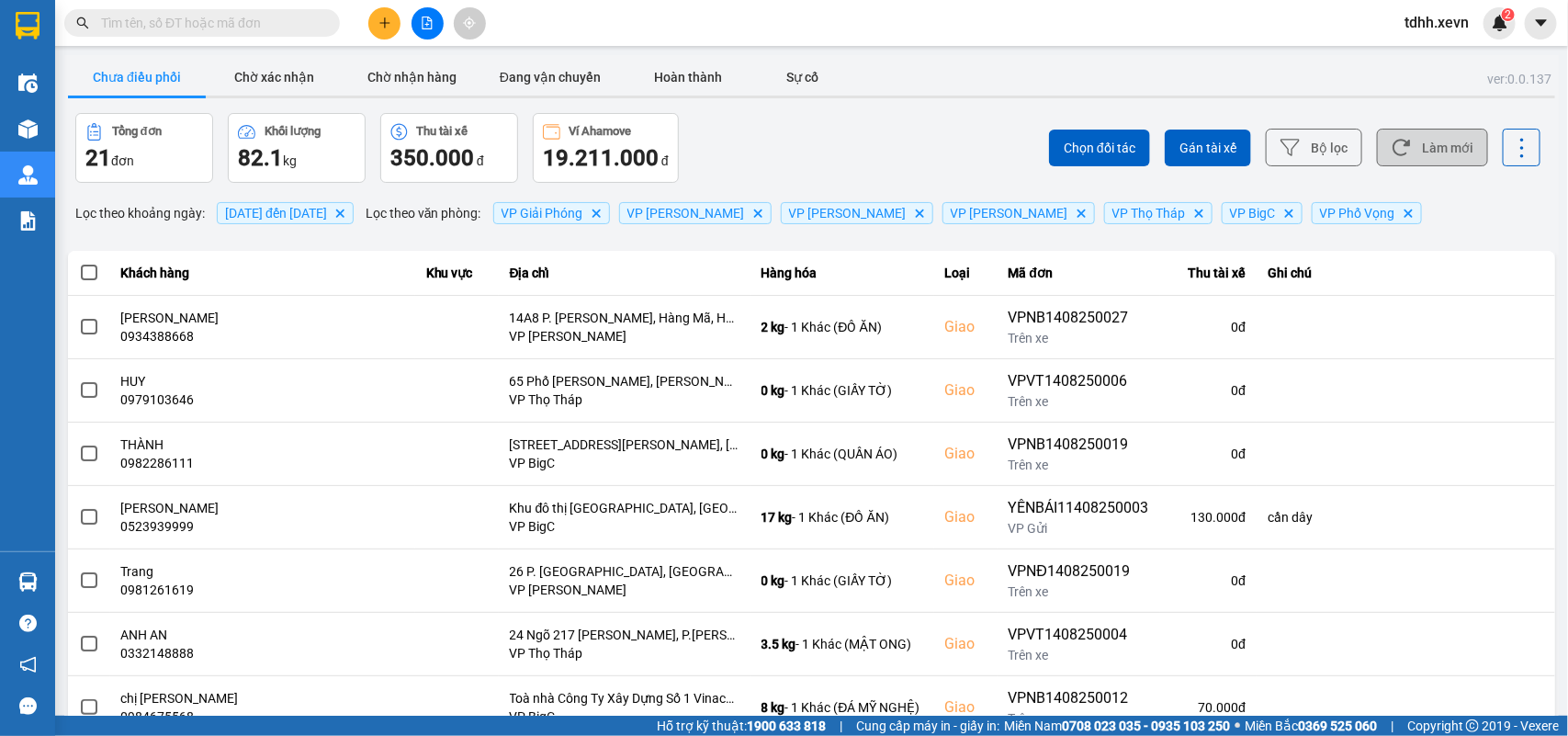
click at [1140, 148] on button "Làm mới" at bounding box center [1433, 147] width 111 height 37
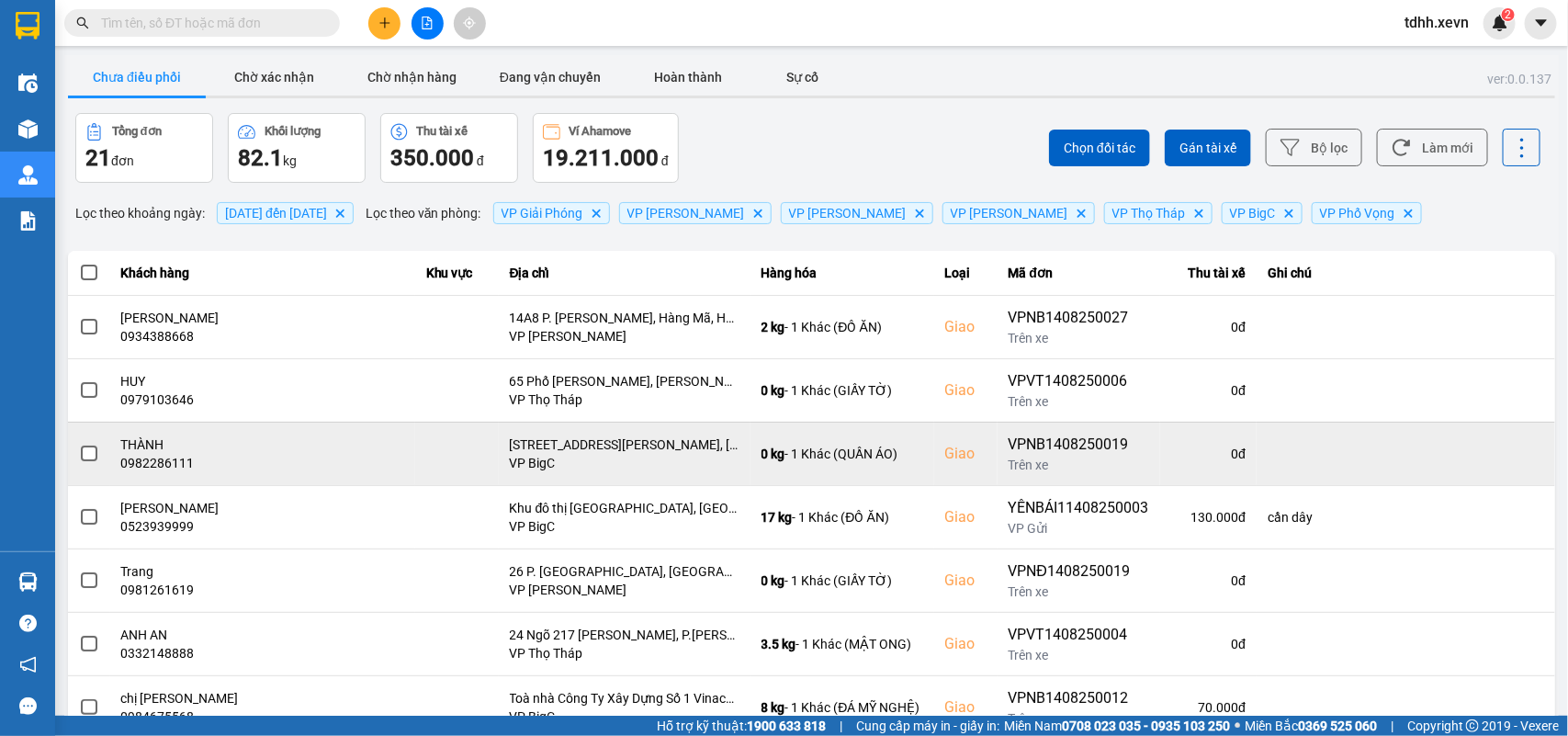
scroll to position [259, 0]
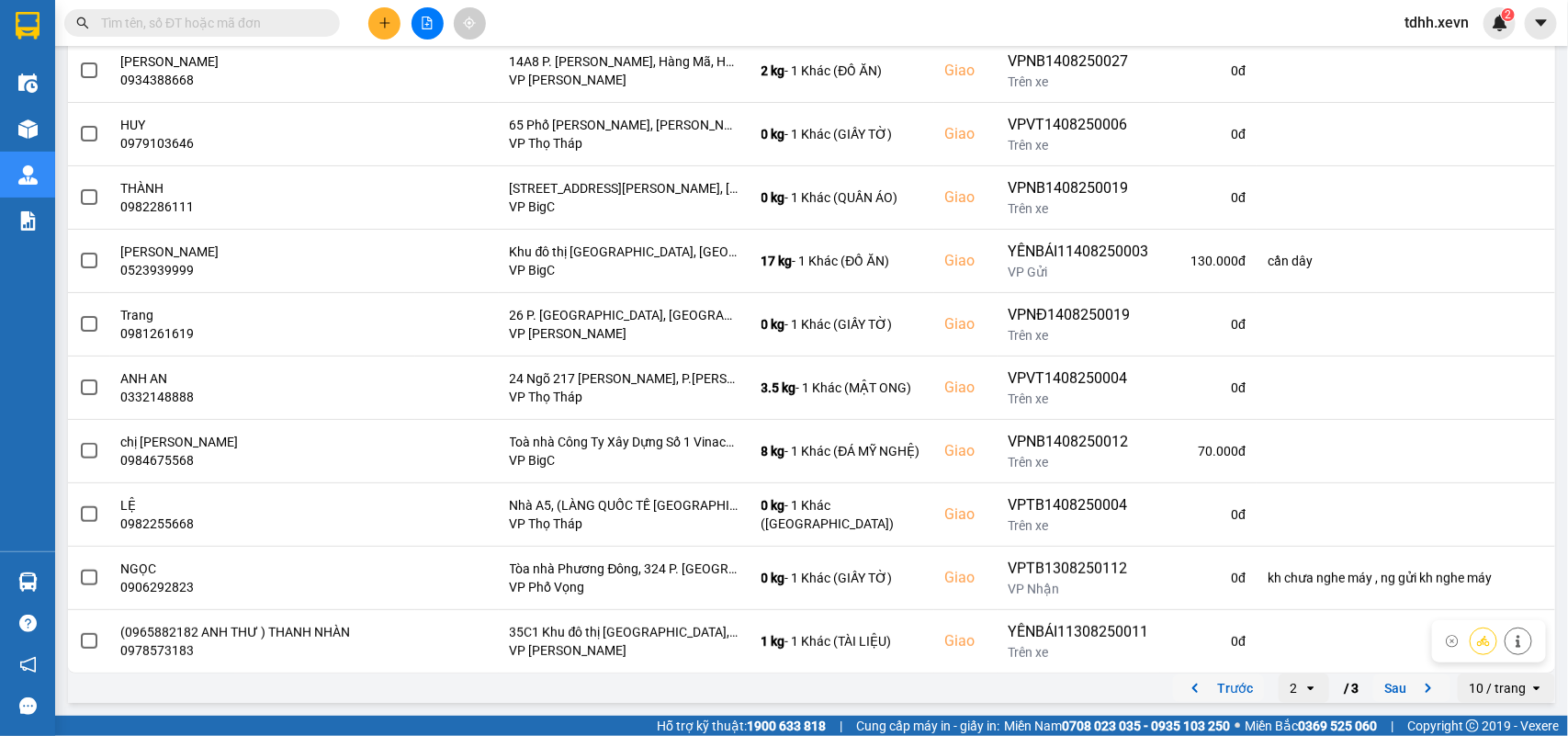
click at [1140, 533] on icon "previous page. current page 2 / 3" at bounding box center [1195, 687] width 22 height 22
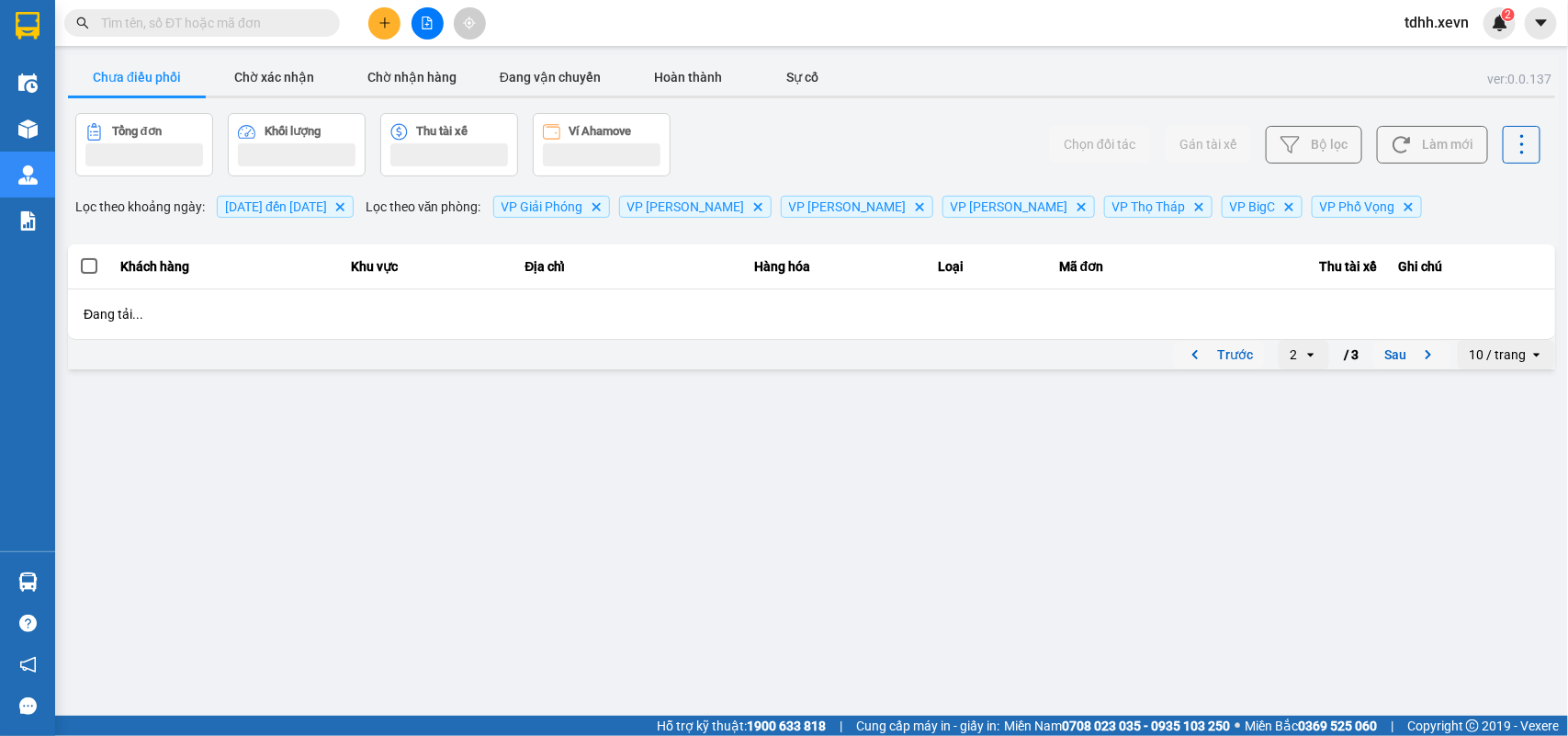
scroll to position [0, 0]
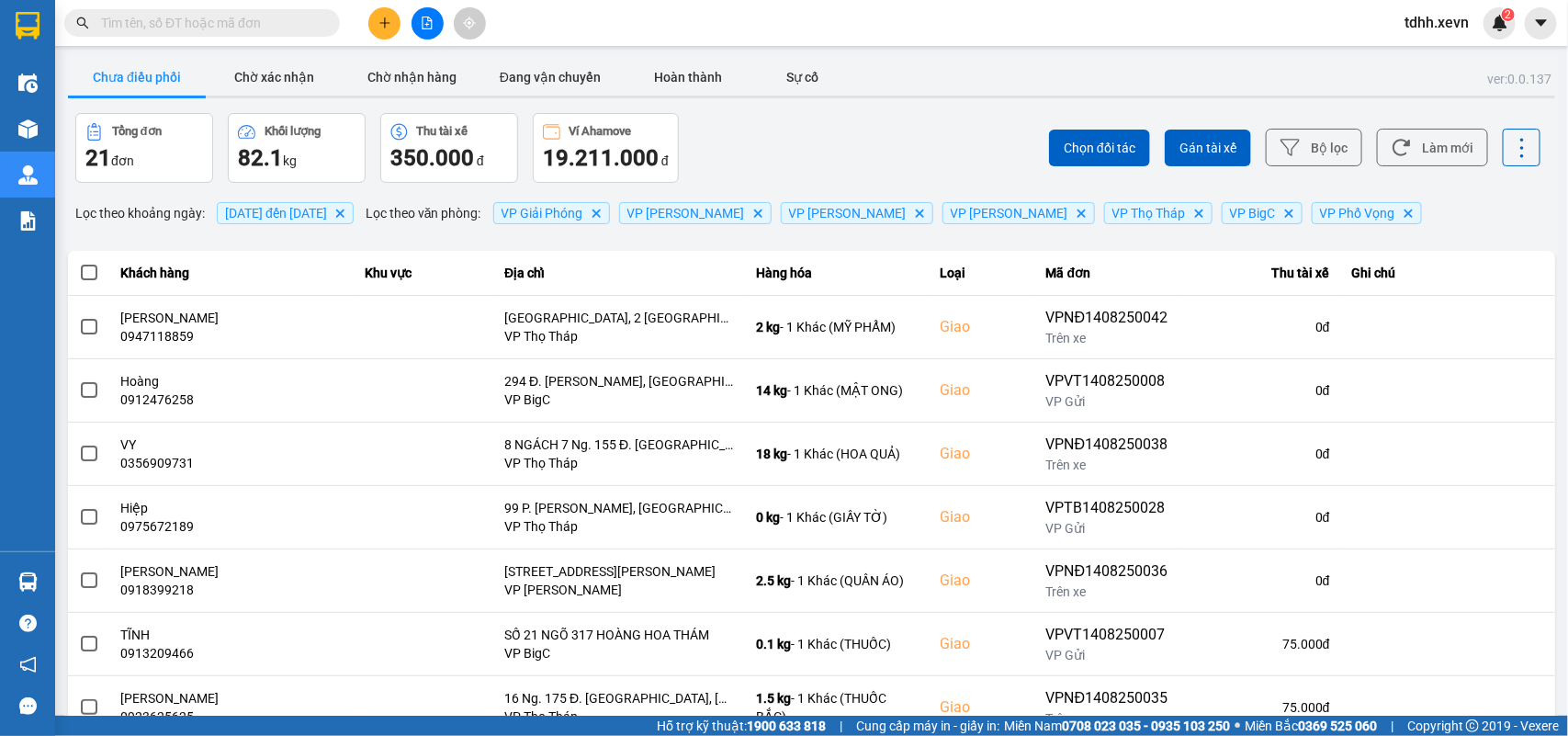
click at [107, 24] on input "text" at bounding box center [209, 22] width 217 height 20
paste input "363183589"
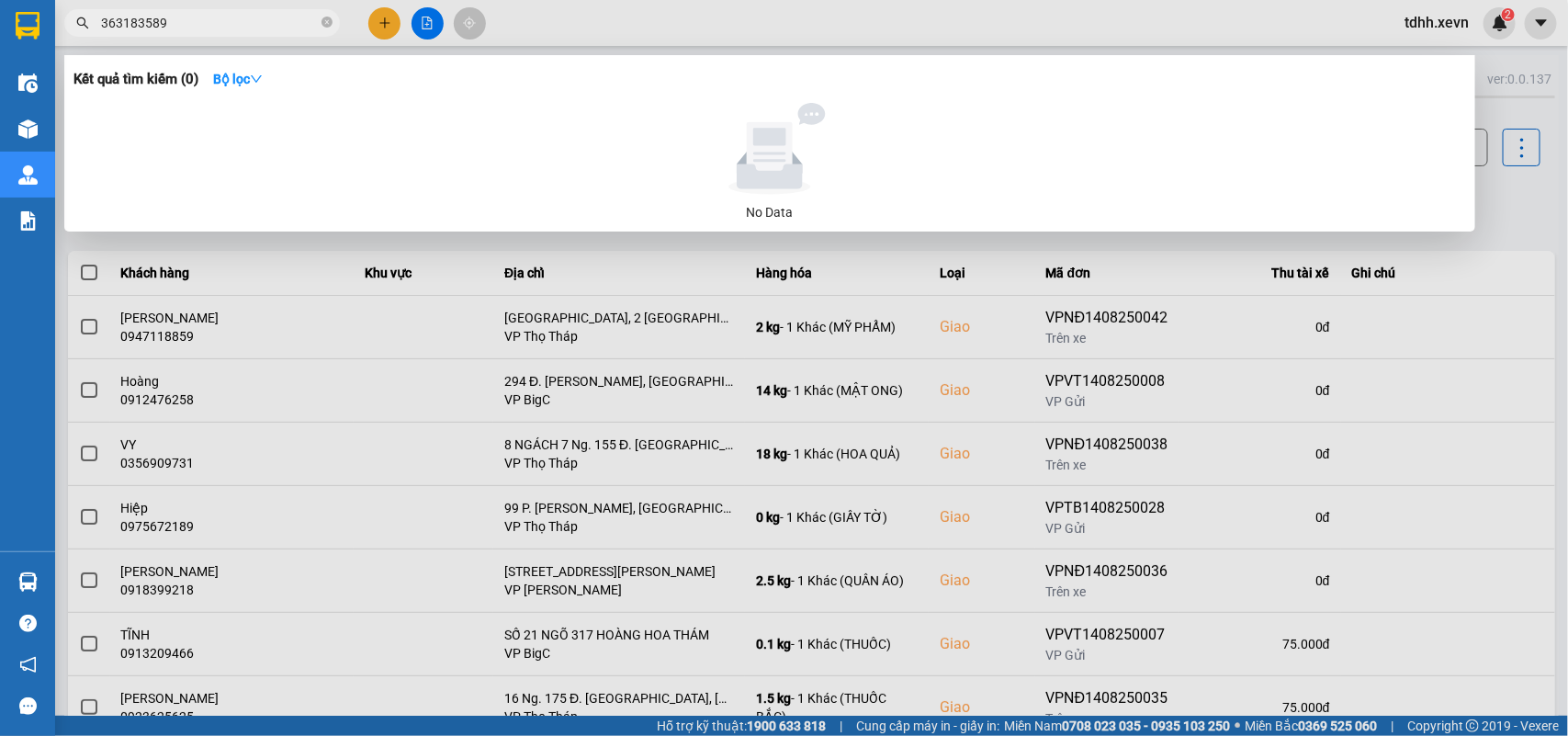
click at [97, 20] on span "363183589" at bounding box center [202, 23] width 275 height 28
click at [104, 23] on input "363183589" at bounding box center [209, 22] width 217 height 20
type input "0363183589"
click at [1140, 239] on div at bounding box center [784, 368] width 1568 height 736
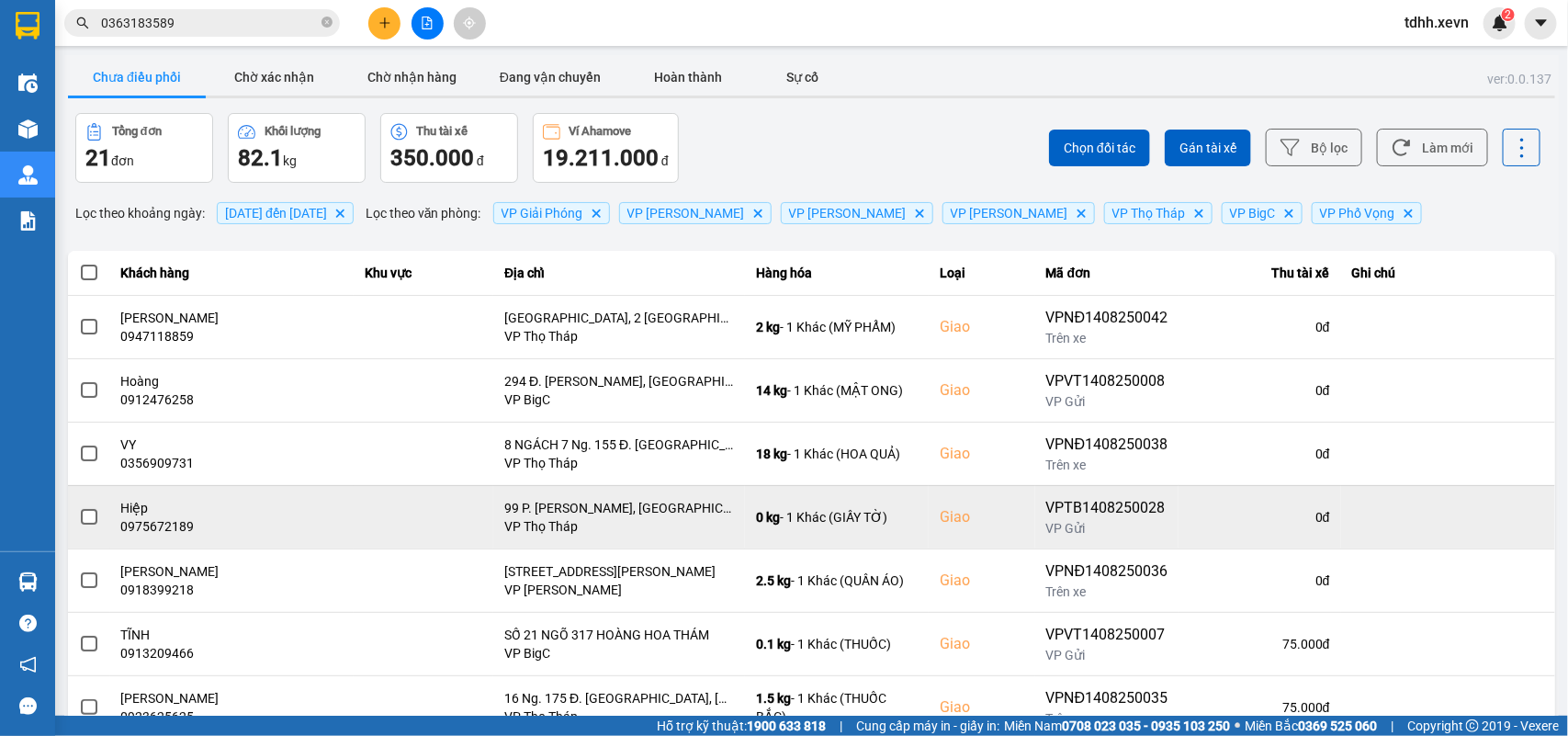
scroll to position [259, 0]
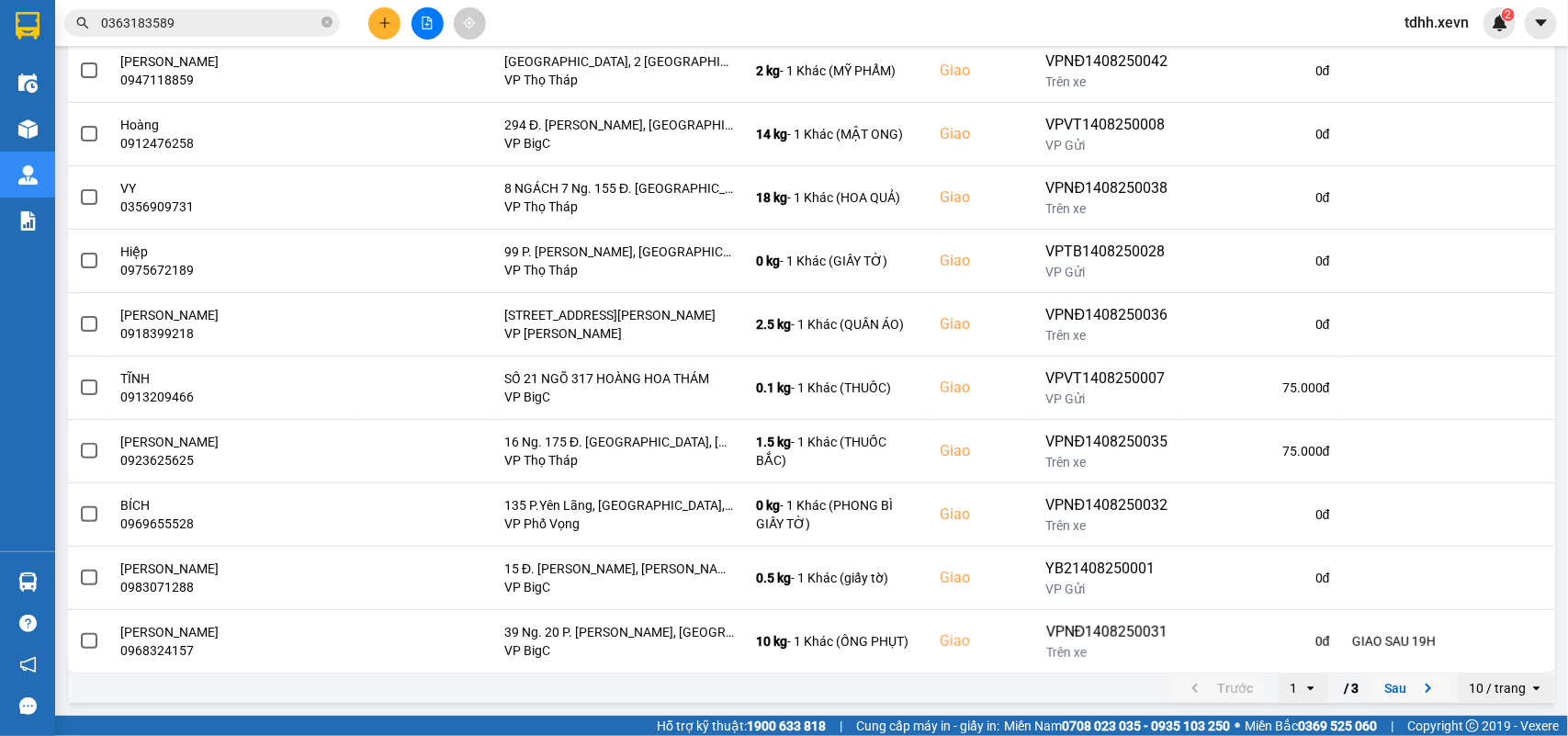
click at [1140, 533] on icon "next page. current page 1 / 3" at bounding box center [1428, 687] width 22 height 22
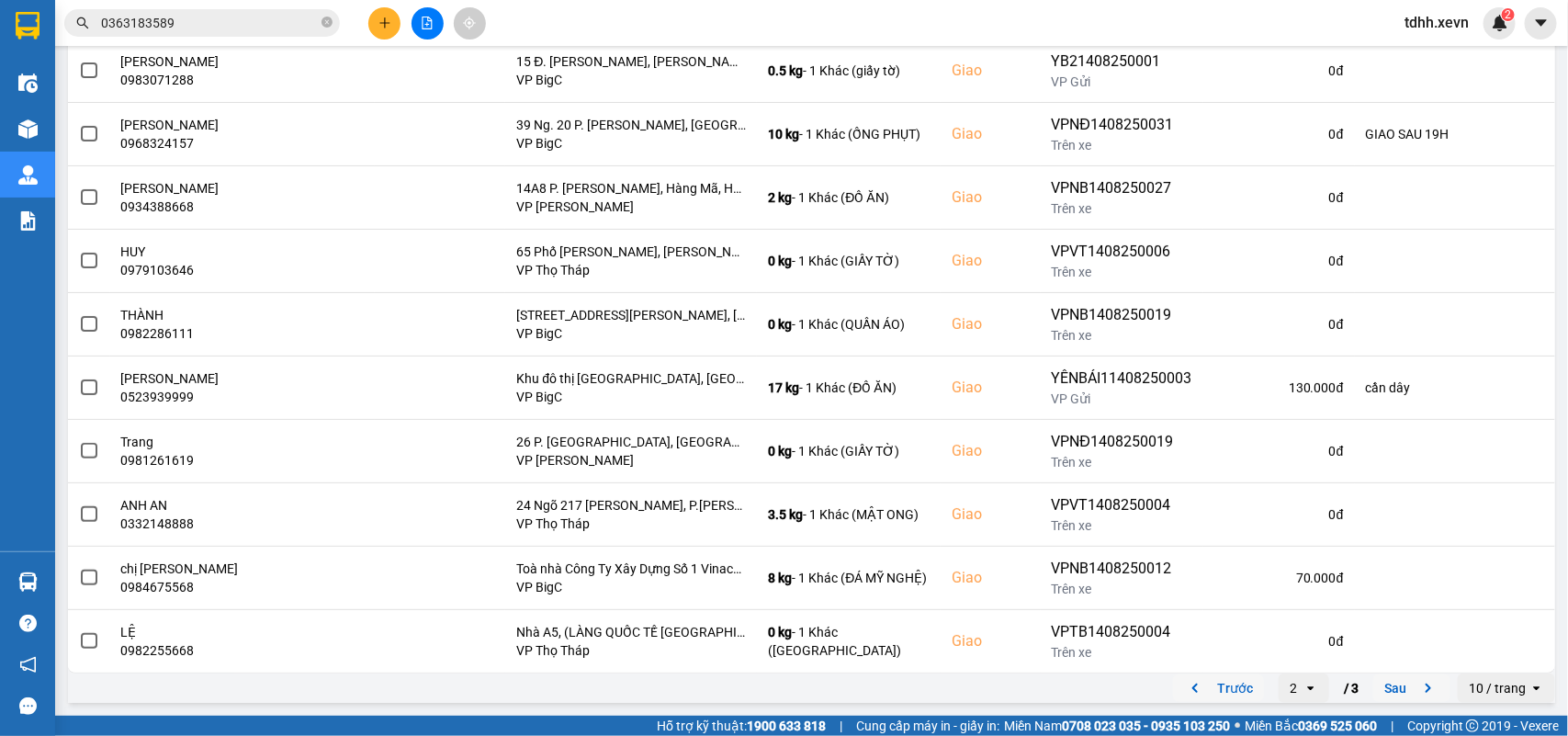
click at [1140, 533] on icon "next page. current page 2 / 3" at bounding box center [1428, 687] width 22 height 22
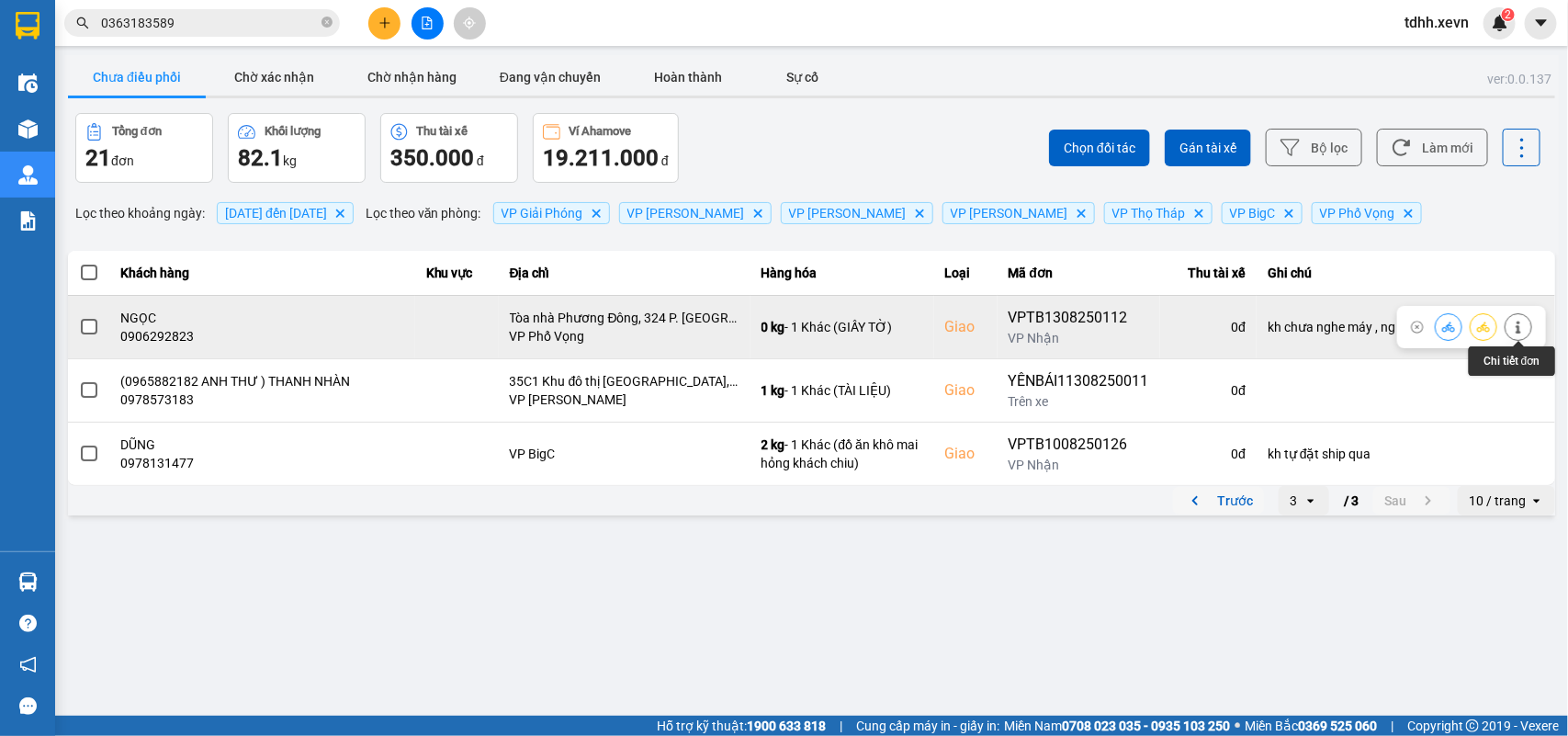
click at [1140, 323] on icon at bounding box center [1518, 326] width 12 height 12
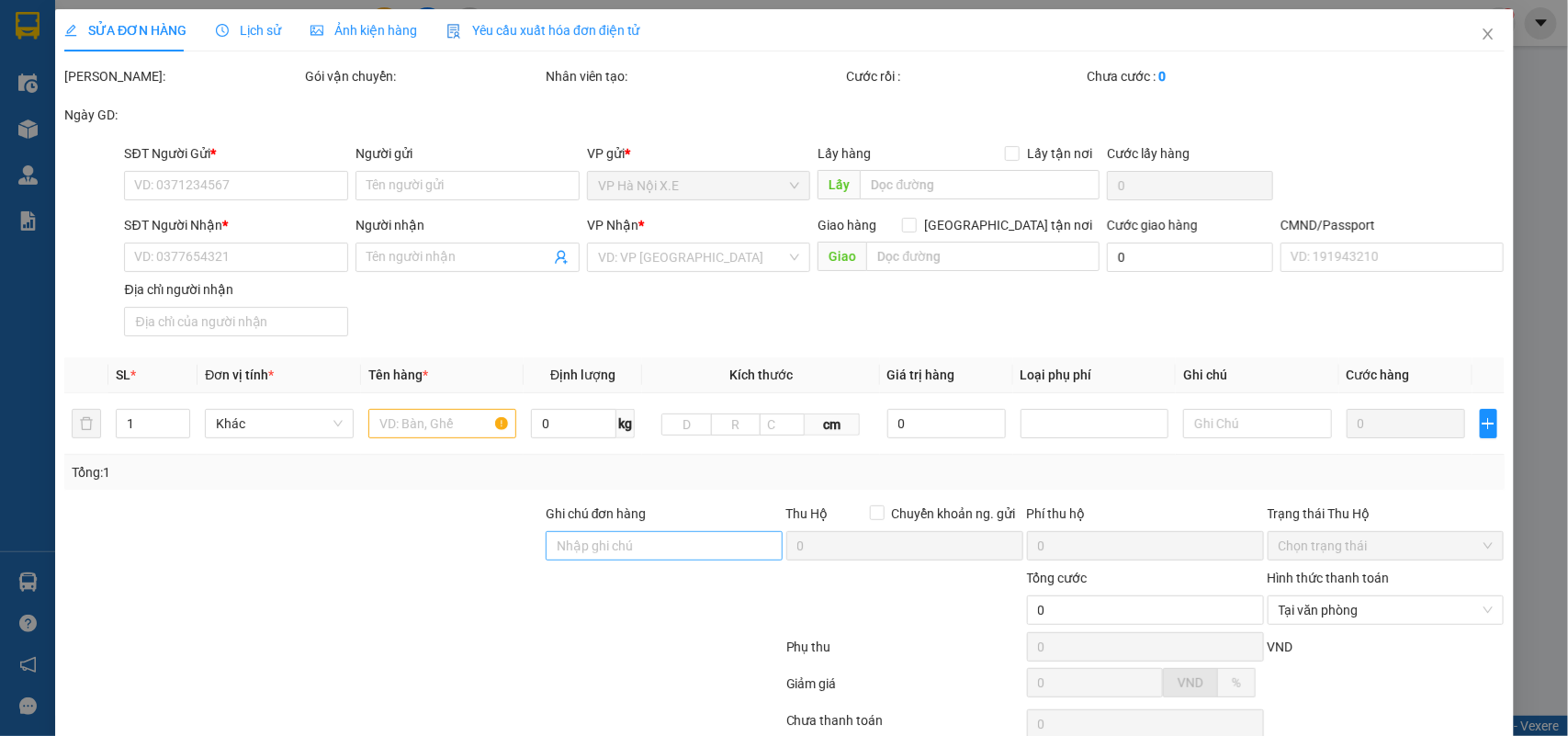
type input "0985864745"
type input "[PERSON_NAME]"
type input "0906292823"
type input "NGỌC"
checkbox input "true"
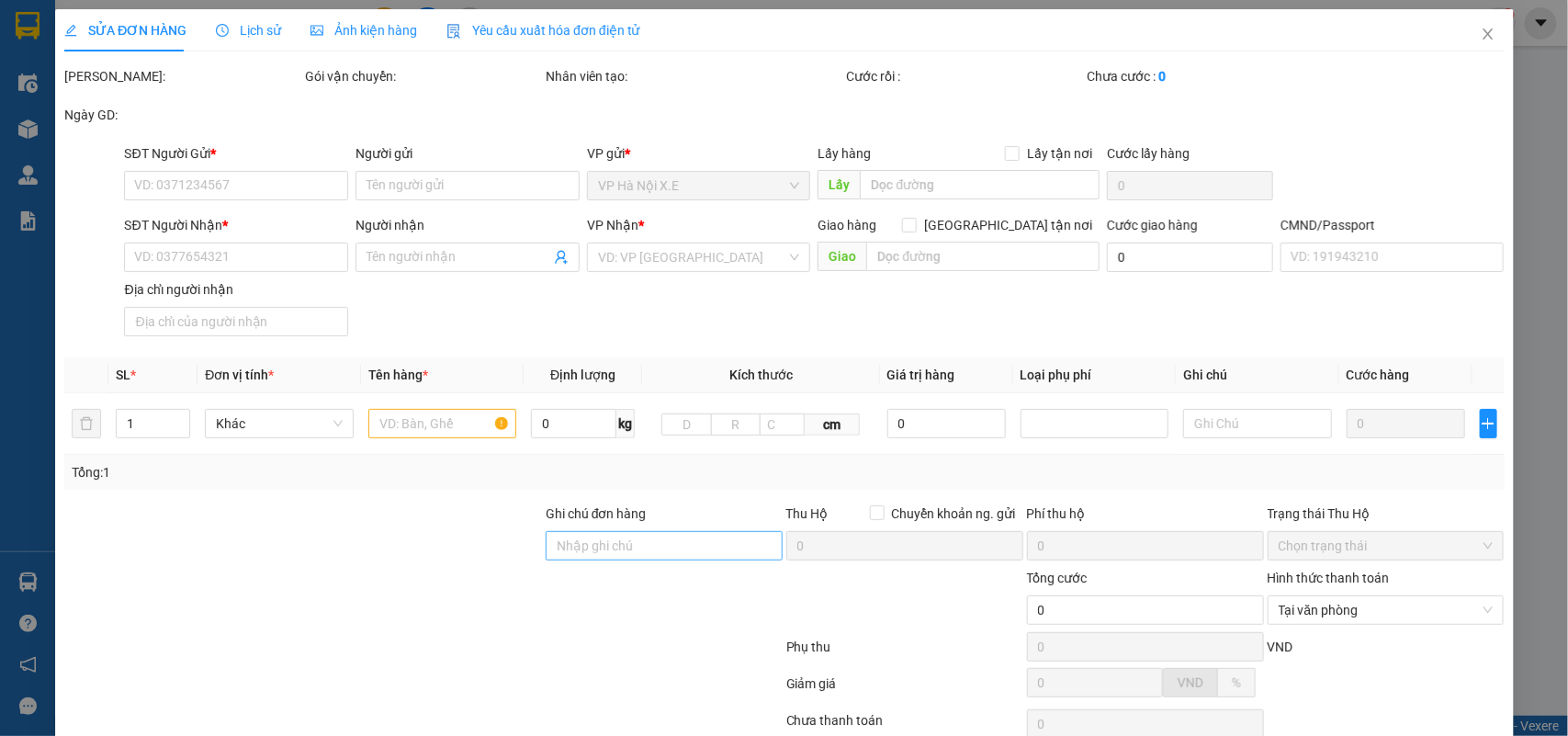
type input "Tòa nhà Phương Đông, 324 P. [GEOGRAPHIC_DATA], [GEOGRAPHIC_DATA], [GEOGRAPHIC_D…"
type input "1"
type input "kh chưa nghe máy , ng gửi kh nghe máy"
type input "70.000"
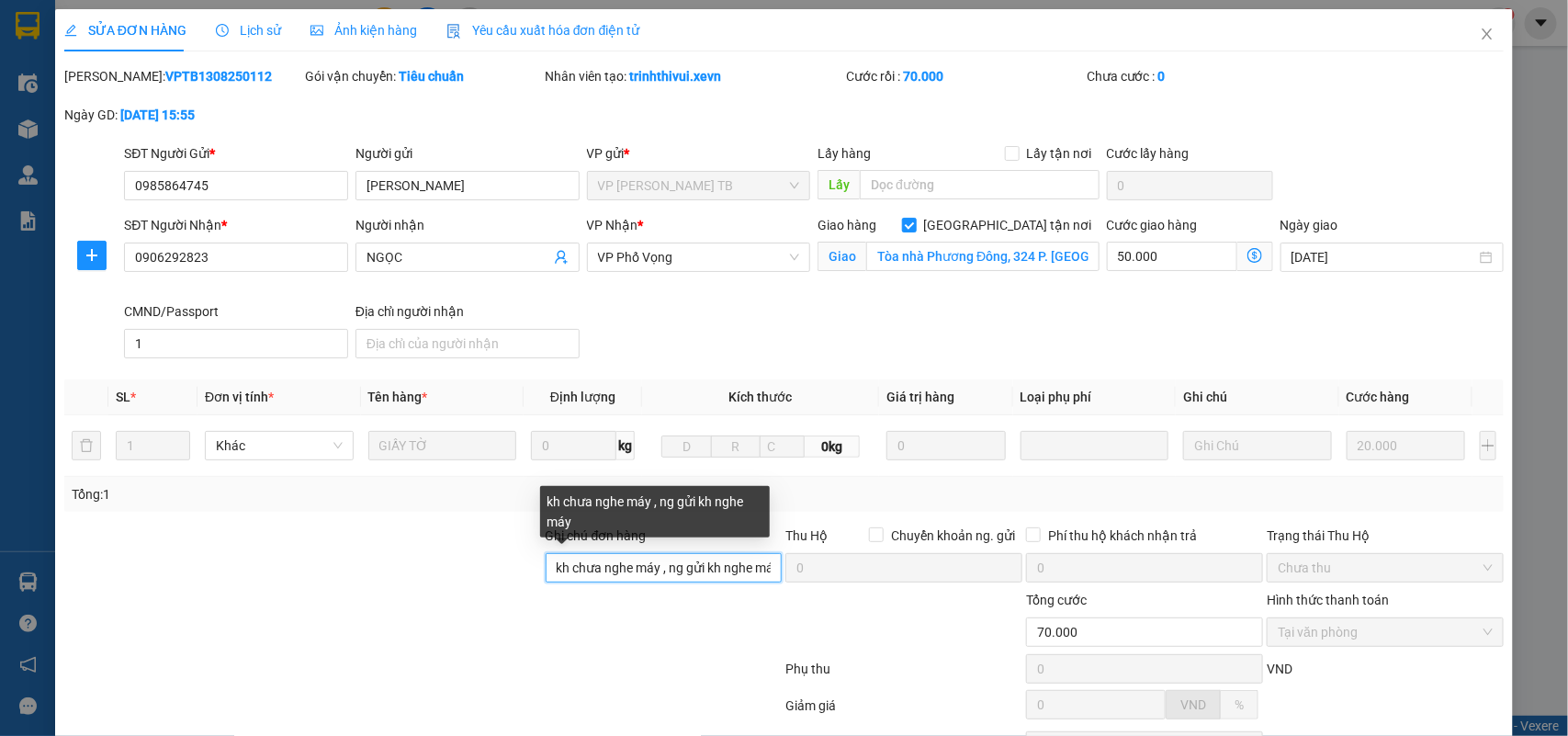
click at [623, 533] on input "kh chưa nghe máy , ng gửi kh nghe máy" at bounding box center [664, 567] width 237 height 30
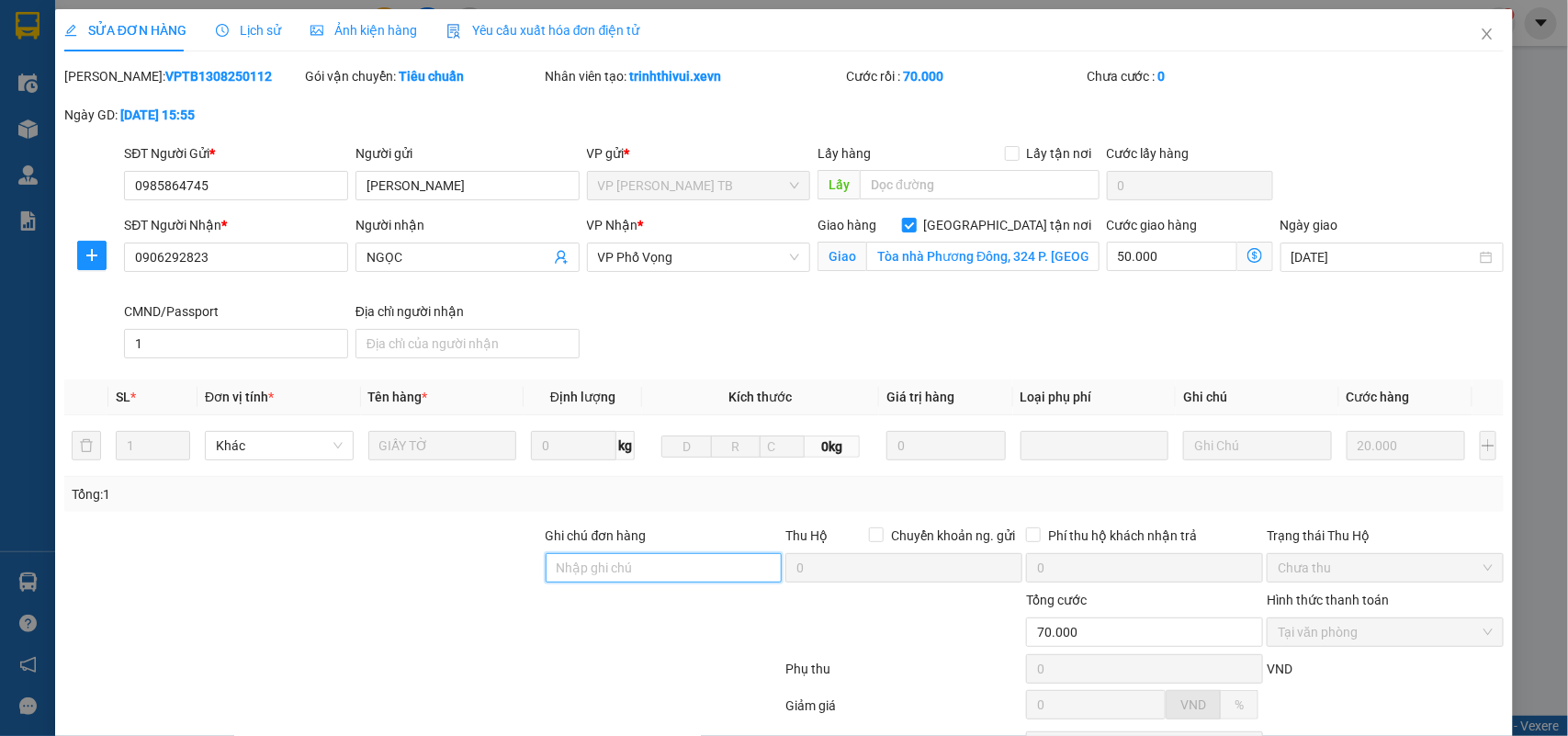
scroll to position [167, 0]
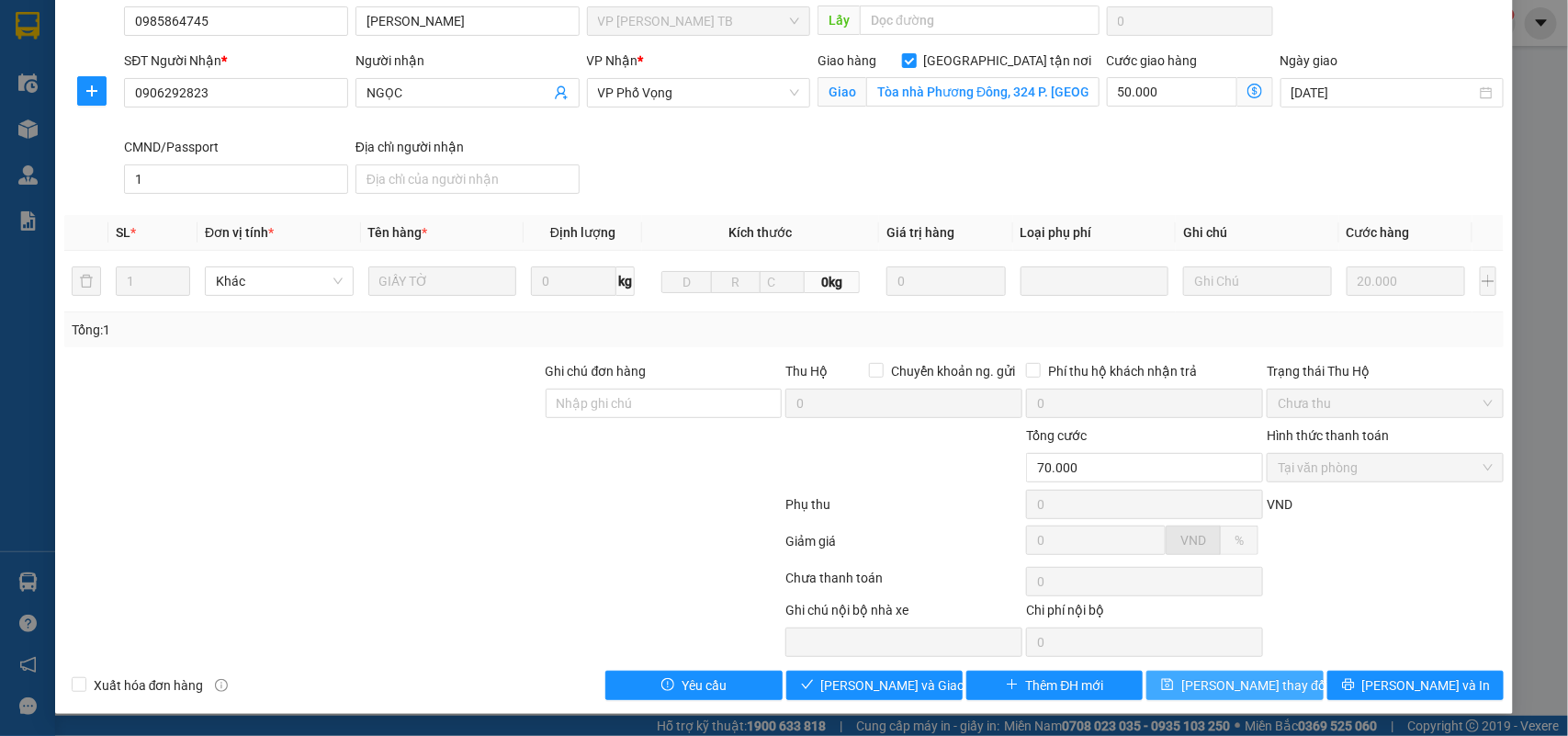
click at [1140, 533] on span "[PERSON_NAME] thay đổi" at bounding box center [1254, 685] width 147 height 20
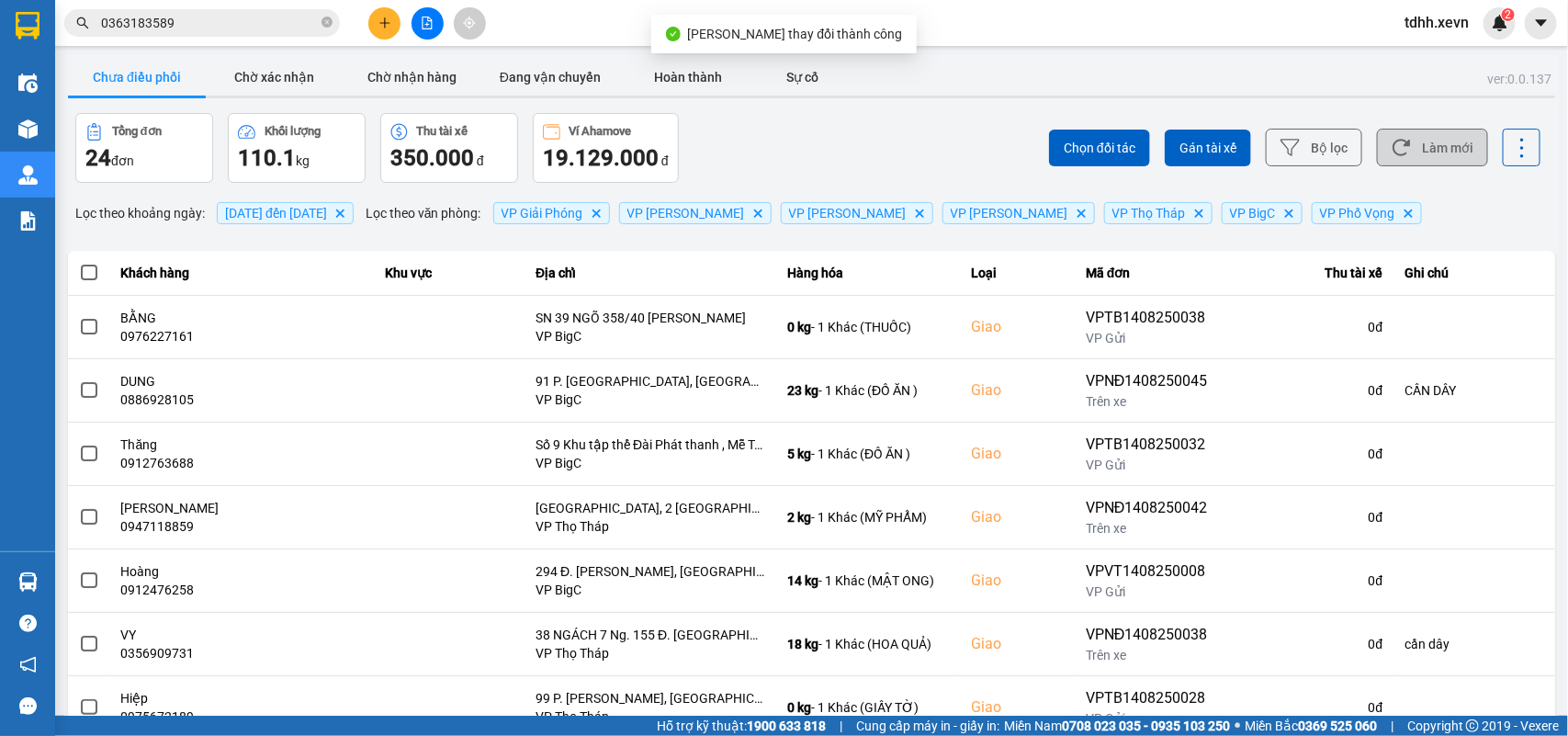
click at [1140, 144] on button "Làm mới" at bounding box center [1433, 147] width 111 height 37
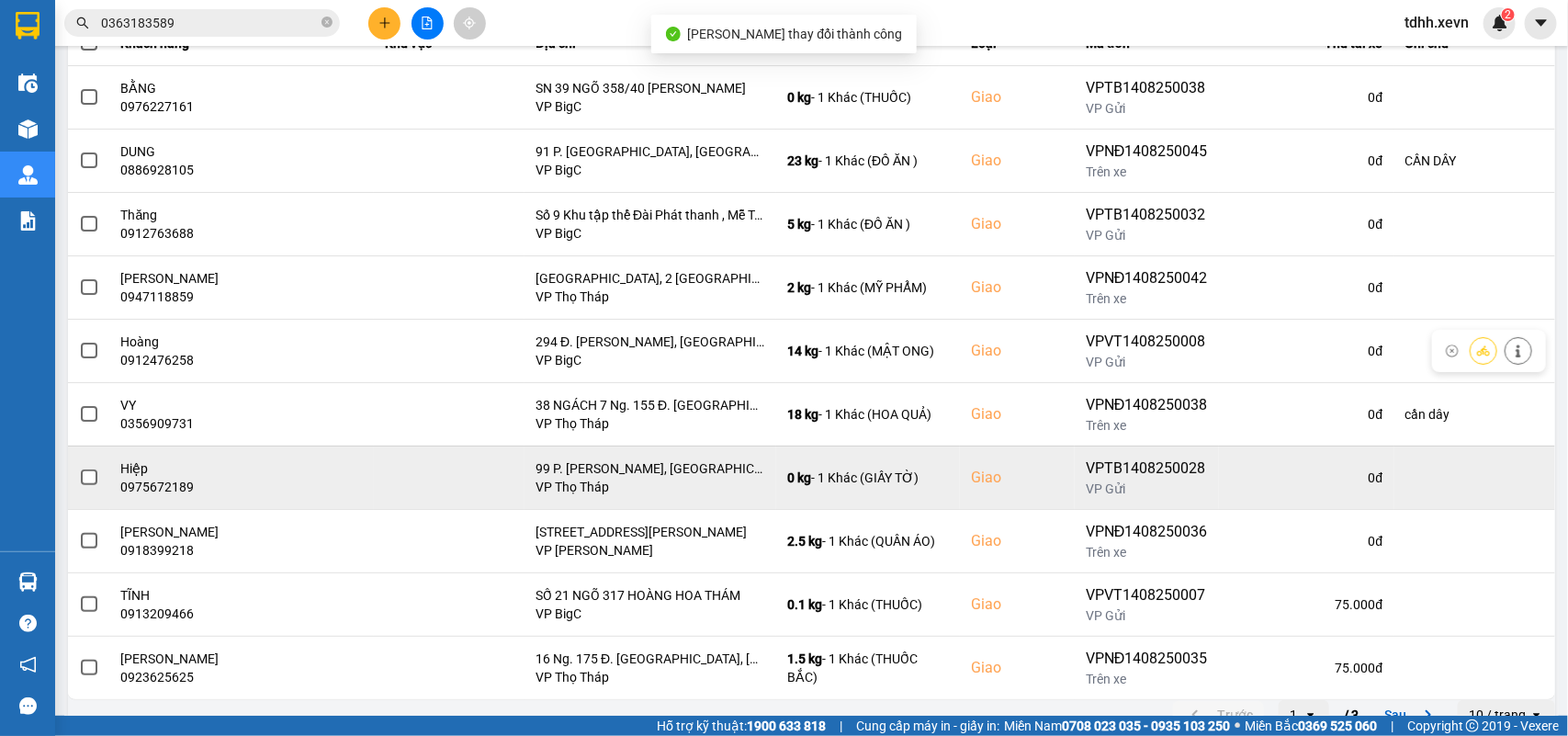
scroll to position [259, 0]
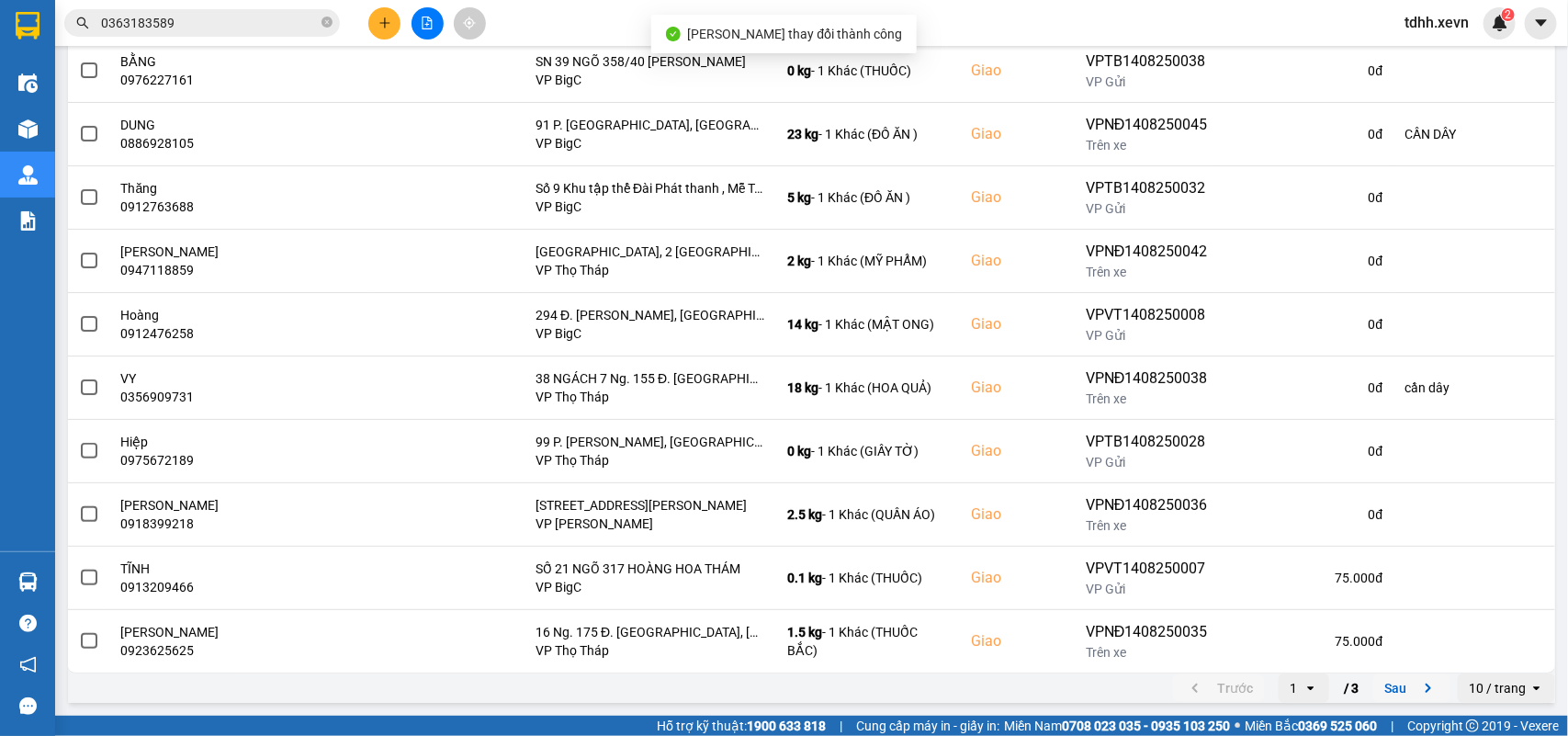
click at [1140, 533] on icon "next page. current page 1 / 3" at bounding box center [1428, 687] width 22 height 22
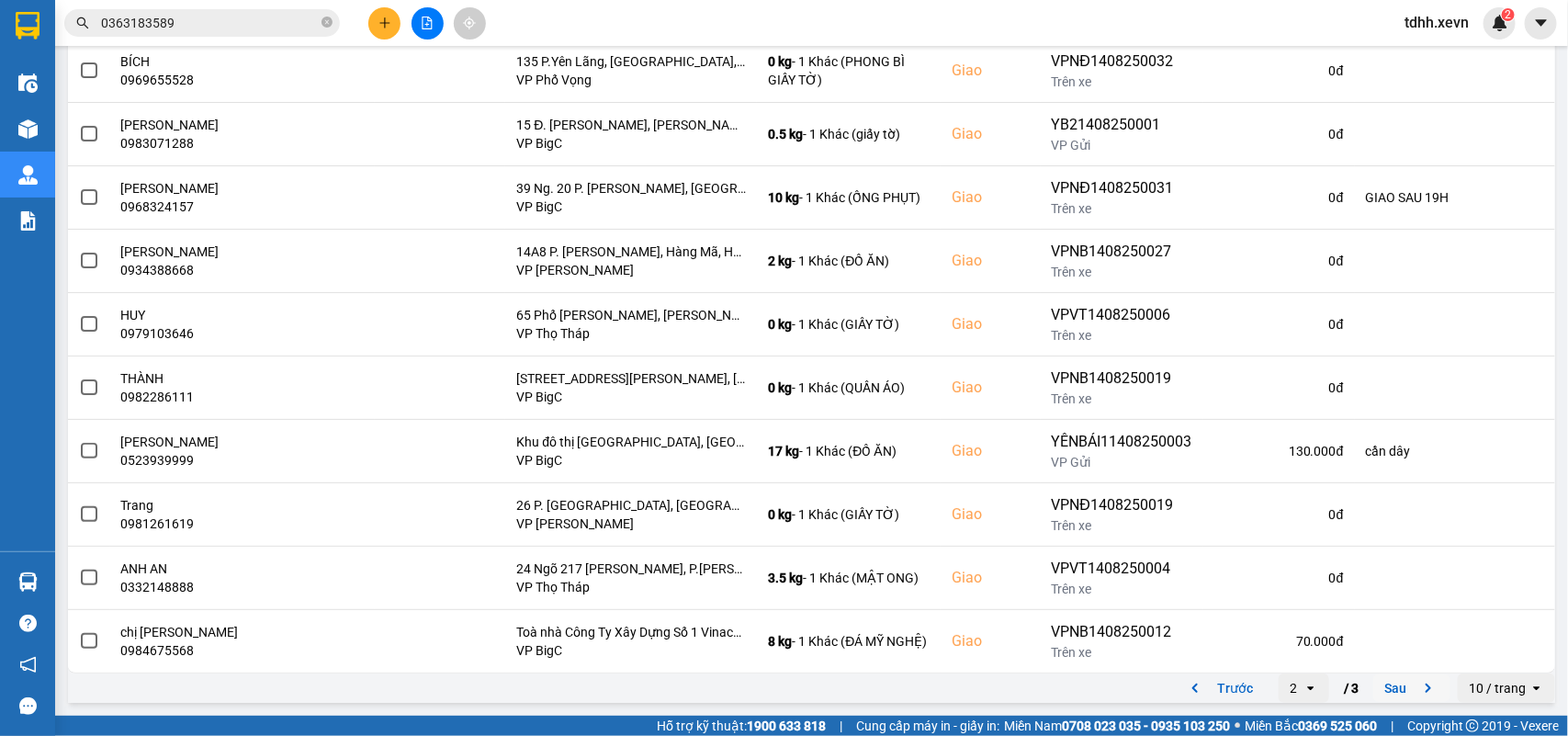
click at [1140, 533] on icon "next page. current page 2 / 3" at bounding box center [1428, 687] width 22 height 22
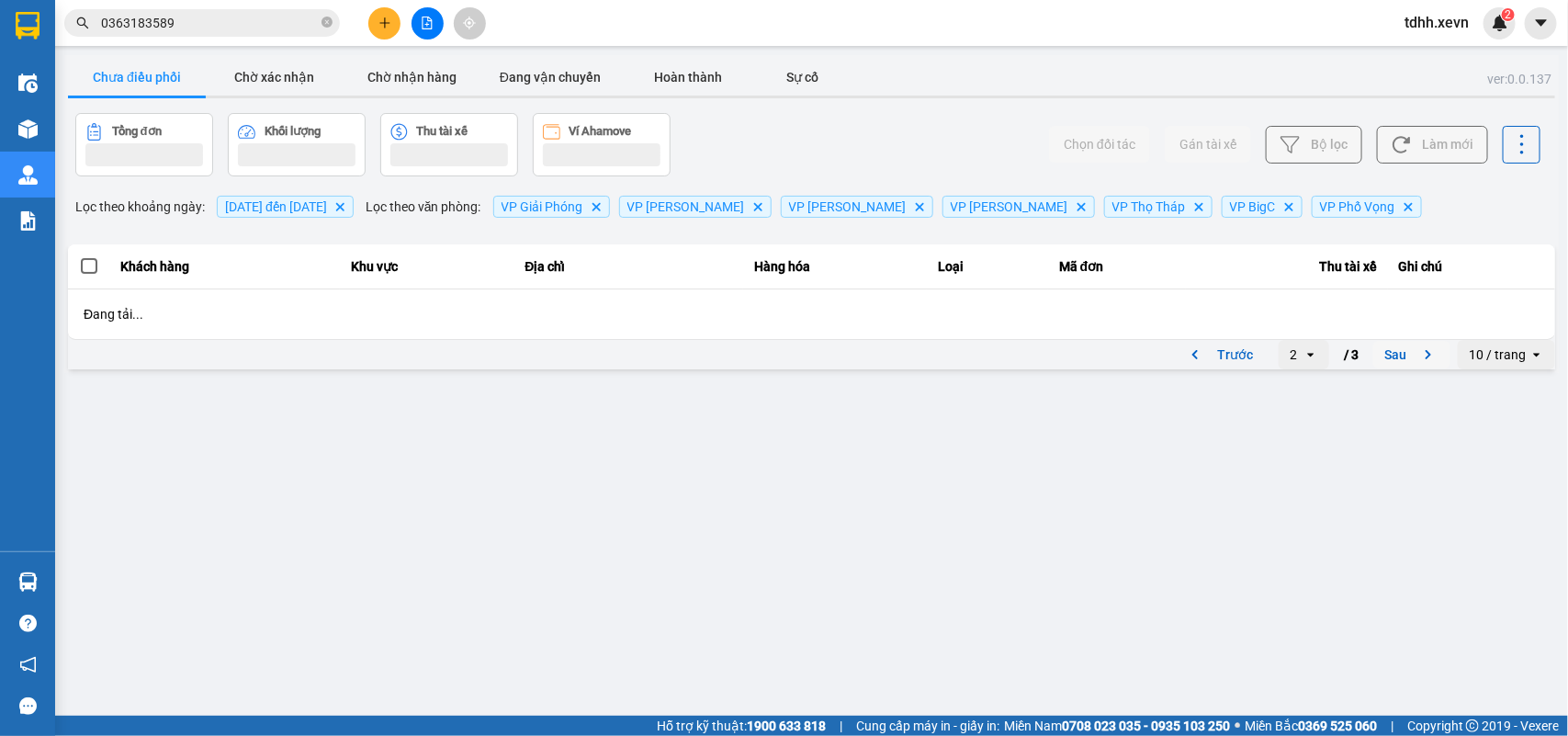
scroll to position [0, 0]
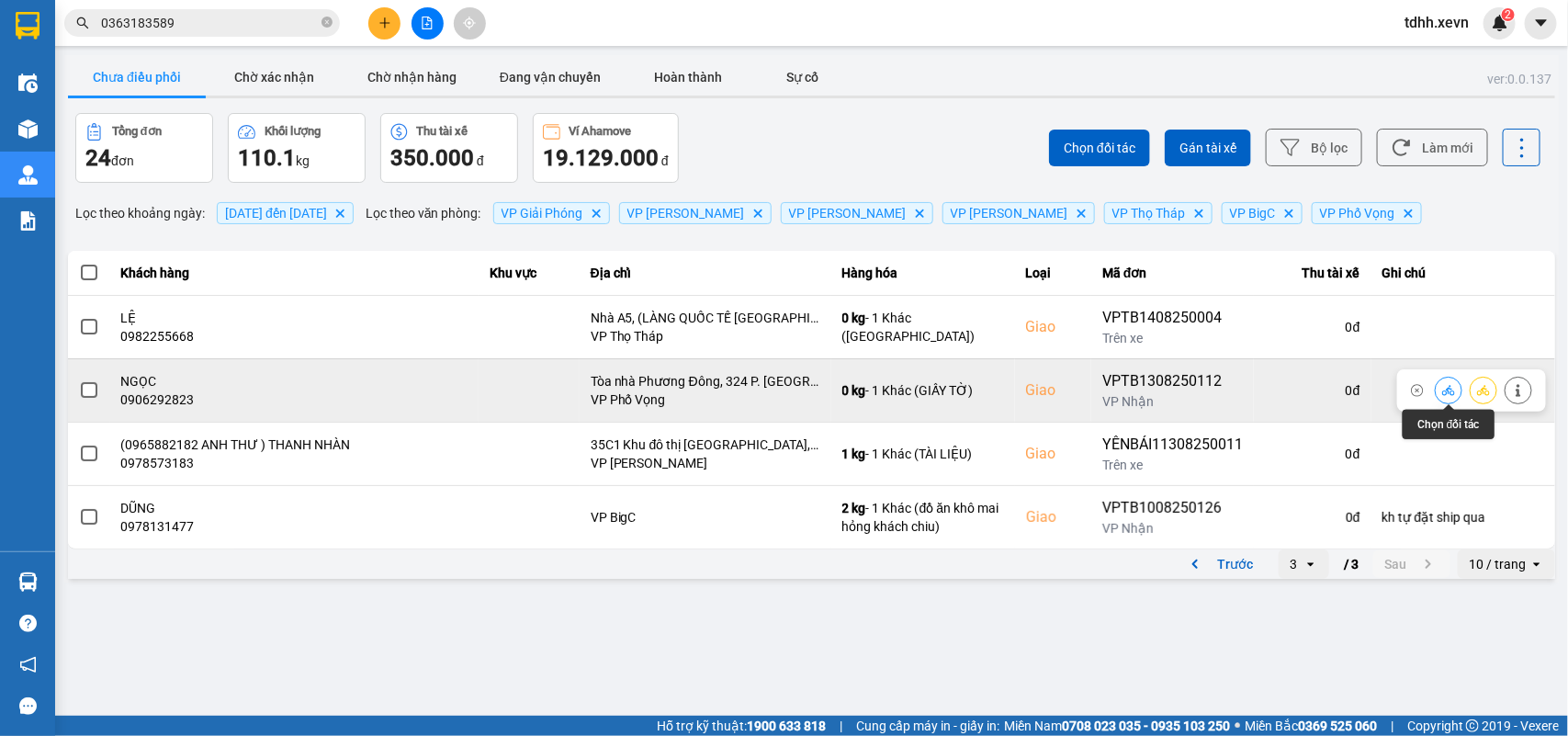
click at [1140, 395] on icon at bounding box center [1448, 390] width 12 height 11
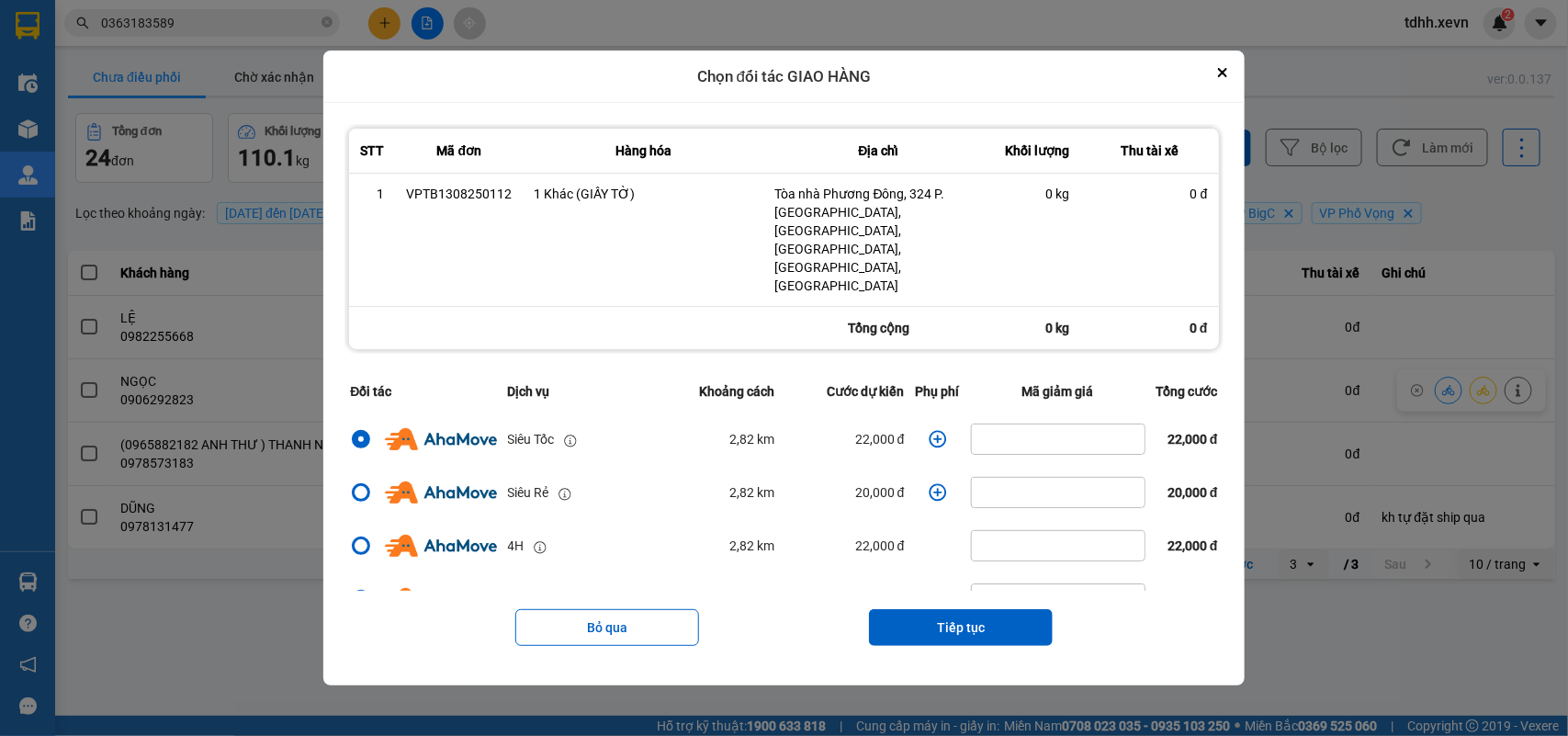
click at [929, 431] on icon "dialog" at bounding box center [938, 439] width 17 height 17
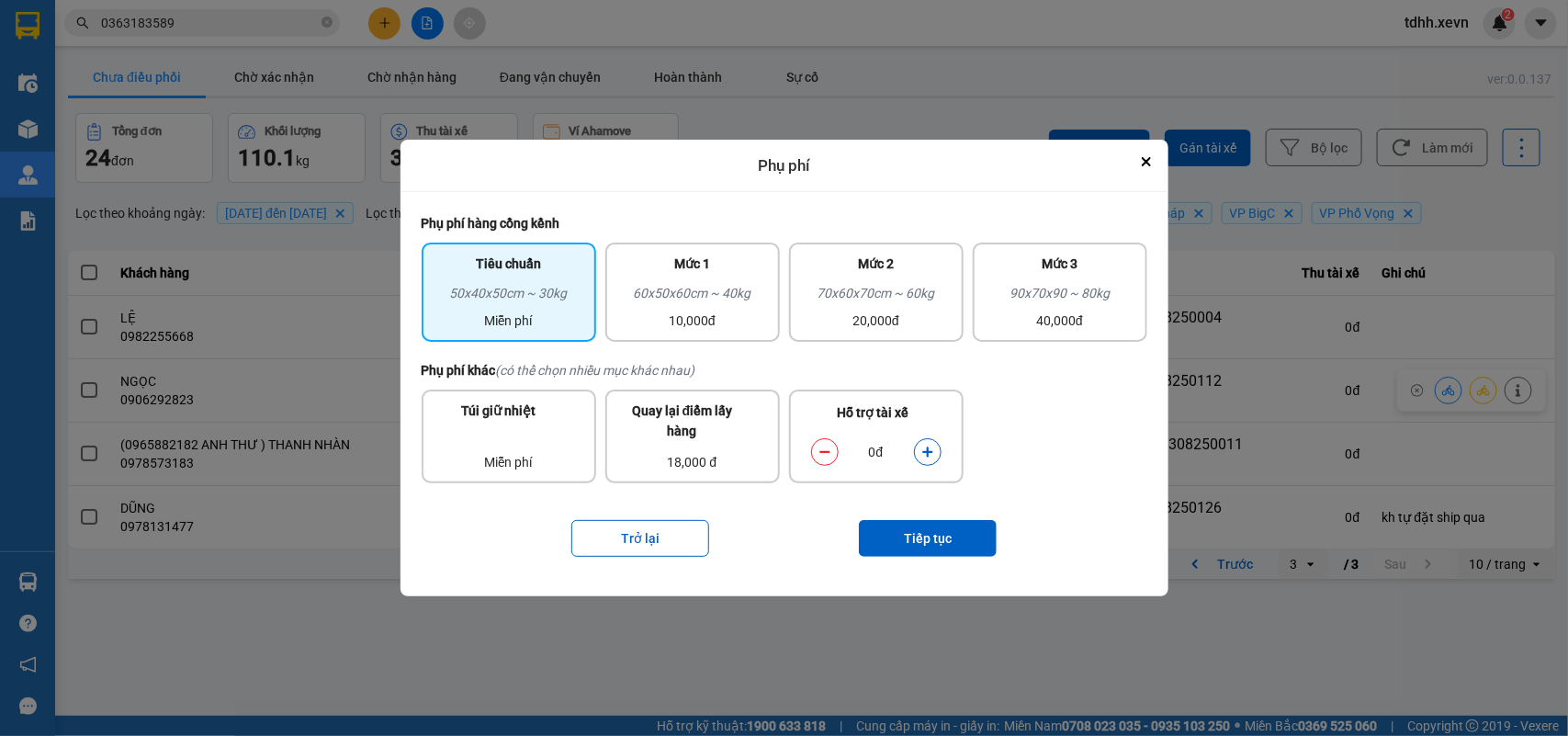
click at [931, 447] on icon "dialog" at bounding box center [927, 451] width 12 height 12
click at [918, 531] on button "Tiếp tục" at bounding box center [928, 538] width 138 height 36
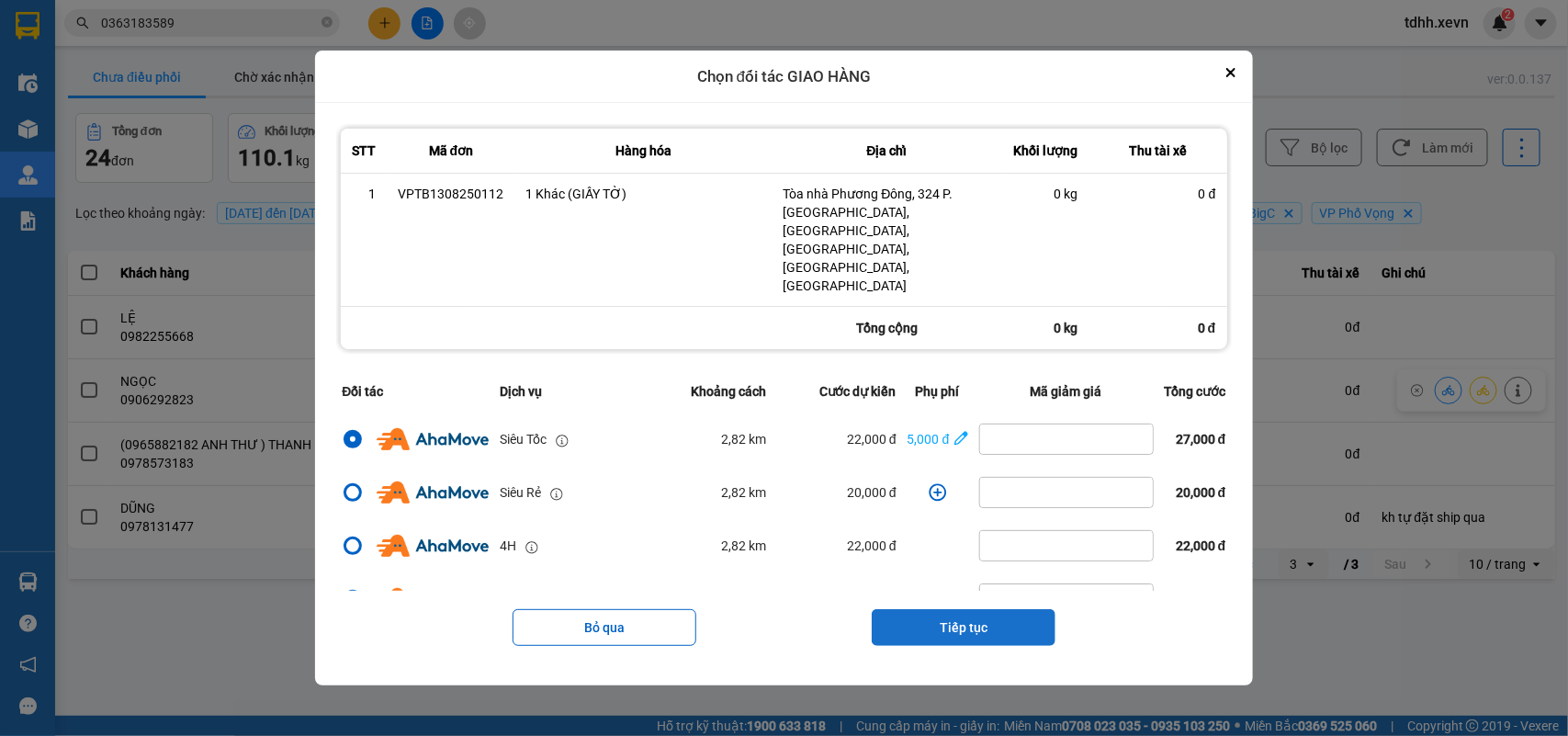
click at [1012, 533] on button "Tiếp tục" at bounding box center [962, 628] width 183 height 36
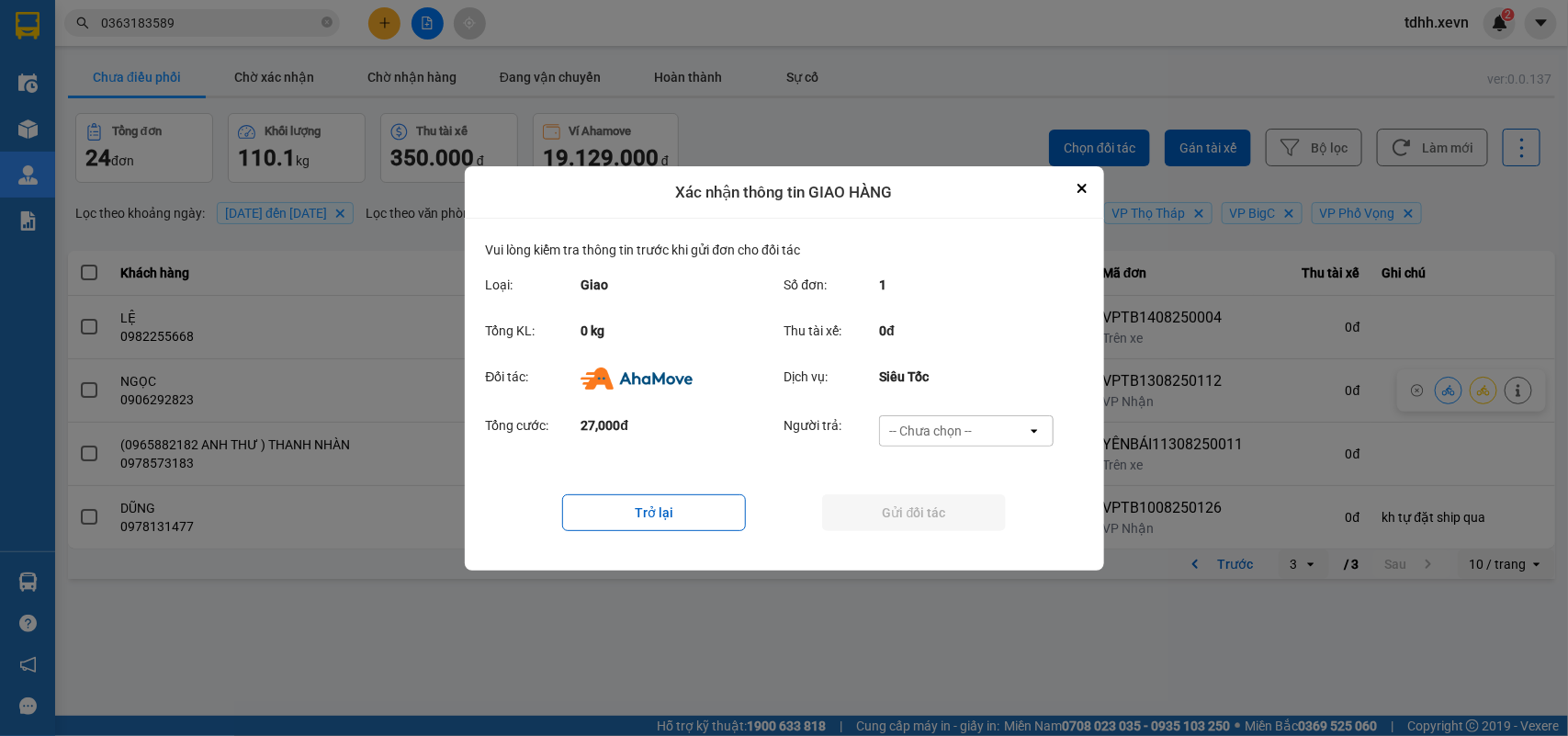
drag, startPoint x: 997, startPoint y: 434, endPoint x: 992, endPoint y: 442, distance: 9.4
click at [995, 434] on div "-- Chưa chọn --" at bounding box center [953, 431] width 147 height 30
click at [966, 527] on span "Ví Ahamove" at bounding box center [931, 535] width 75 height 18
click at [971, 524] on button "Gửi đối tác" at bounding box center [914, 512] width 183 height 36
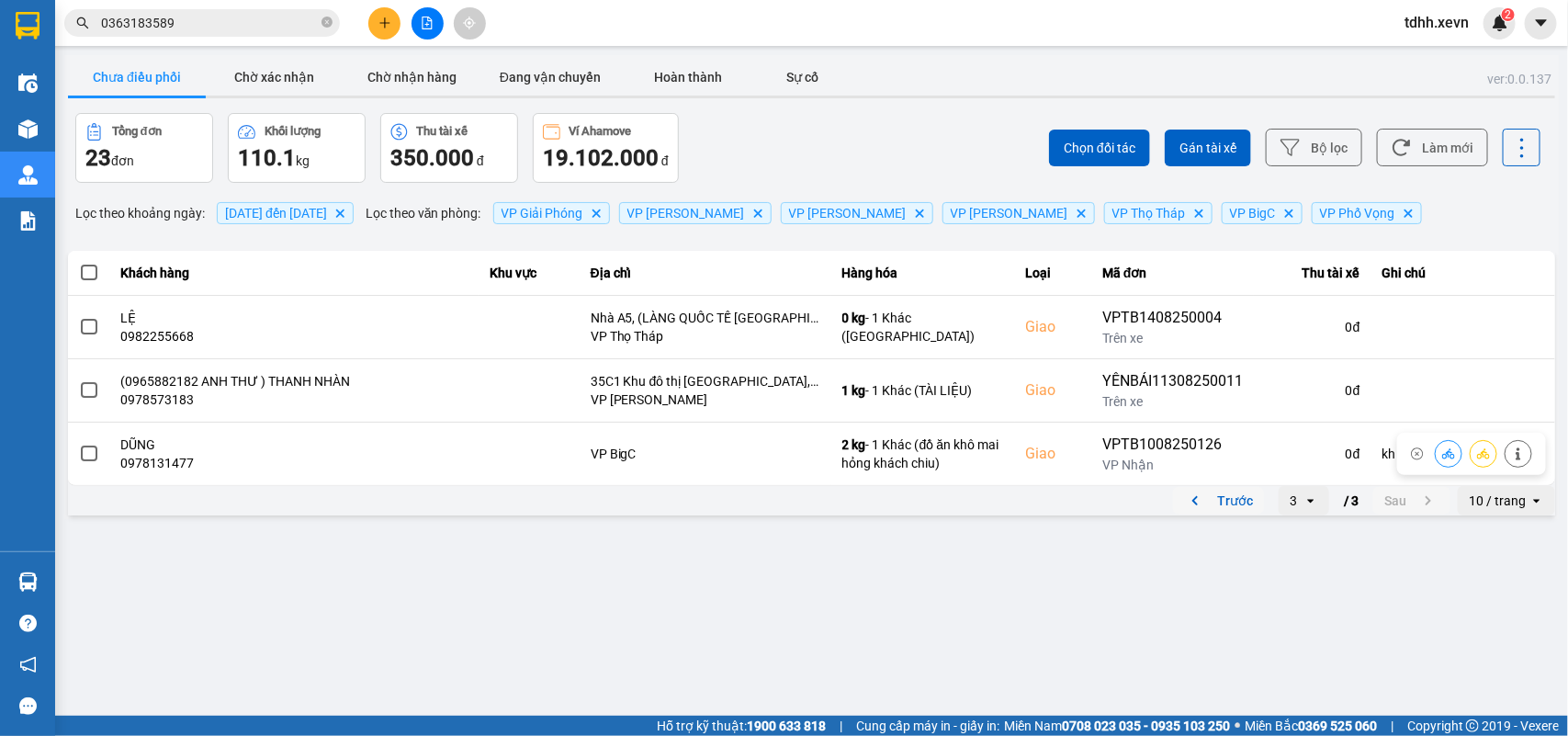
click at [1140, 491] on icon "previous page. current page 3 / 3" at bounding box center [1195, 500] width 22 height 22
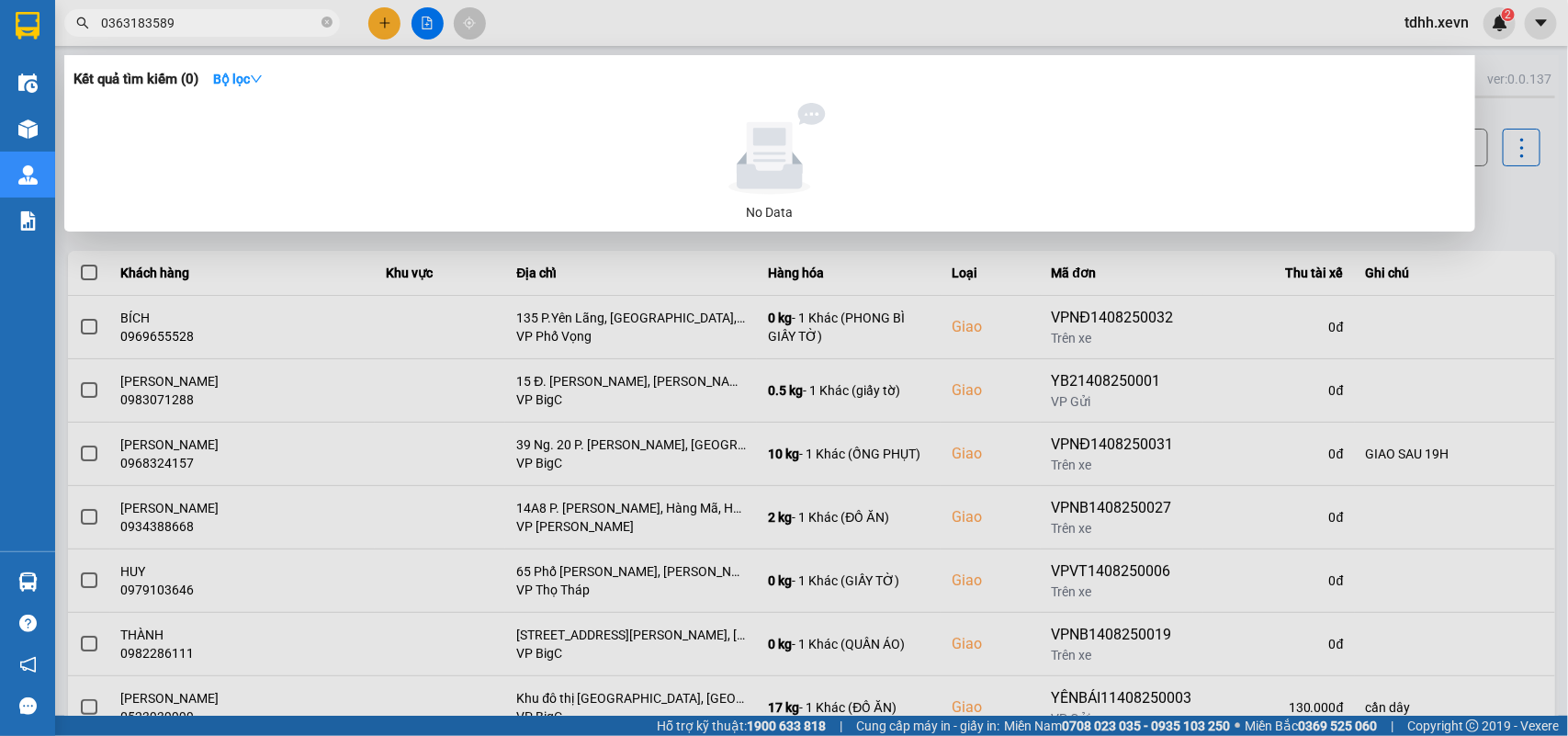
click at [97, 29] on span "0363183589" at bounding box center [202, 23] width 275 height 28
click at [112, 23] on input "0363183589" at bounding box center [209, 22] width 217 height 20
paste input "988922136"
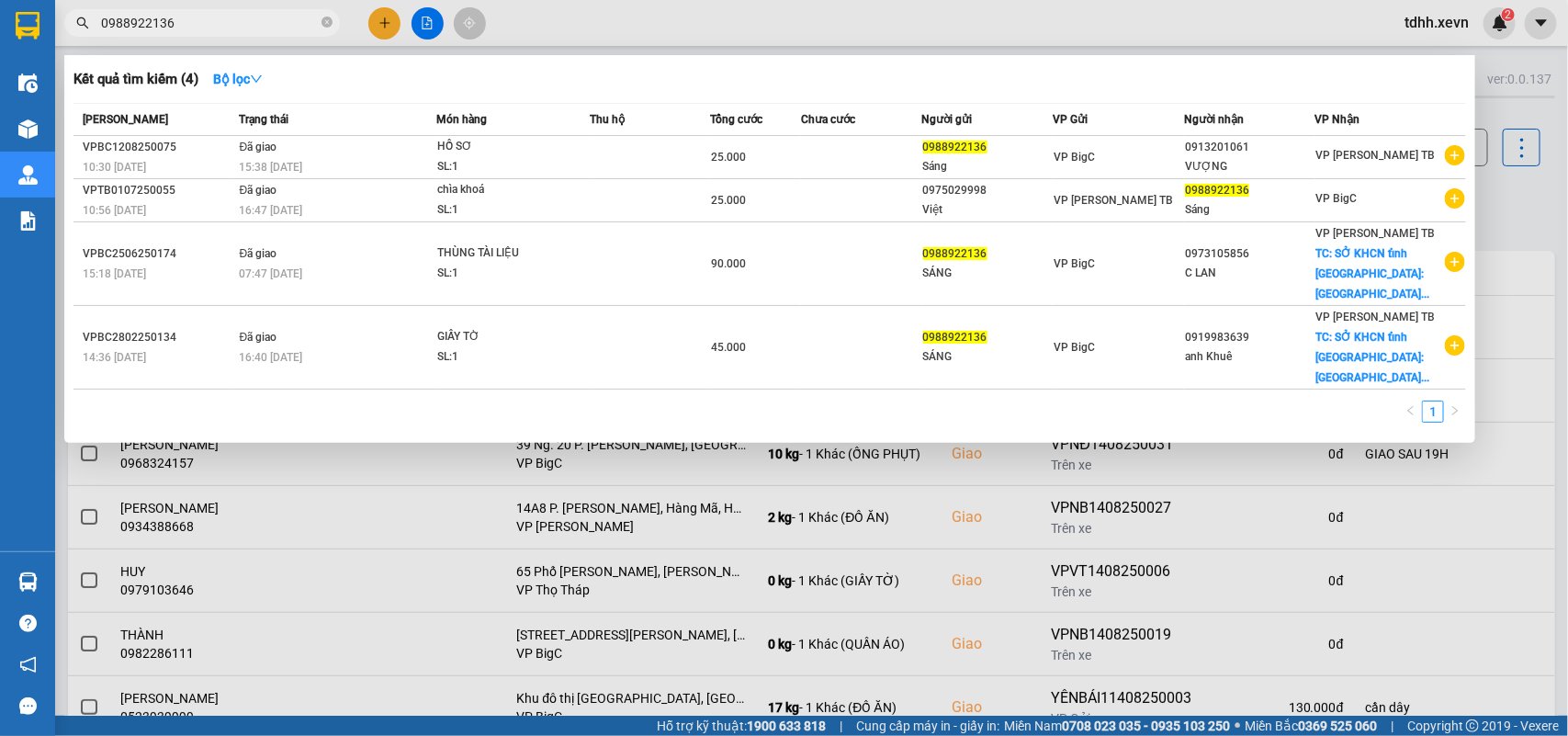
type input "0988922136"
drag, startPoint x: 1489, startPoint y: 193, endPoint x: 1438, endPoint y: 150, distance: 66.7
click at [1140, 193] on div at bounding box center [784, 368] width 1568 height 736
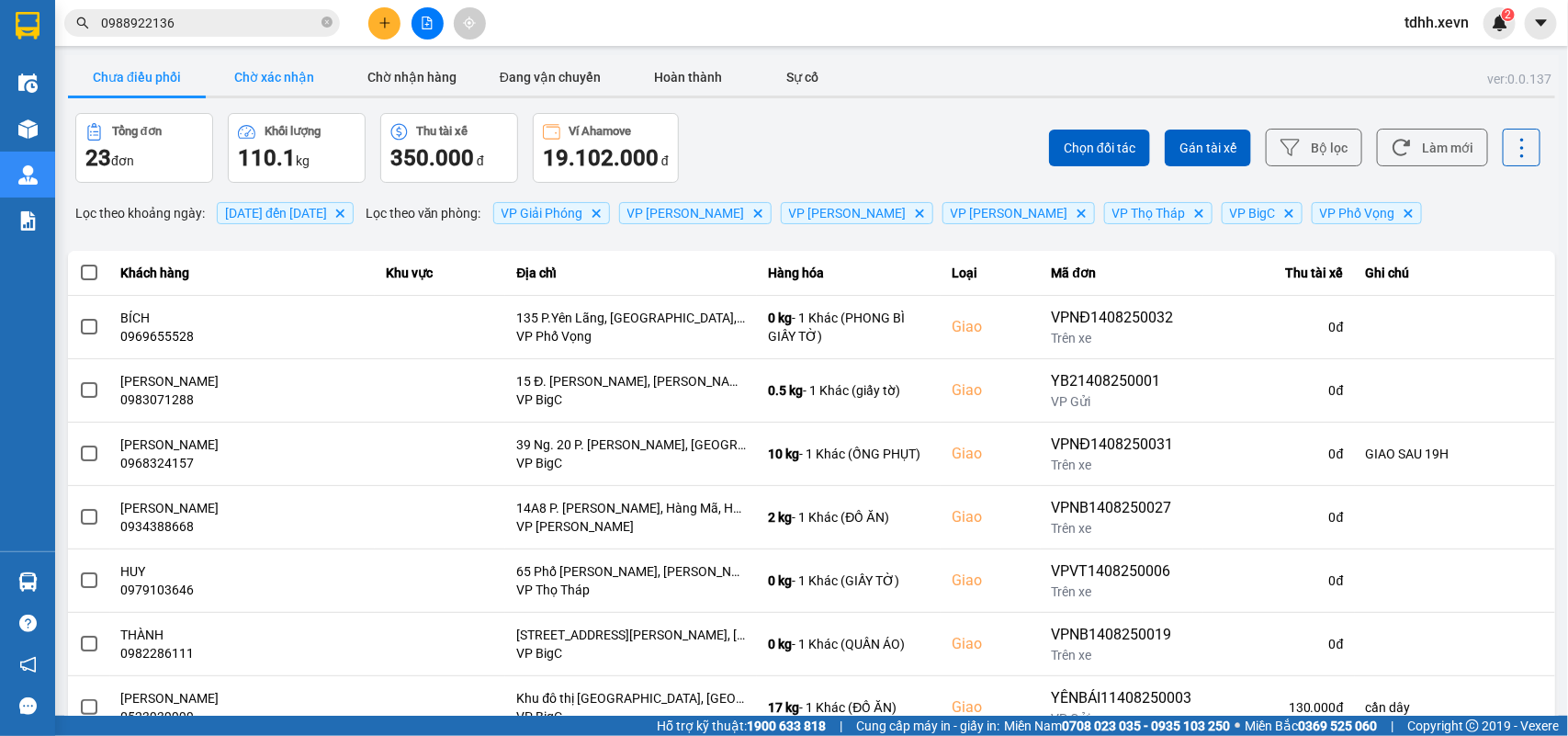
click at [285, 76] on button "Chờ xác nhận" at bounding box center [274, 77] width 138 height 36
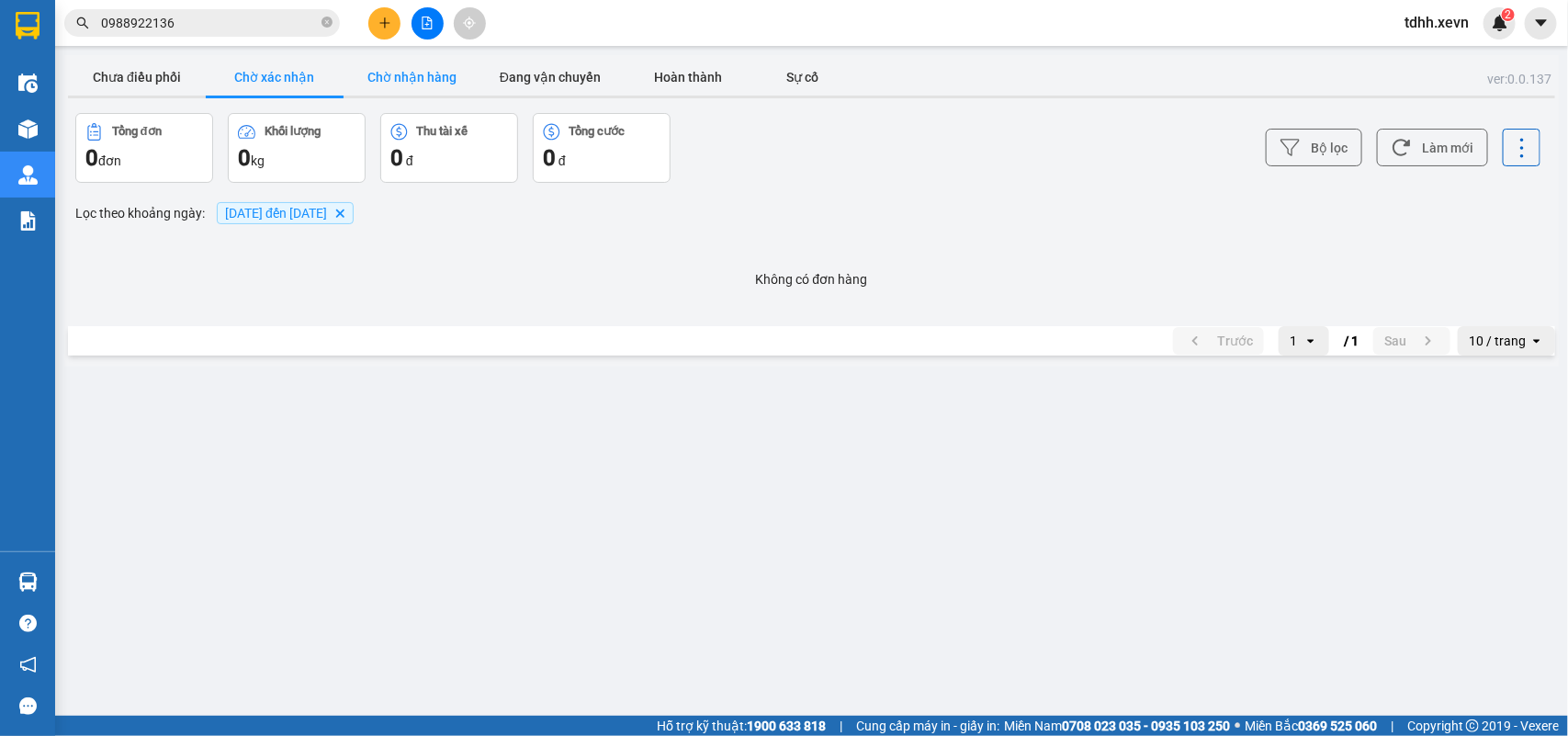
drag, startPoint x: 407, startPoint y: 81, endPoint x: 446, endPoint y: 81, distance: 39.0
click at [410, 81] on button "Chờ nhận hàng" at bounding box center [413, 77] width 138 height 36
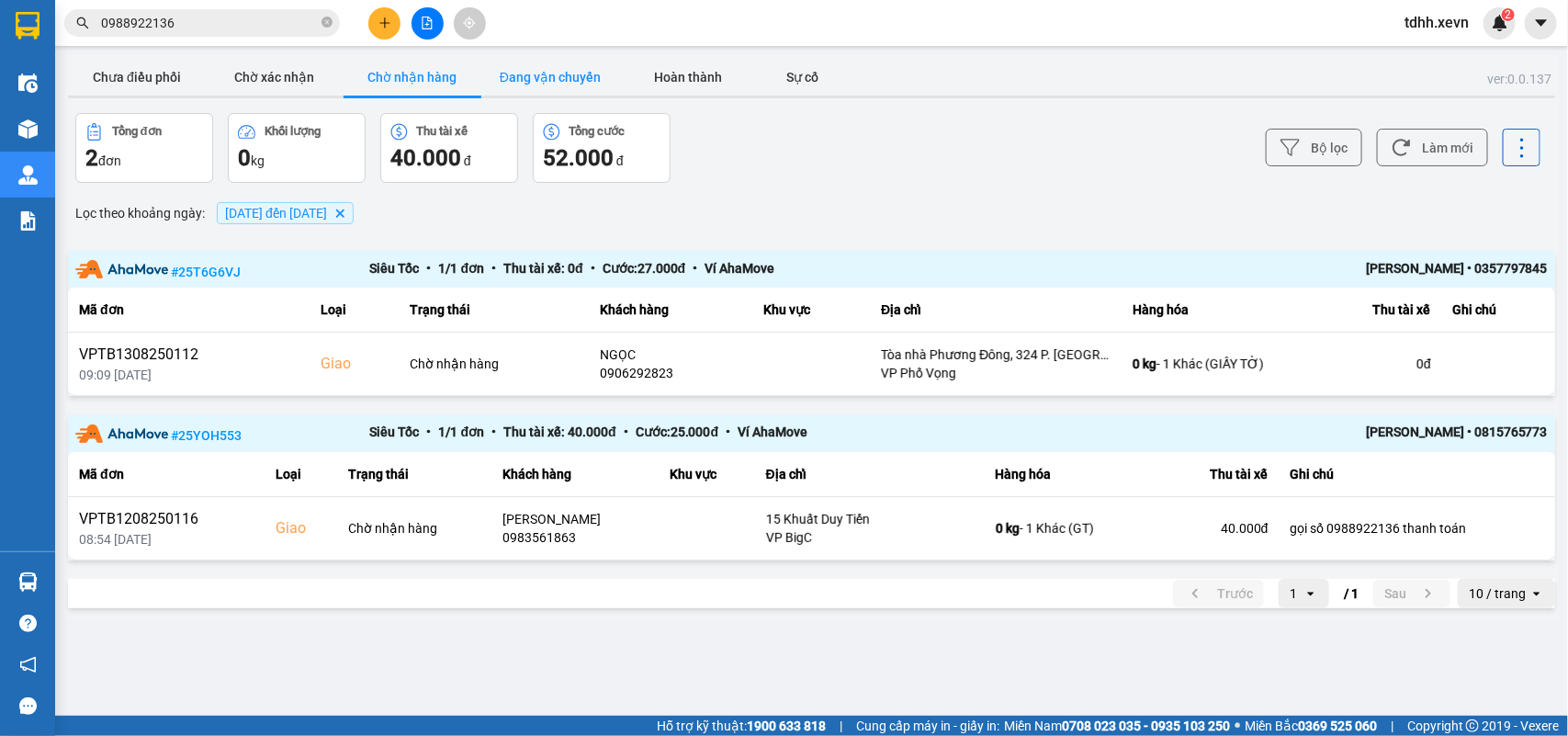
click at [565, 93] on button "Đang vận chuyển" at bounding box center [551, 77] width 138 height 36
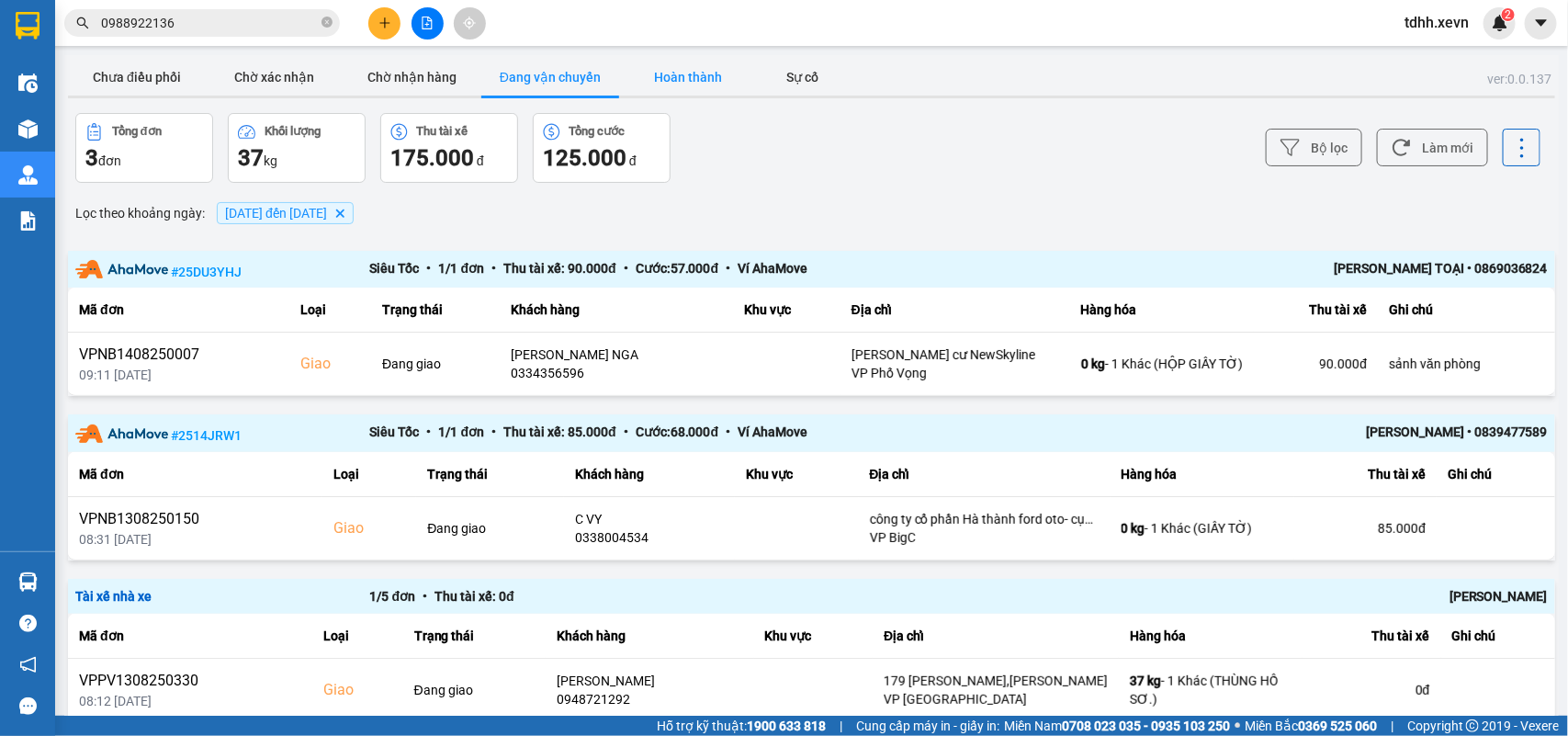
click at [668, 76] on button "Hoàn thành" at bounding box center [688, 77] width 138 height 36
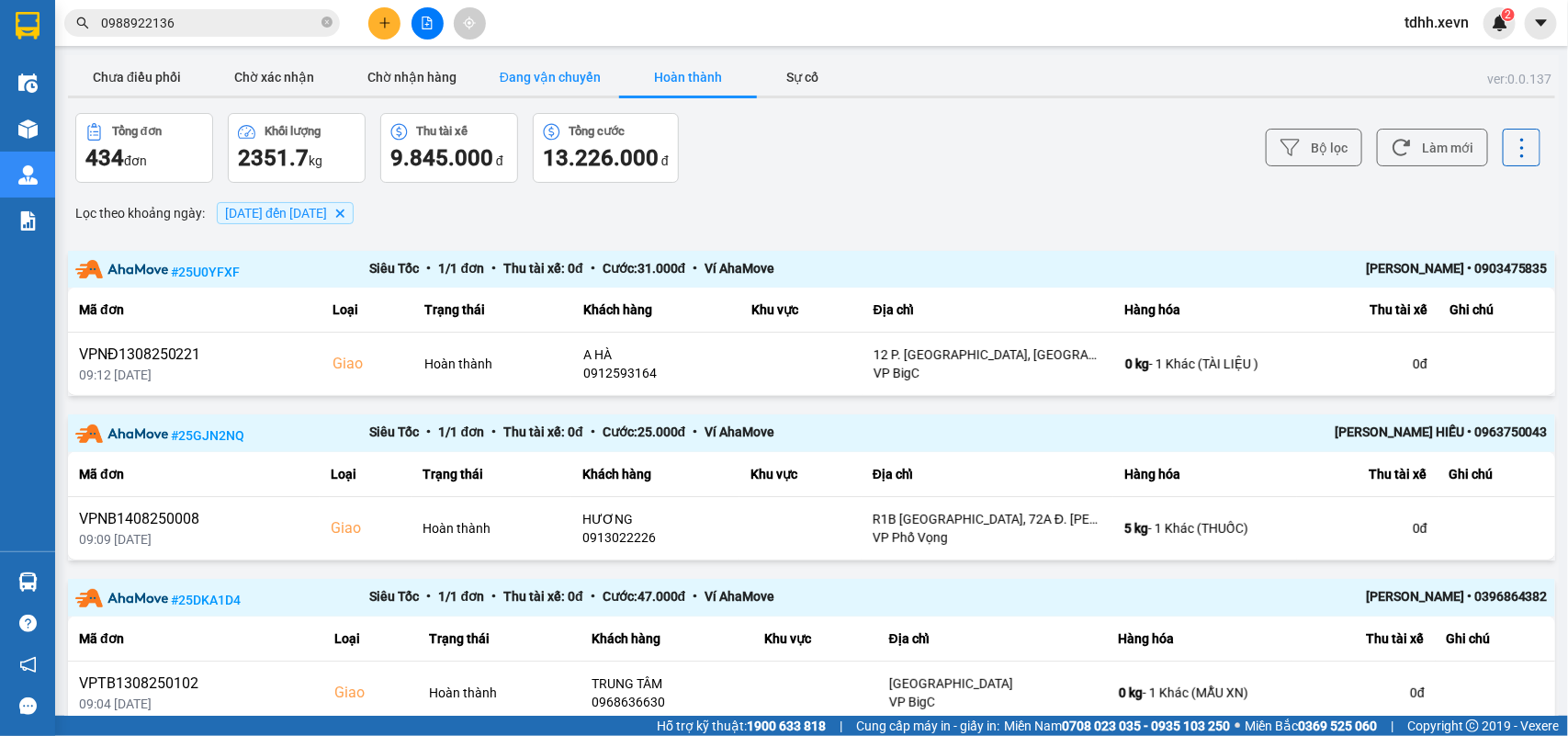
click at [568, 75] on button "Đang vận chuyển" at bounding box center [551, 77] width 138 height 36
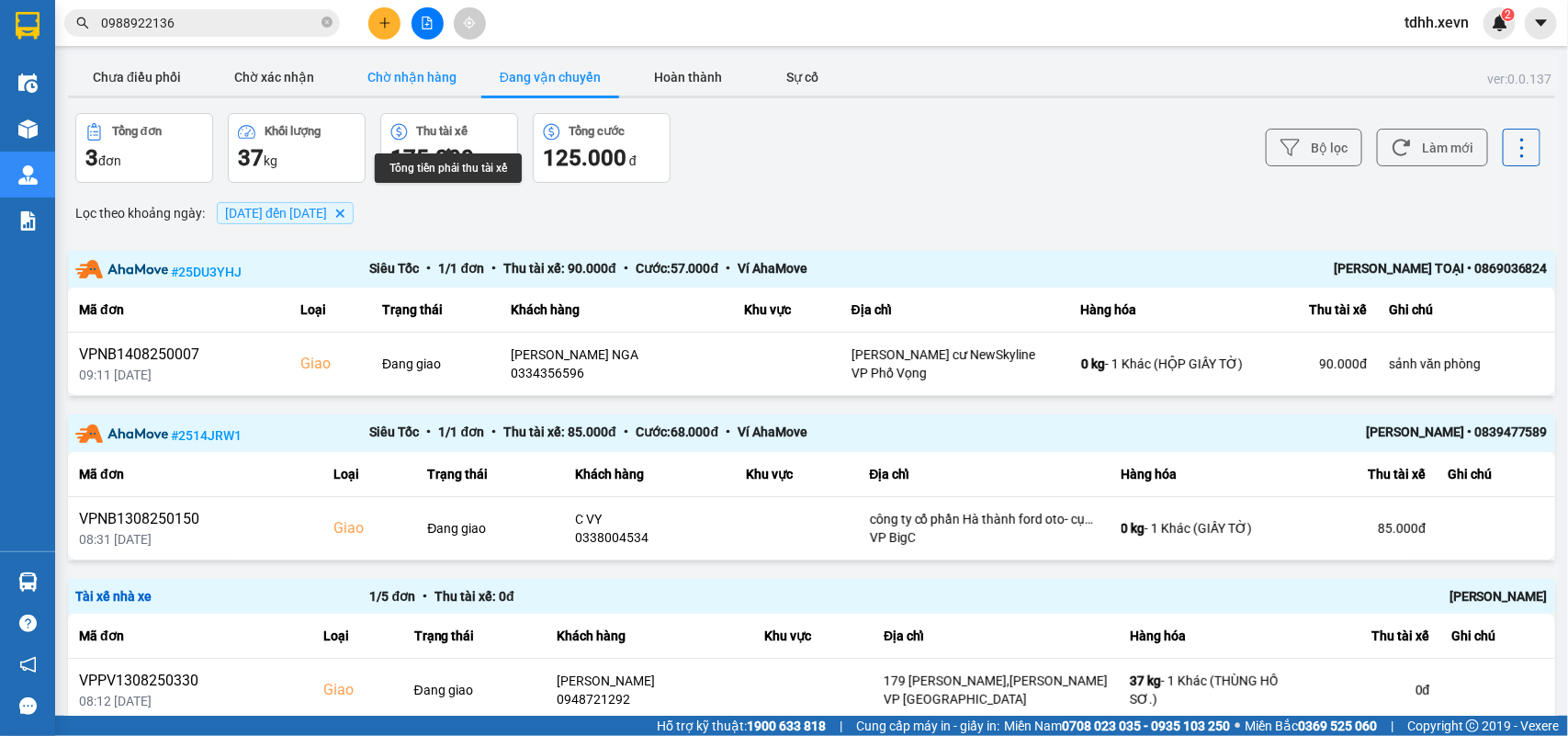
click at [412, 81] on button "Chờ nhận hàng" at bounding box center [413, 77] width 138 height 36
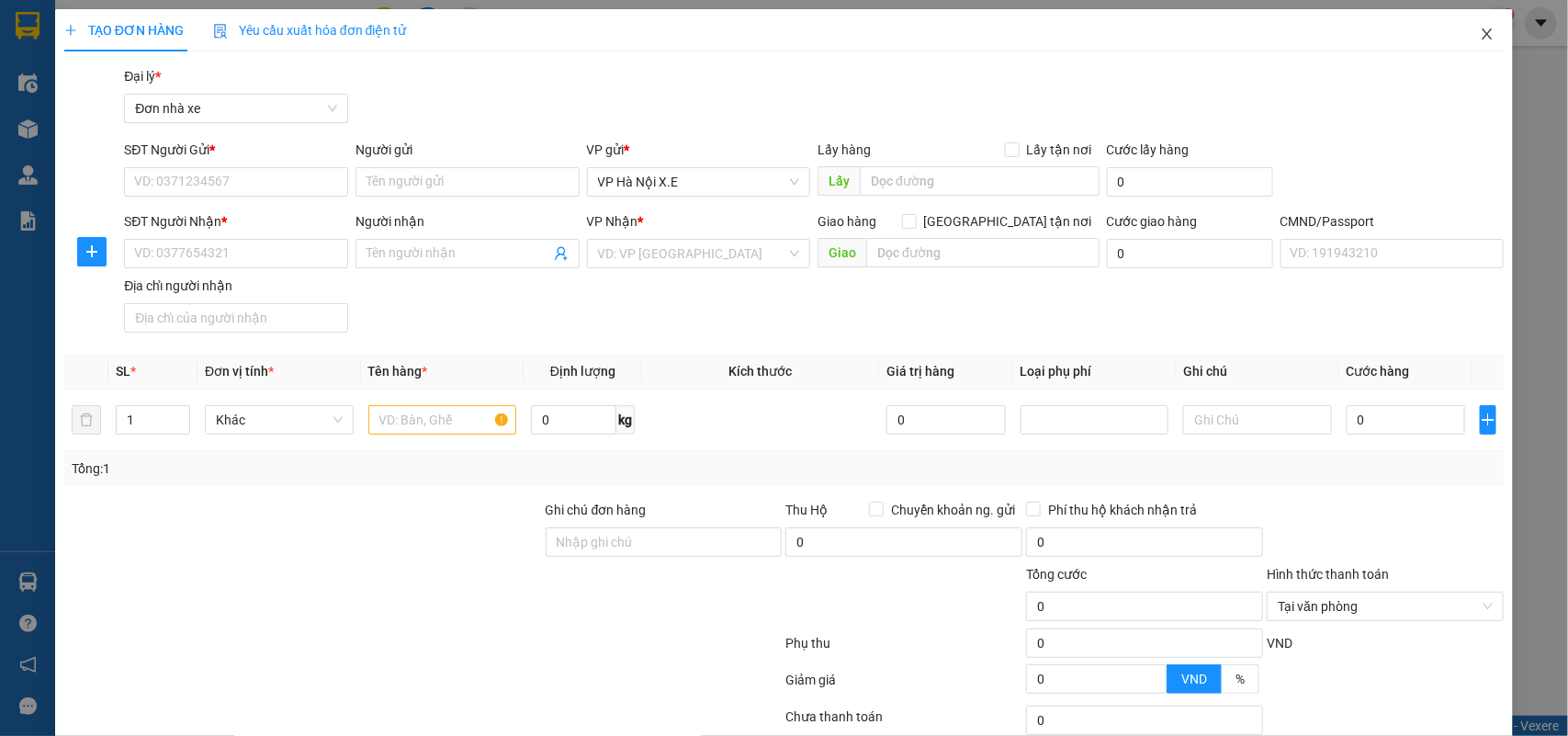
click at [1140, 33] on icon "close" at bounding box center [1486, 34] width 14 height 14
